Goal: Information Seeking & Learning: Learn about a topic

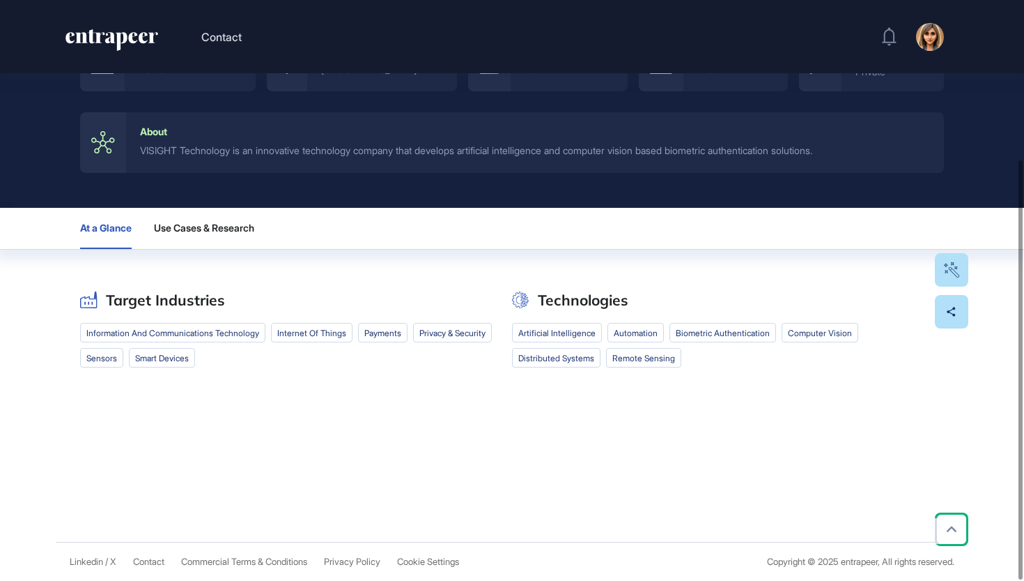
scroll to position [220, 0]
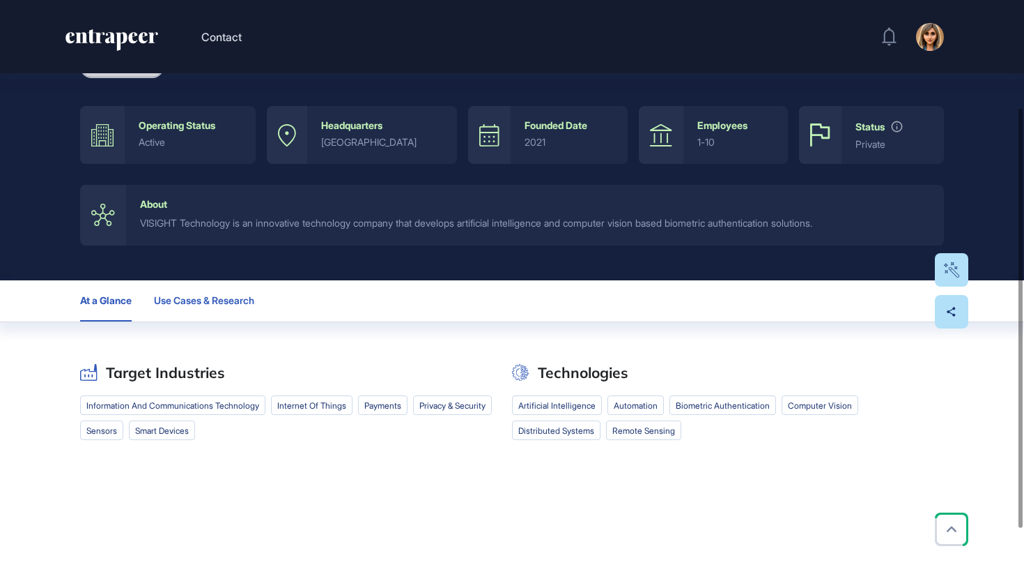
click at [213, 303] on span "Use Cases & Research" at bounding box center [204, 300] width 100 height 11
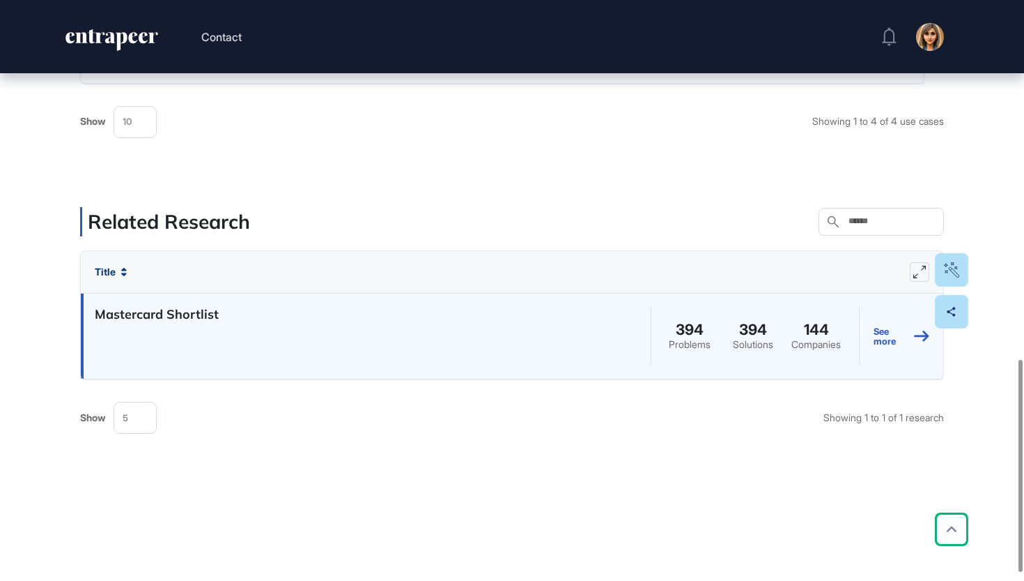
scroll to position [936, 0]
click at [189, 318] on h4 "Mastercard Shortlist" at bounding box center [157, 317] width 124 height 20
click at [895, 334] on link "See more" at bounding box center [902, 338] width 56 height 63
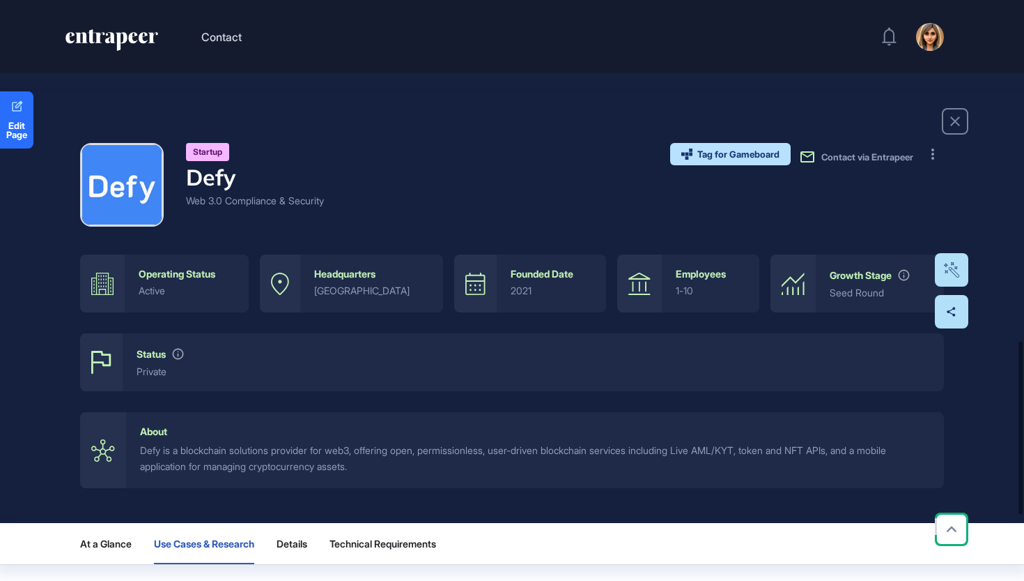
scroll to position [1141, 0]
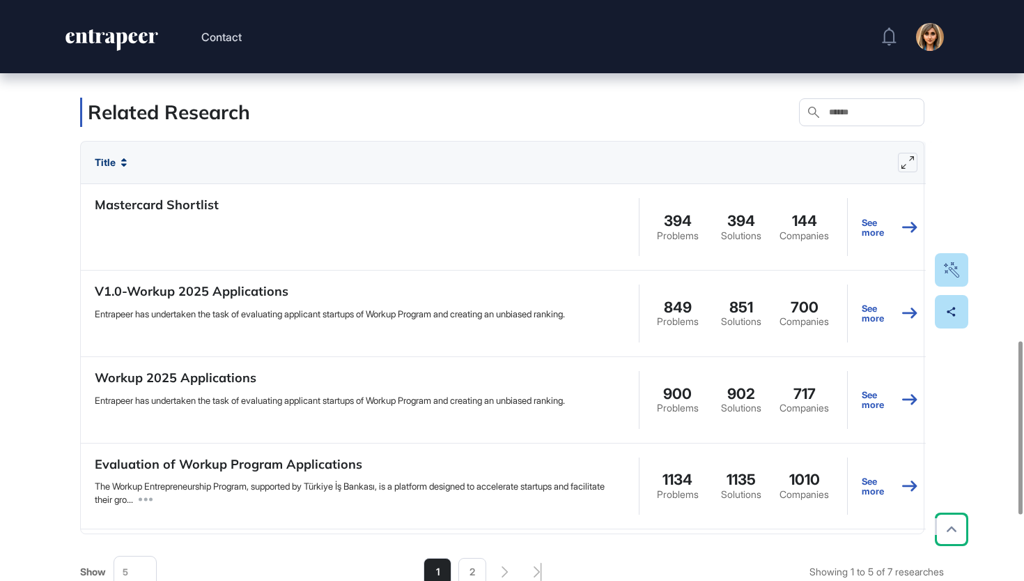
click at [128, 36] on icon "entrapeer-logo" at bounding box center [111, 40] width 95 height 22
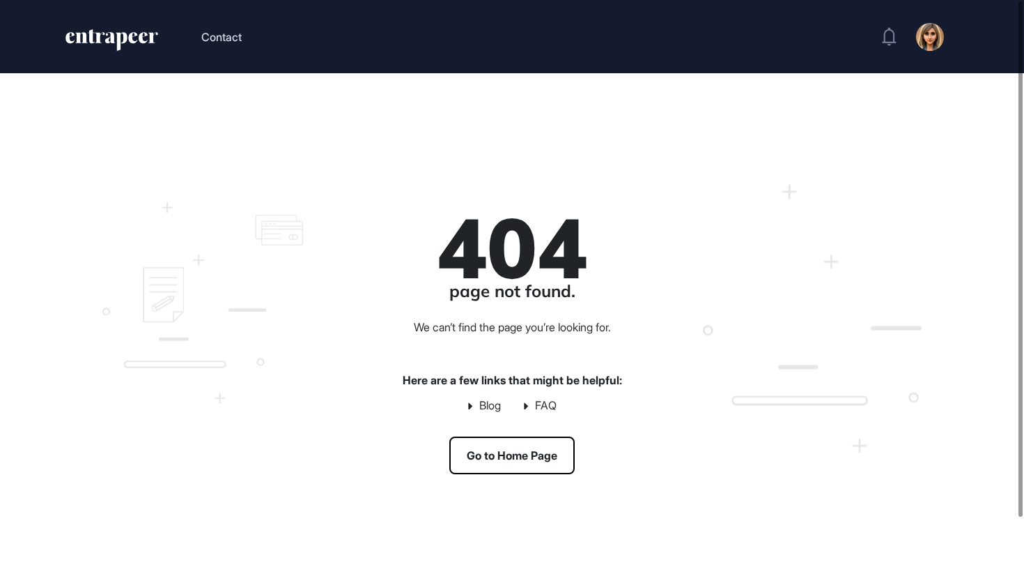
scroll to position [1, 1]
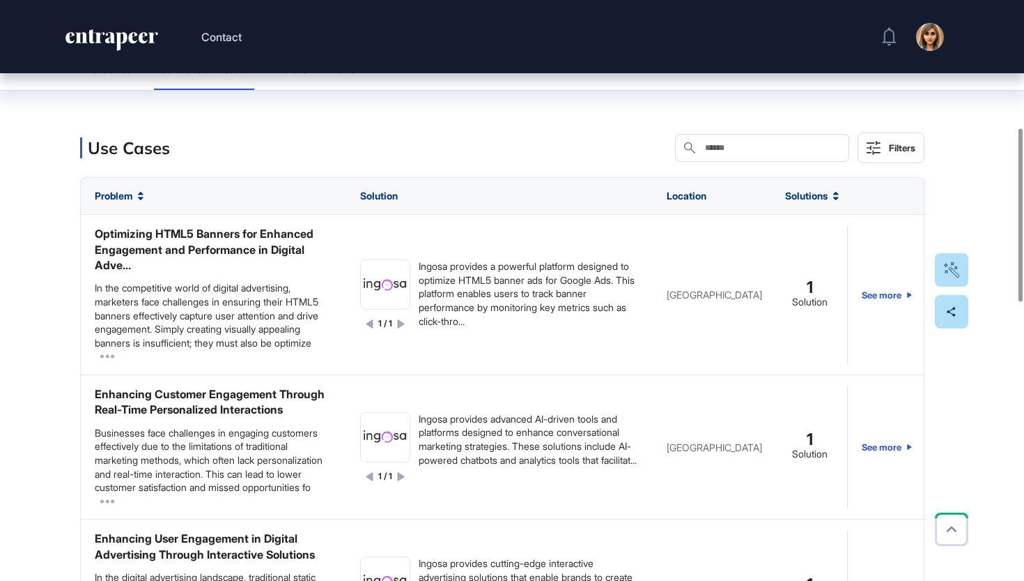
scroll to position [421, 0]
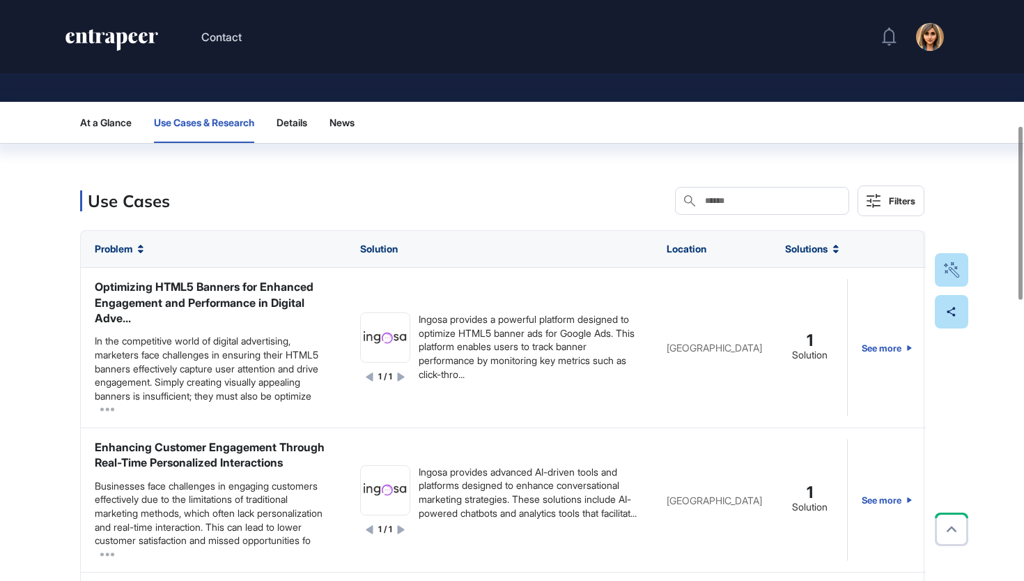
click at [746, 201] on input "text" at bounding box center [772, 200] width 137 height 11
paste input "**********"
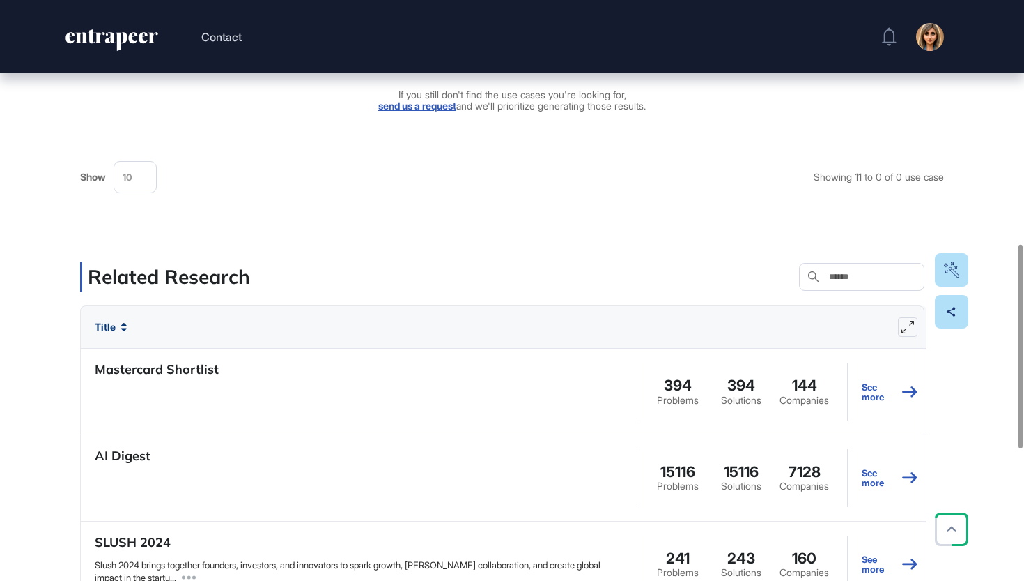
scroll to position [693, 0]
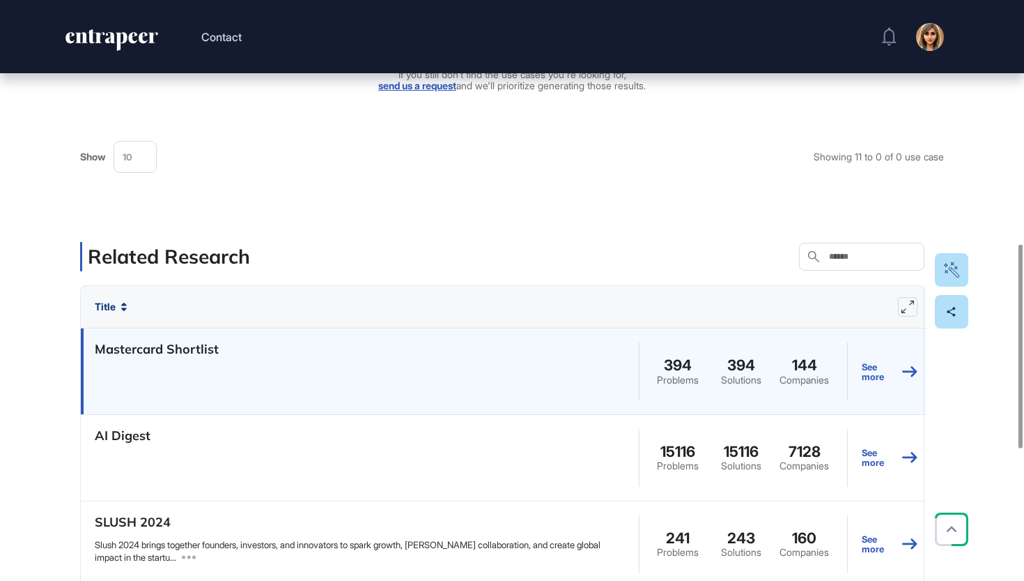
type input "******"
click at [179, 360] on h4 "Mastercard Shortlist" at bounding box center [157, 349] width 124 height 20
click at [182, 360] on h4 "Mastercard Shortlist" at bounding box center [157, 349] width 124 height 20
click at [885, 379] on link "See more" at bounding box center [890, 370] width 56 height 63
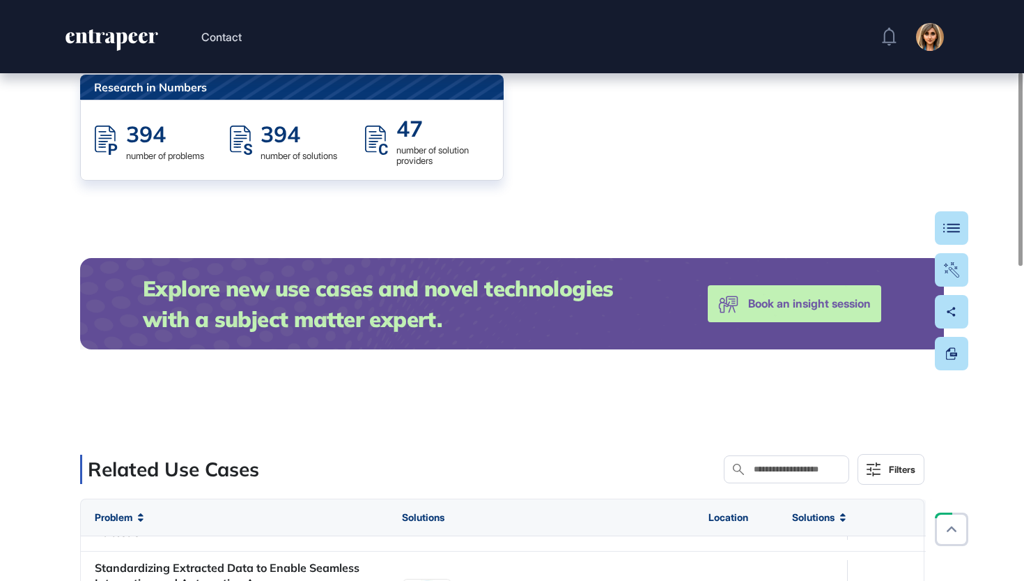
scroll to position [264, 0]
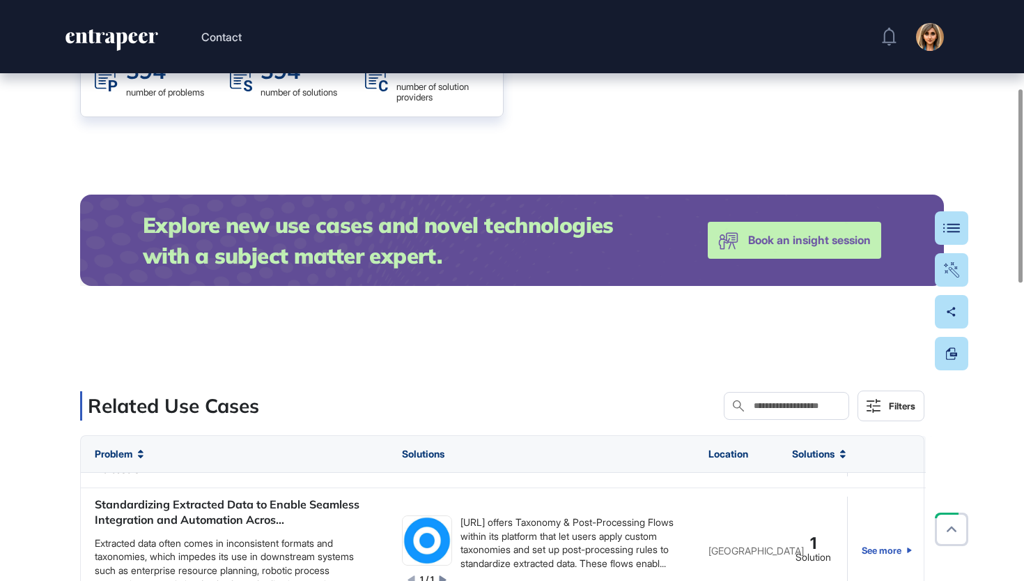
click at [753, 402] on input "text" at bounding box center [797, 405] width 88 height 11
paste input "**********"
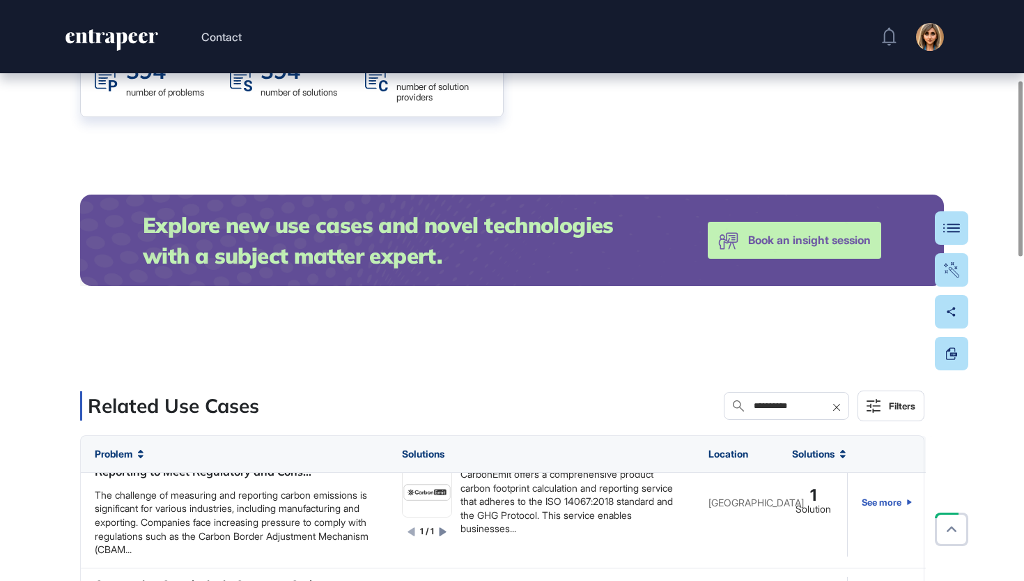
scroll to position [20, 0]
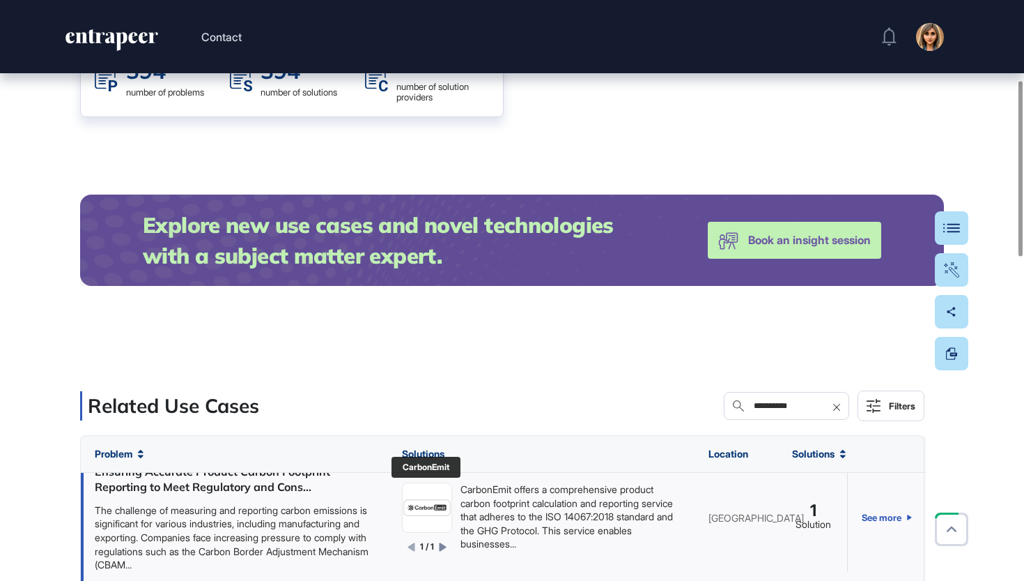
click at [428, 509] on img at bounding box center [427, 507] width 49 height 18
click at [753, 405] on input "**********" at bounding box center [797, 405] width 88 height 11
paste input "text"
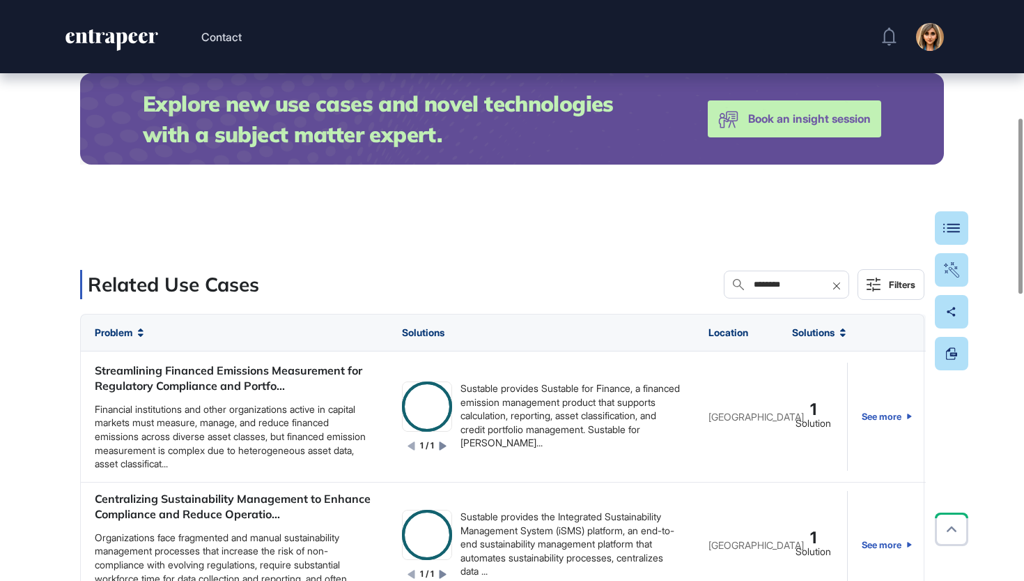
scroll to position [388, 0]
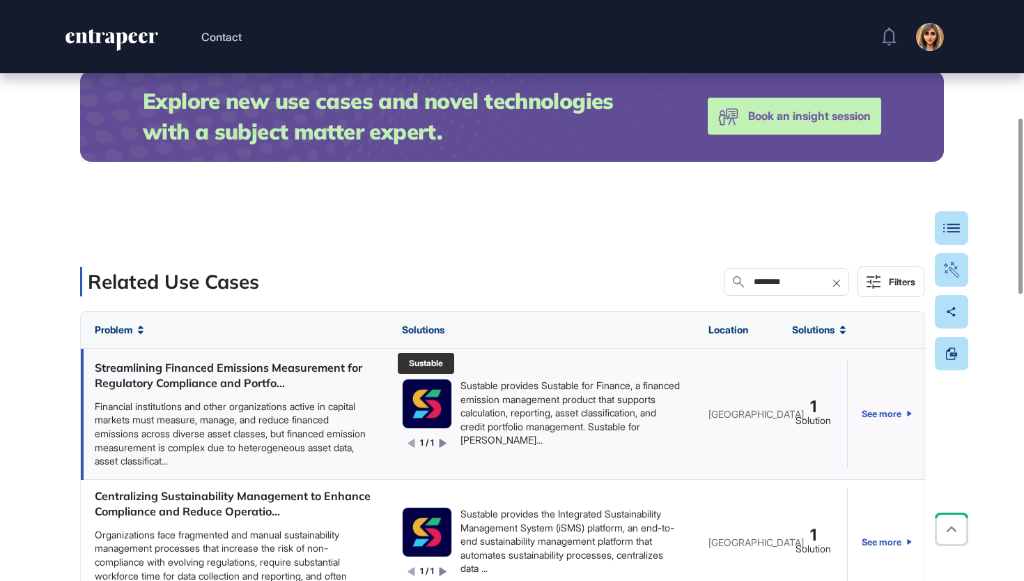
type input "********"
click at [429, 402] on img at bounding box center [427, 403] width 49 height 49
click at [837, 282] on icon at bounding box center [836, 282] width 7 height 7
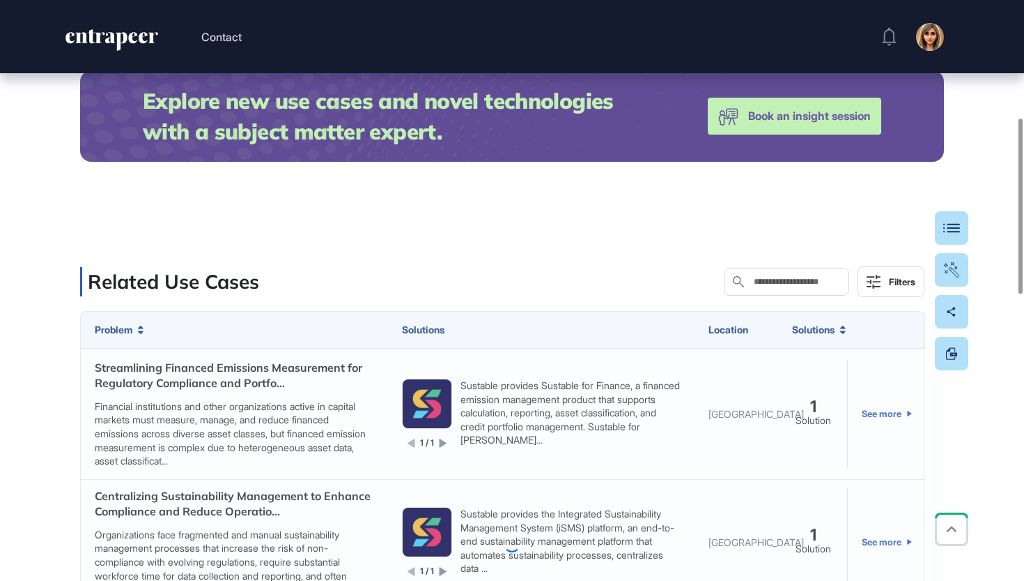
paste input "**********"
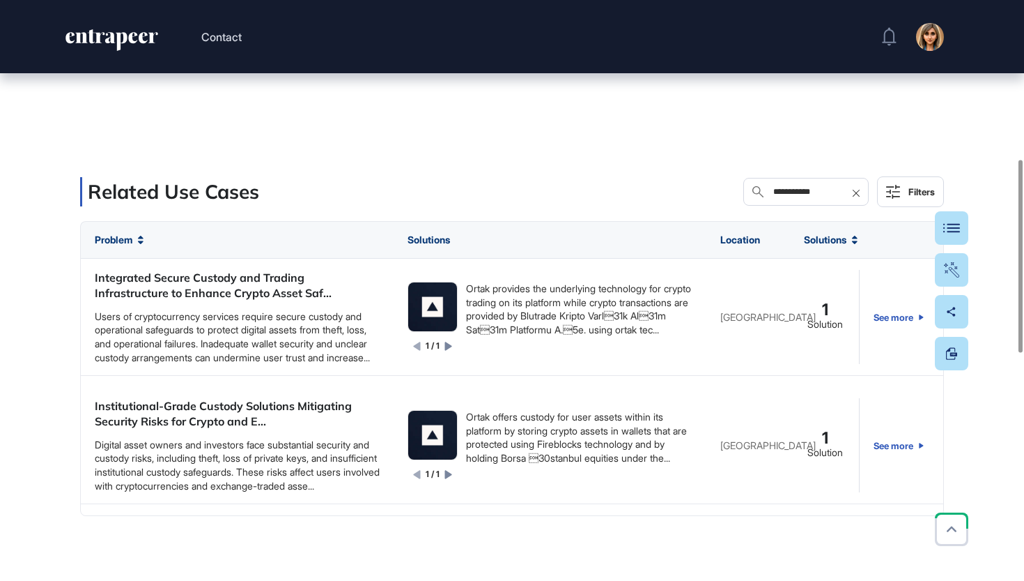
scroll to position [475, 0]
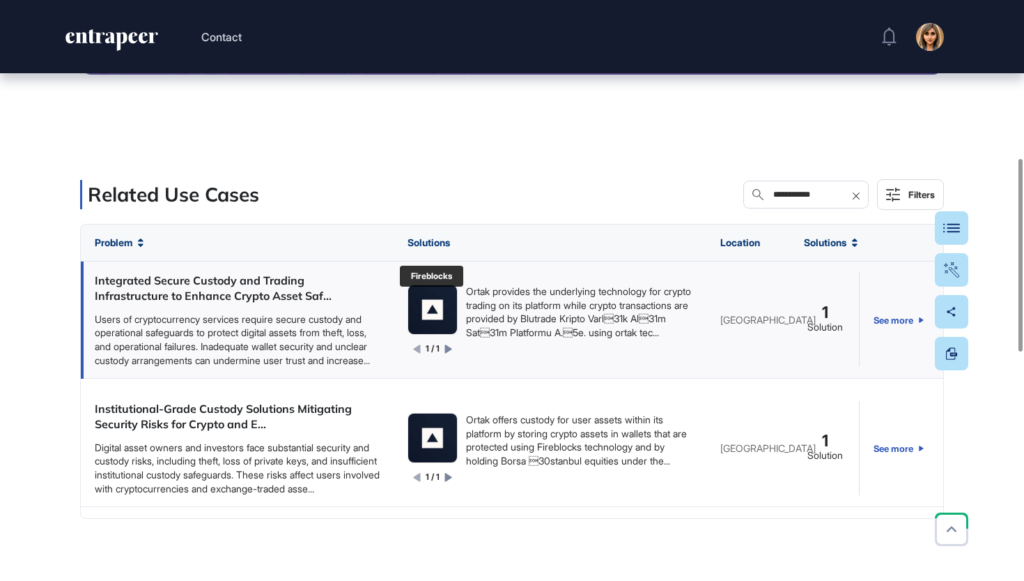
type input "**********"
click at [436, 323] on img at bounding box center [432, 309] width 49 height 49
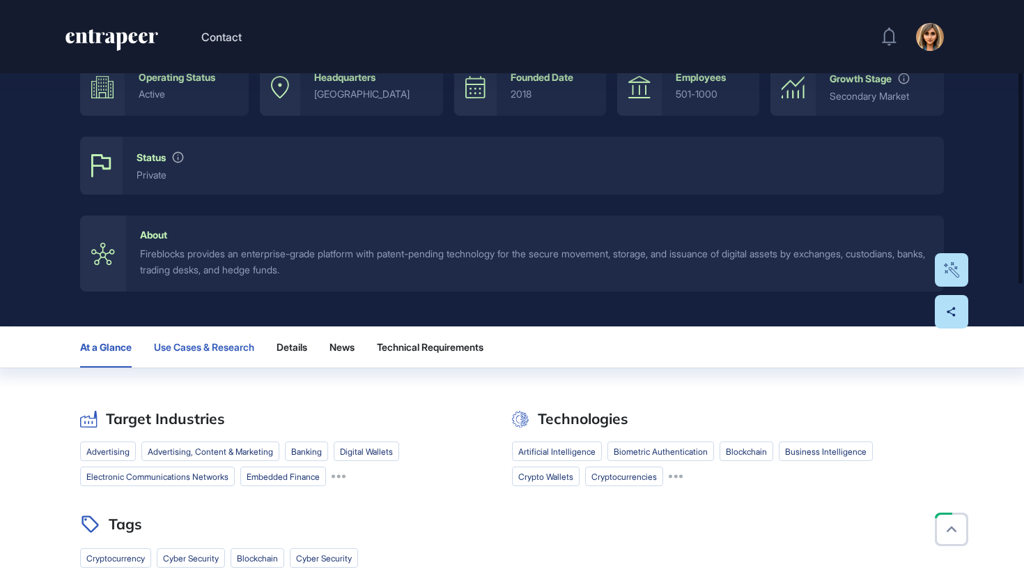
click at [235, 336] on button "Use Cases & Research" at bounding box center [204, 346] width 100 height 41
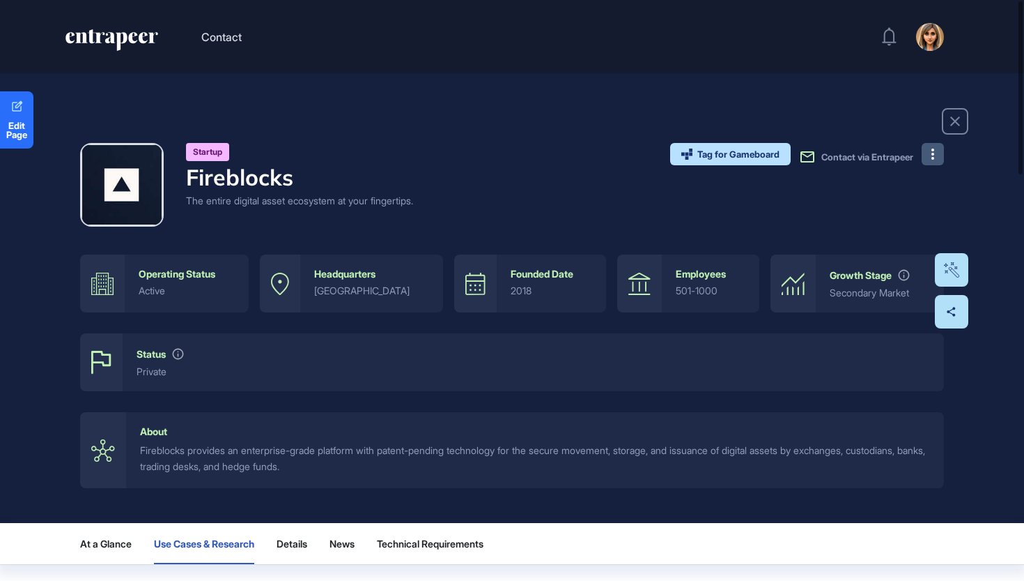
click at [930, 149] on button at bounding box center [933, 154] width 22 height 22
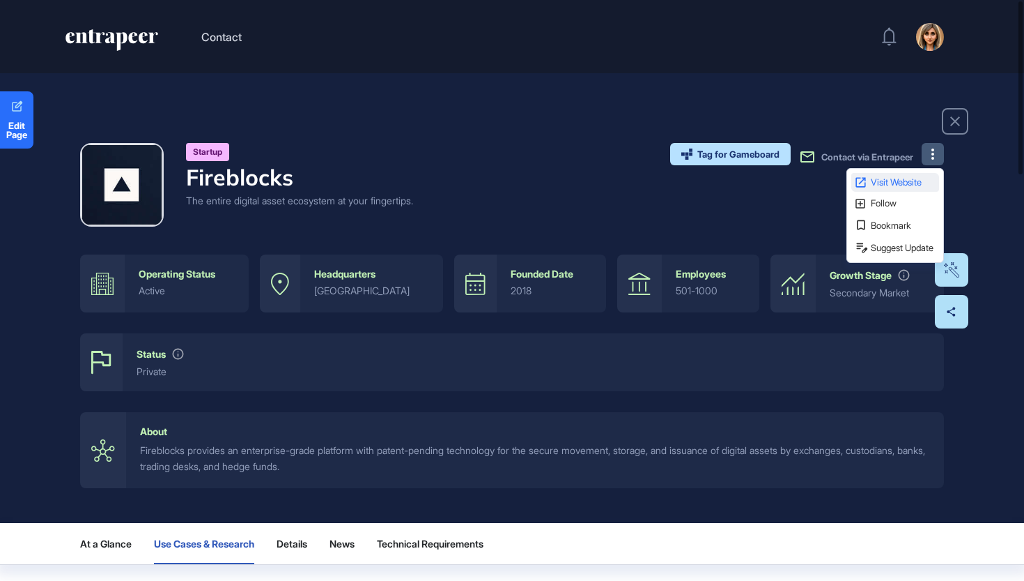
click at [903, 180] on span "Visit Website" at bounding box center [904, 182] width 66 height 9
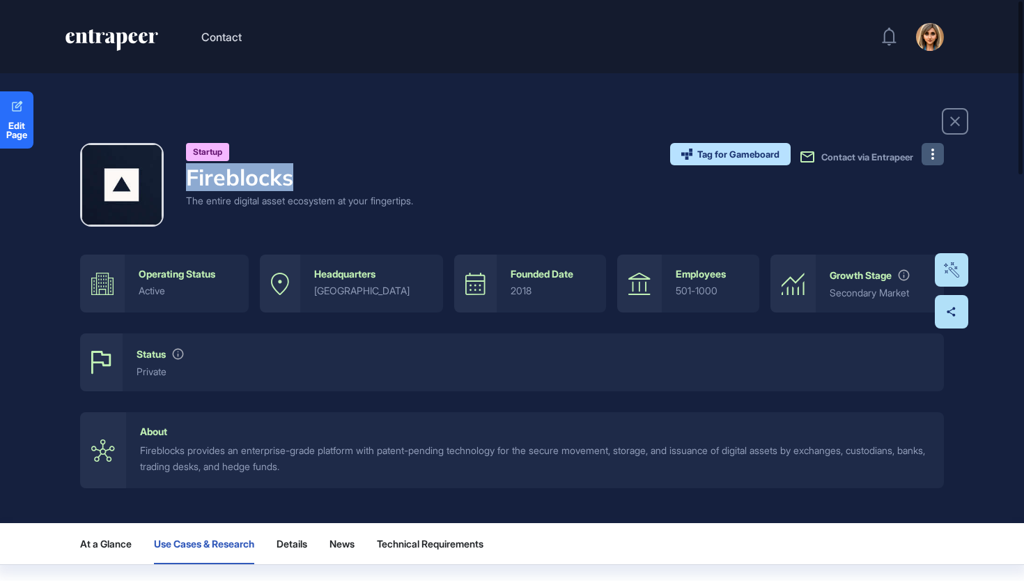
drag, startPoint x: 307, startPoint y: 182, endPoint x: 101, endPoint y: 187, distance: 205.6
click at [101, 187] on div "Startup Fireblocks The entire digital asset ecosystem at your fingertips." at bounding box center [246, 185] width 333 height 84
copy h4 "Fireblocks"
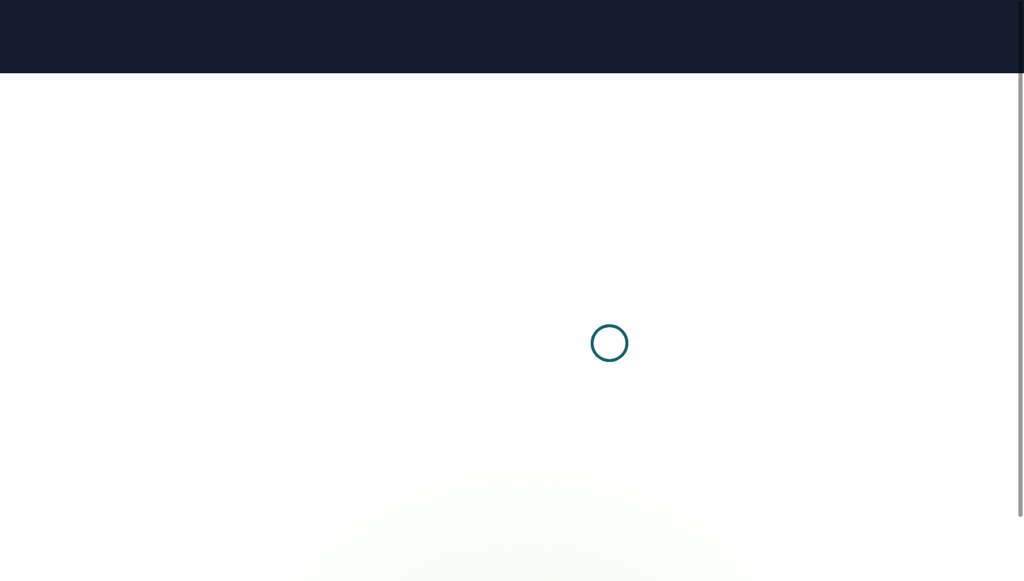
scroll to position [1, 1]
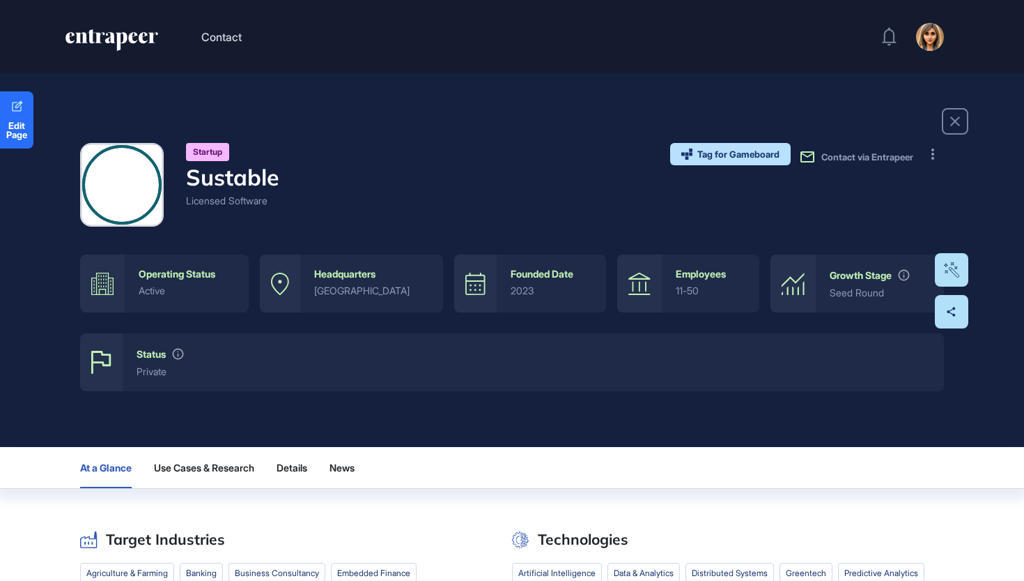
scroll to position [1, 1]
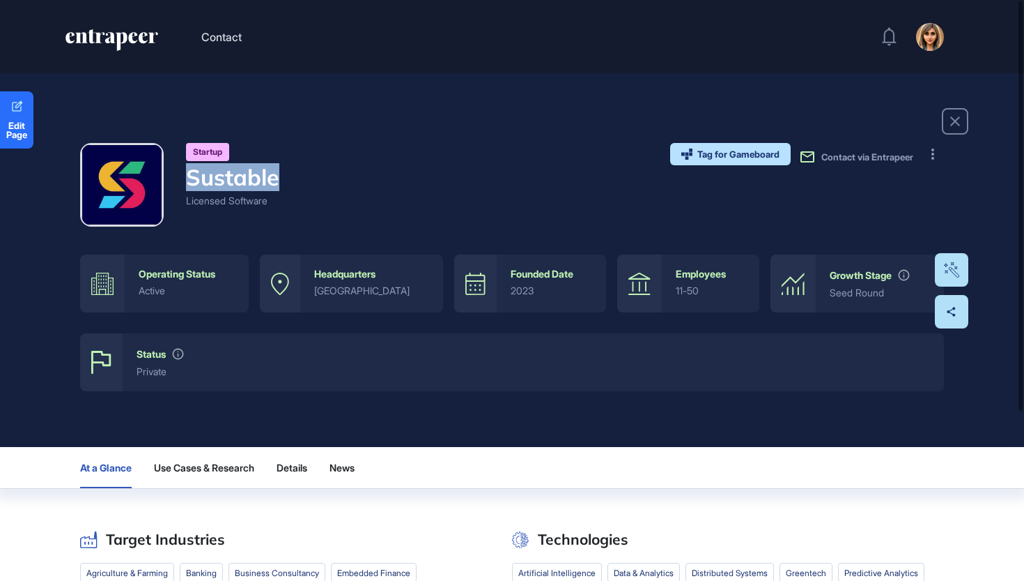
drag, startPoint x: 286, startPoint y: 173, endPoint x: 162, endPoint y: 176, distance: 123.4
click at [162, 176] on div "Startup Sustable Licensed Software Tag for Gameboard Build Partner Invest Acqui…" at bounding box center [512, 185] width 864 height 84
copy h4 "Sustable"
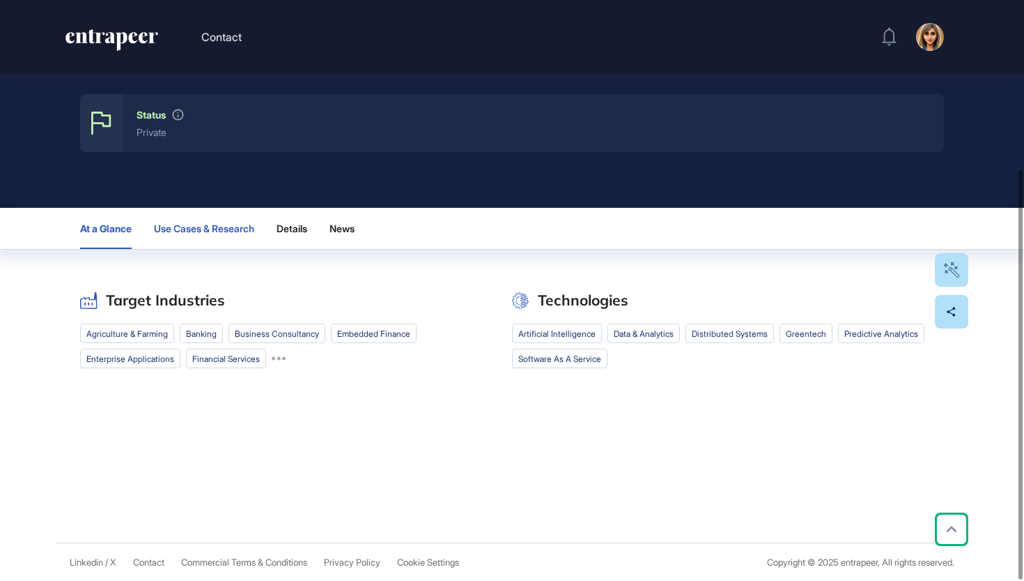
click at [248, 238] on button "Use Cases & Research" at bounding box center [204, 228] width 100 height 41
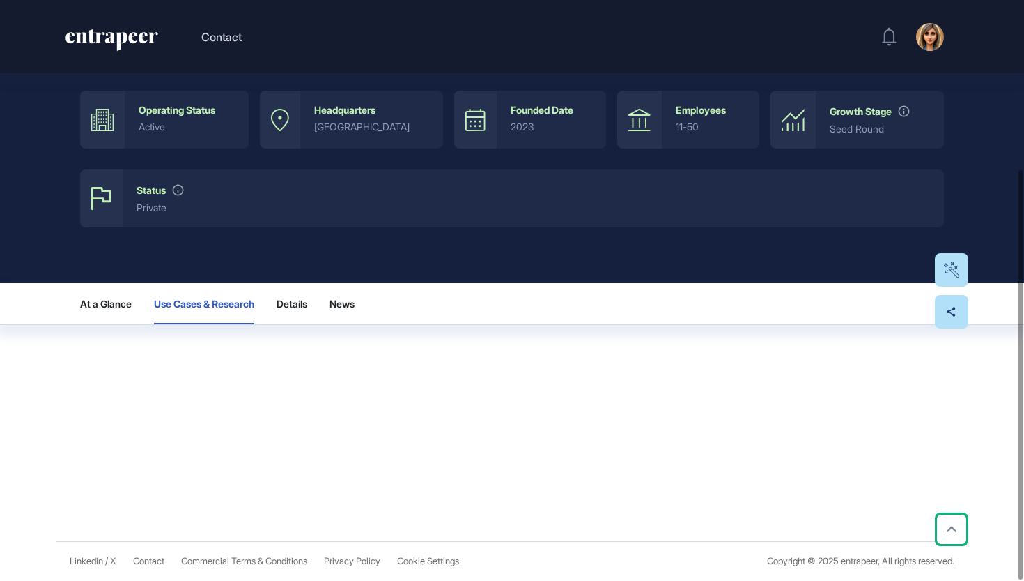
scroll to position [163, 0]
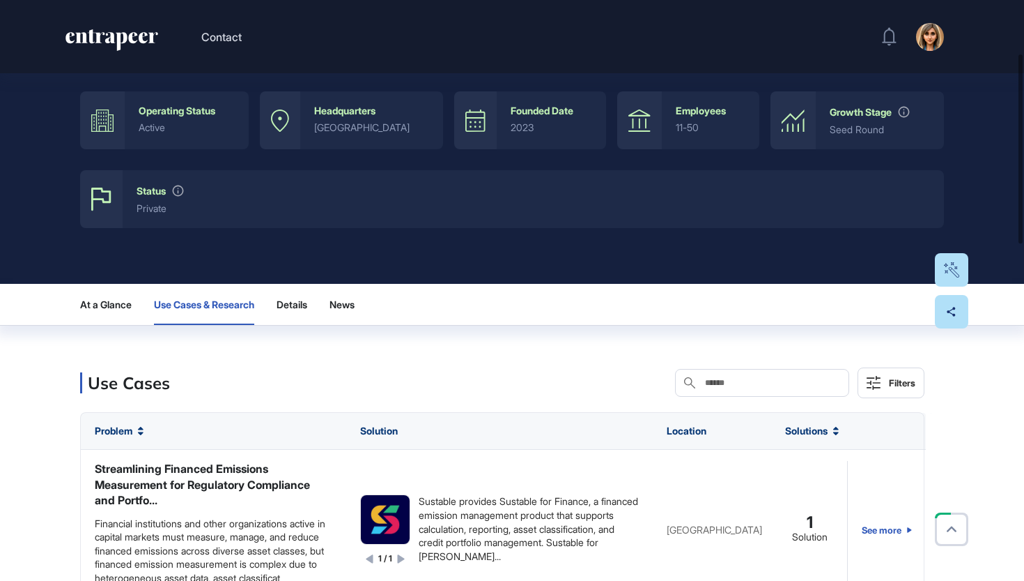
click at [752, 385] on input "text" at bounding box center [772, 382] width 137 height 11
paste input "**********"
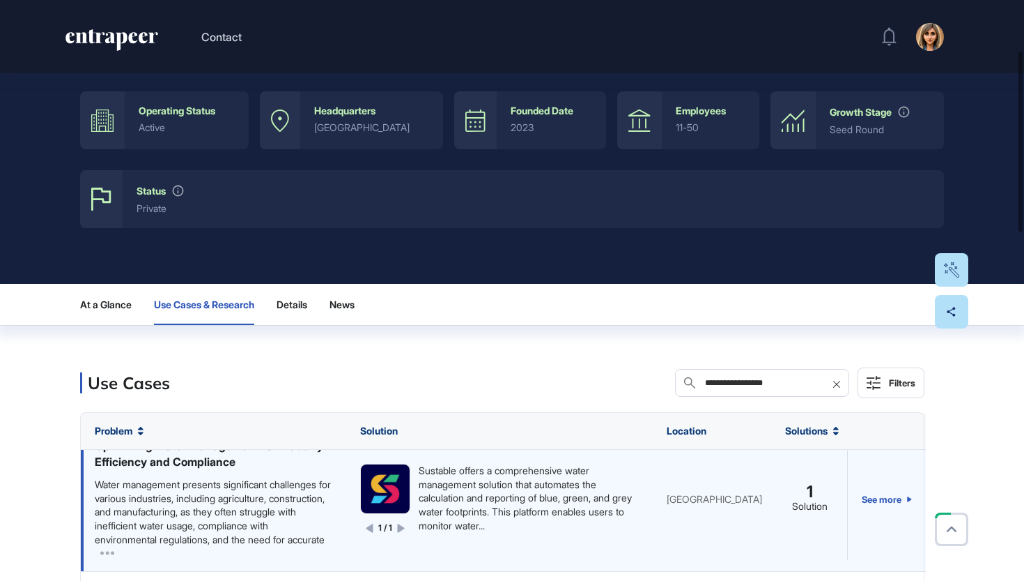
scroll to position [20, 0]
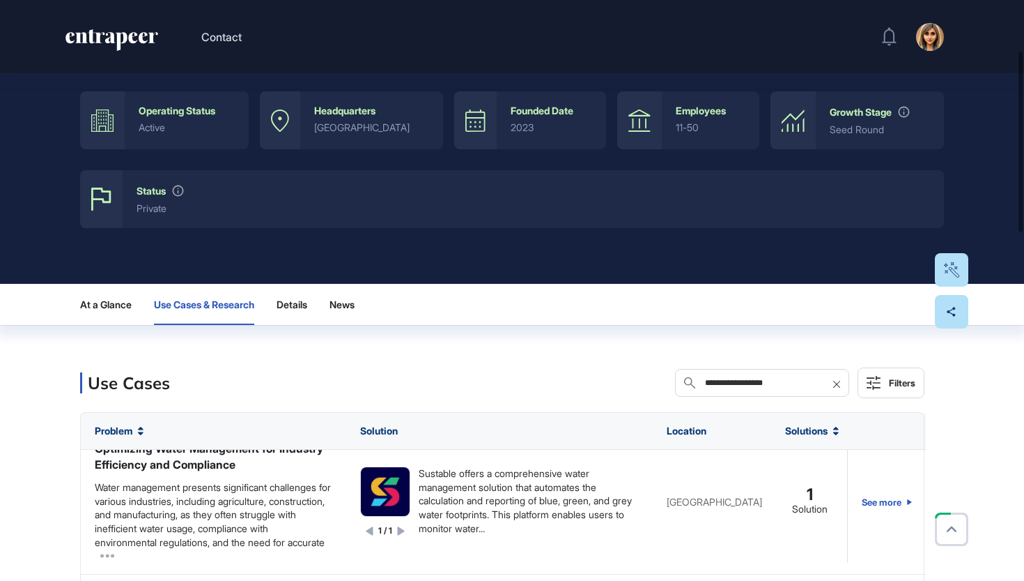
type input "**********"
click at [836, 383] on icon at bounding box center [836, 383] width 7 height 7
click at [826, 383] on input "text" at bounding box center [772, 382] width 137 height 11
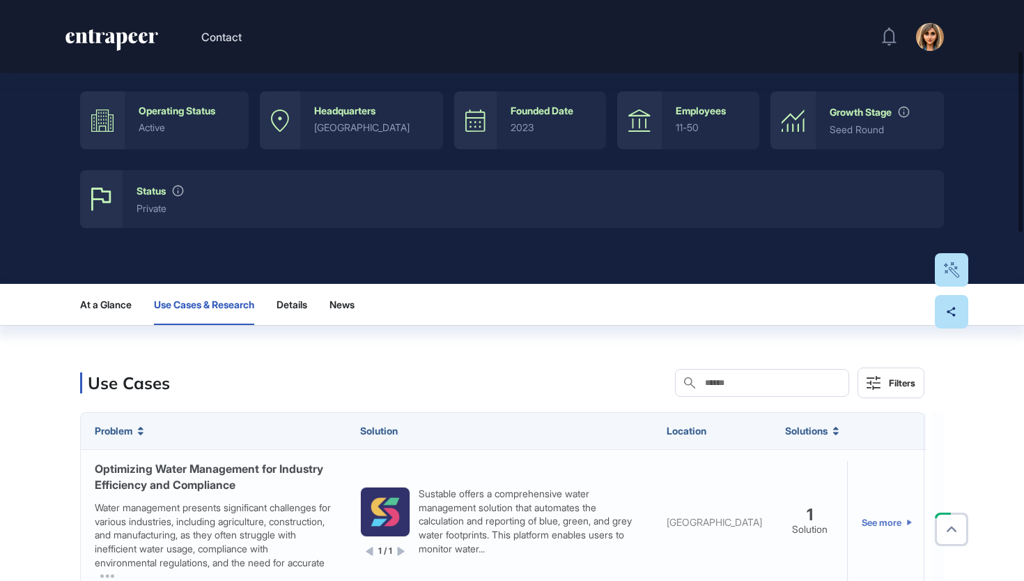
paste input "**********"
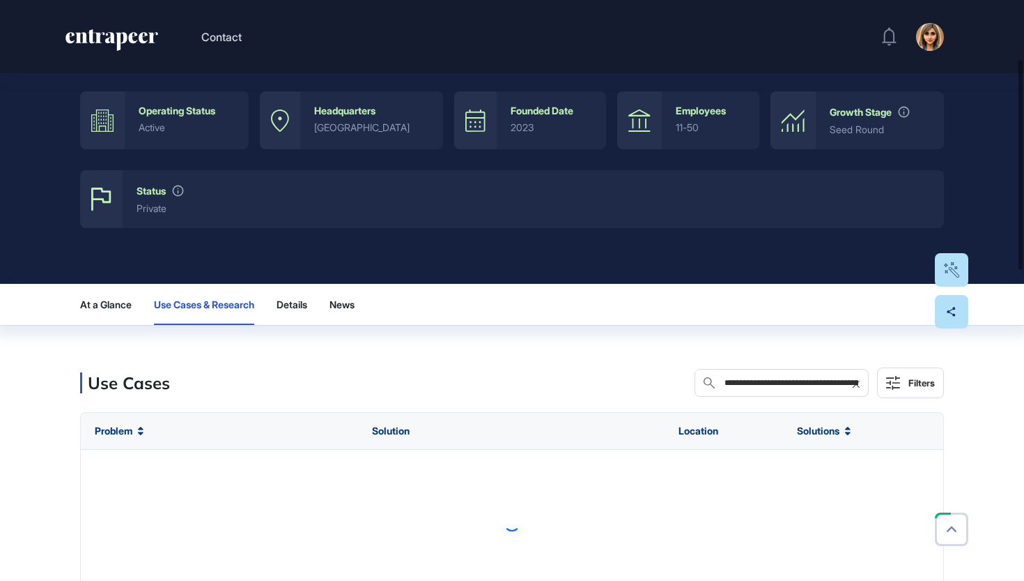
type input "**********"
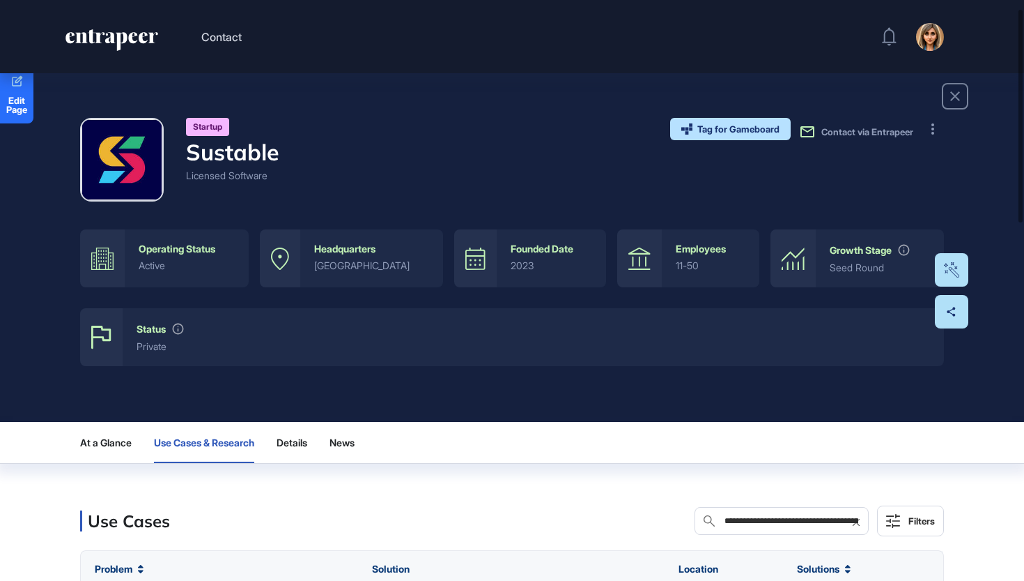
scroll to position [23, 0]
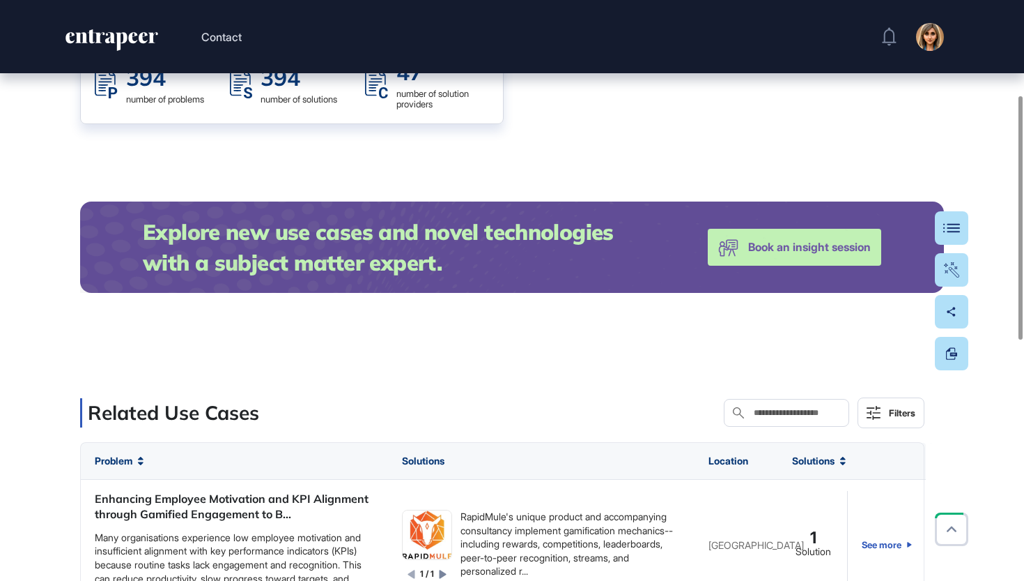
scroll to position [226, 0]
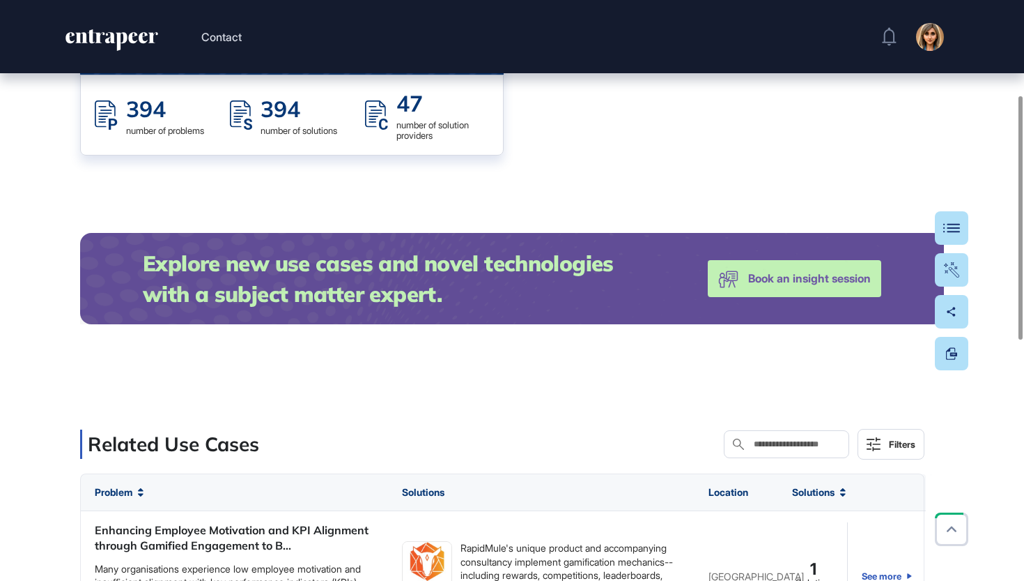
click at [753, 433] on div "Search in Use Cases" at bounding box center [786, 444] width 125 height 28
paste input "******"
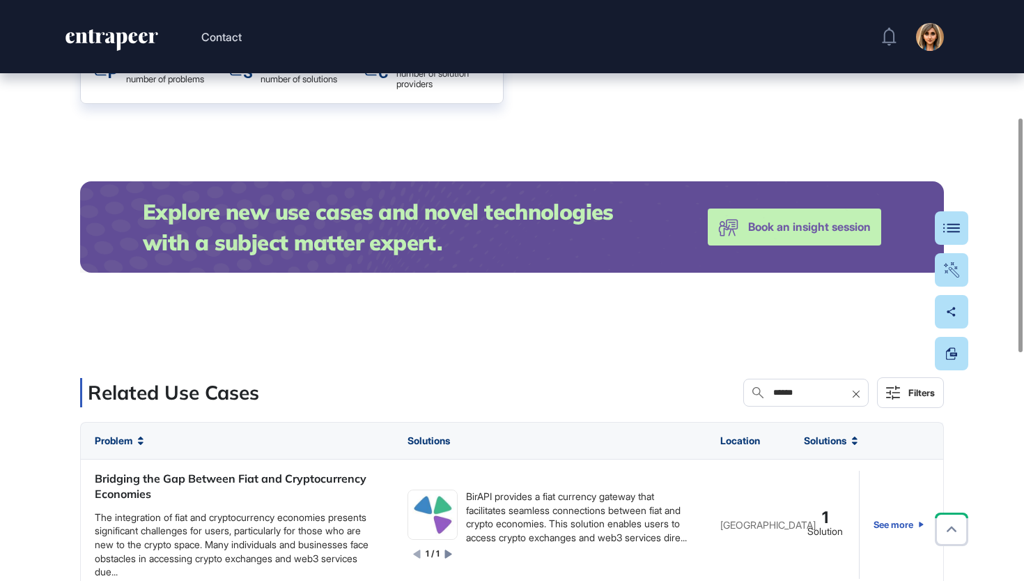
scroll to position [291, 0]
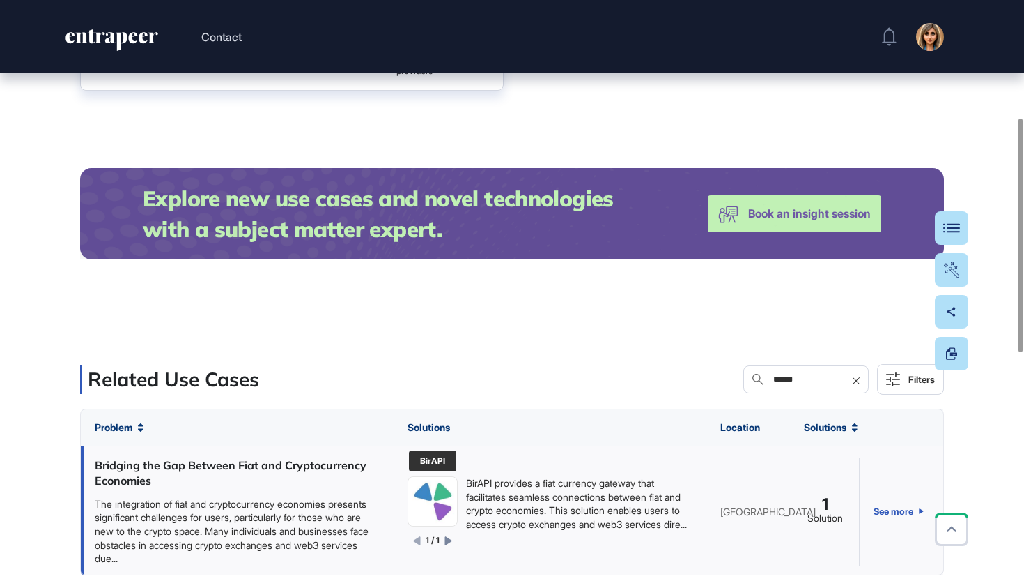
click at [445, 494] on img at bounding box center [432, 501] width 49 height 49
click at [772, 379] on input "******" at bounding box center [816, 379] width 88 height 11
paste input "**"
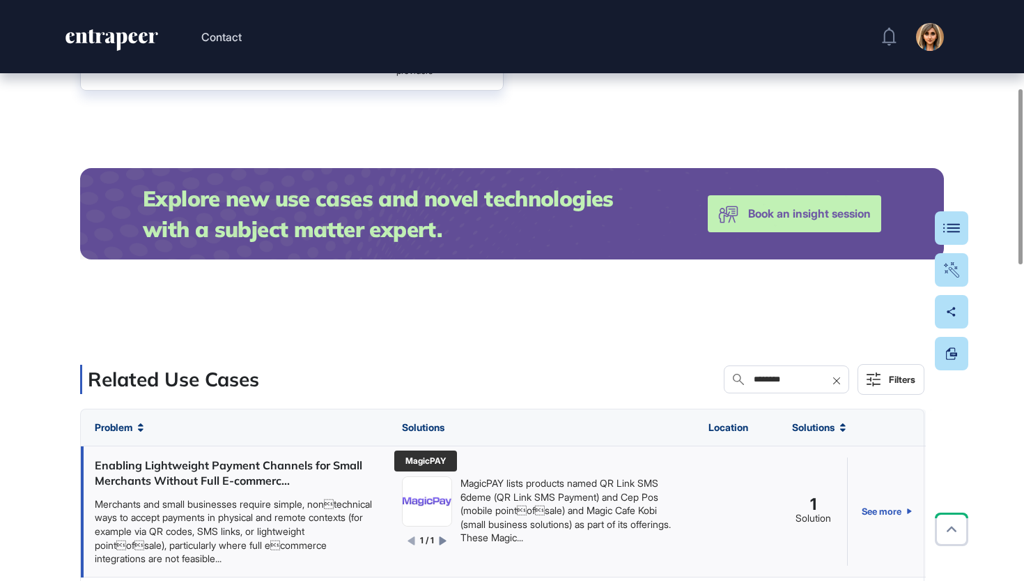
click at [443, 506] on img at bounding box center [427, 501] width 49 height 49
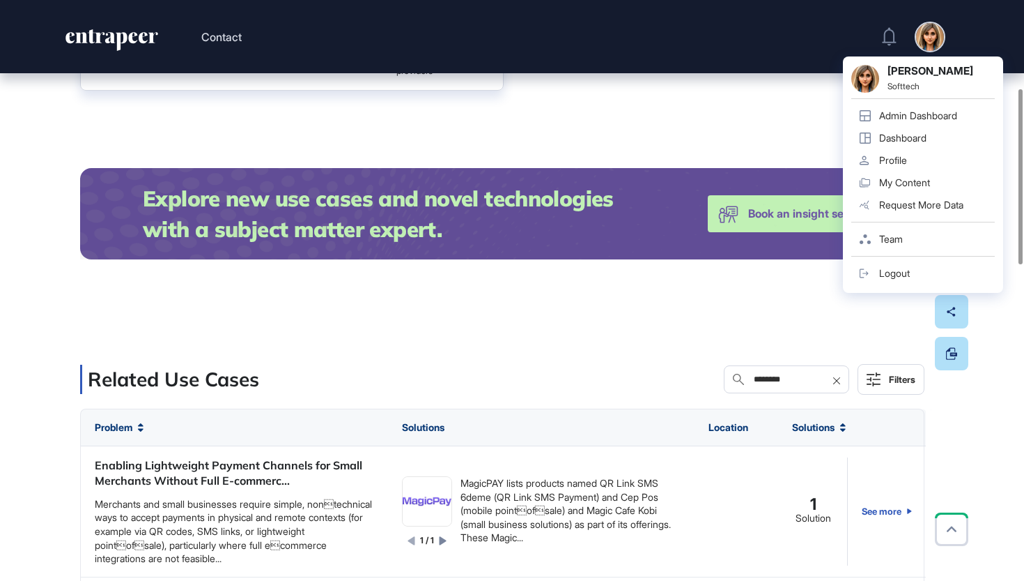
click at [753, 379] on input "********" at bounding box center [797, 379] width 88 height 11
paste input "**"
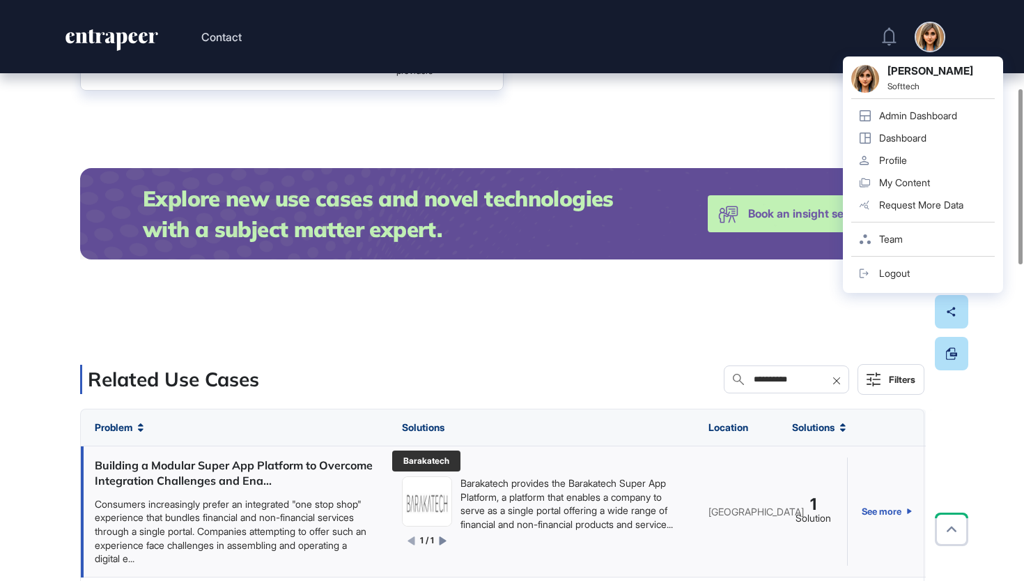
click at [432, 504] on img at bounding box center [427, 501] width 49 height 49
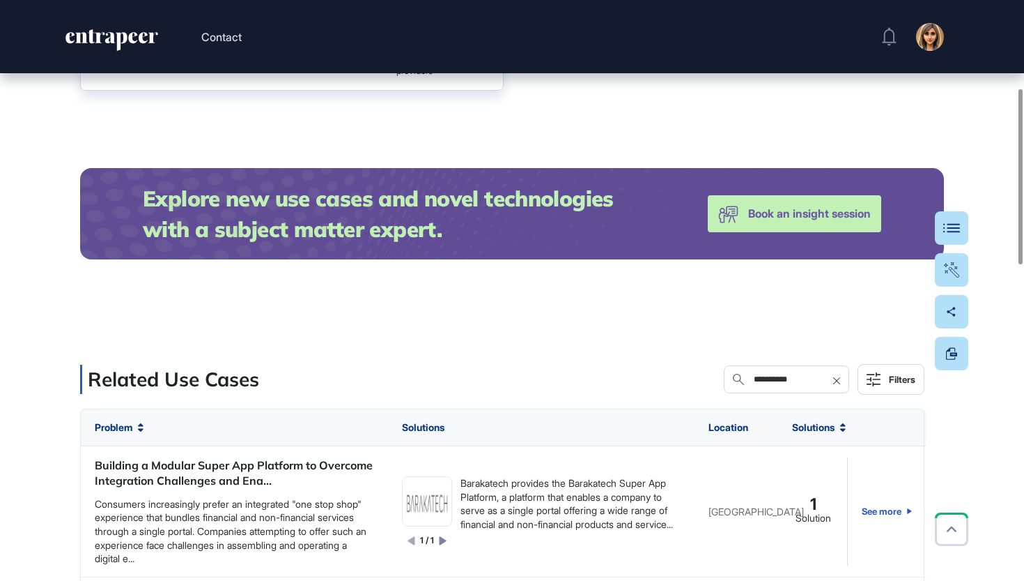
click at [790, 389] on div "**********" at bounding box center [786, 379] width 125 height 28
click at [791, 383] on input "**********" at bounding box center [797, 379] width 88 height 11
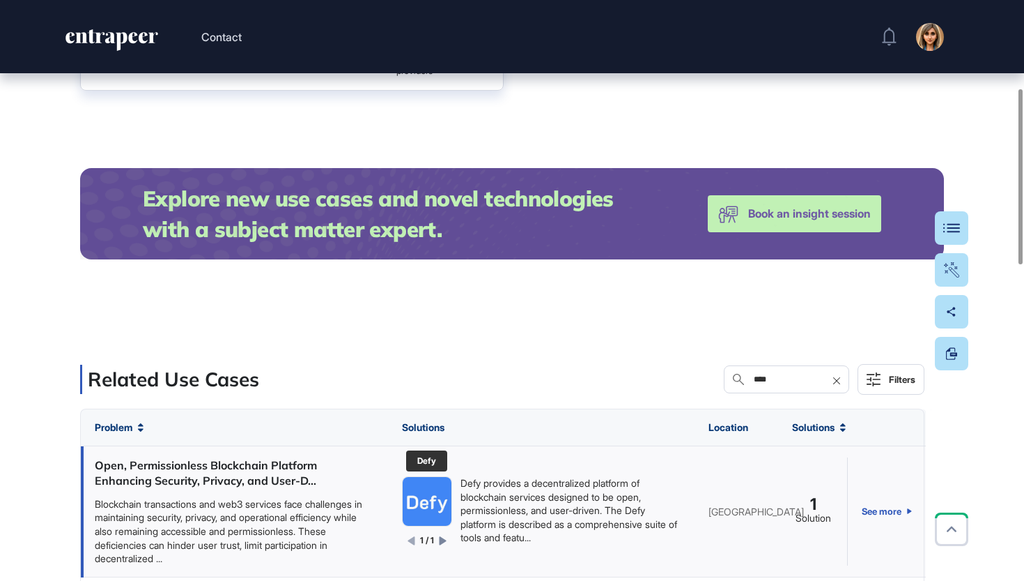
type input "****"
click at [439, 512] on img at bounding box center [427, 501] width 49 height 49
click at [831, 382] on input "****" at bounding box center [797, 379] width 88 height 11
click at [838, 380] on icon at bounding box center [836, 380] width 7 height 7
paste input "**********"
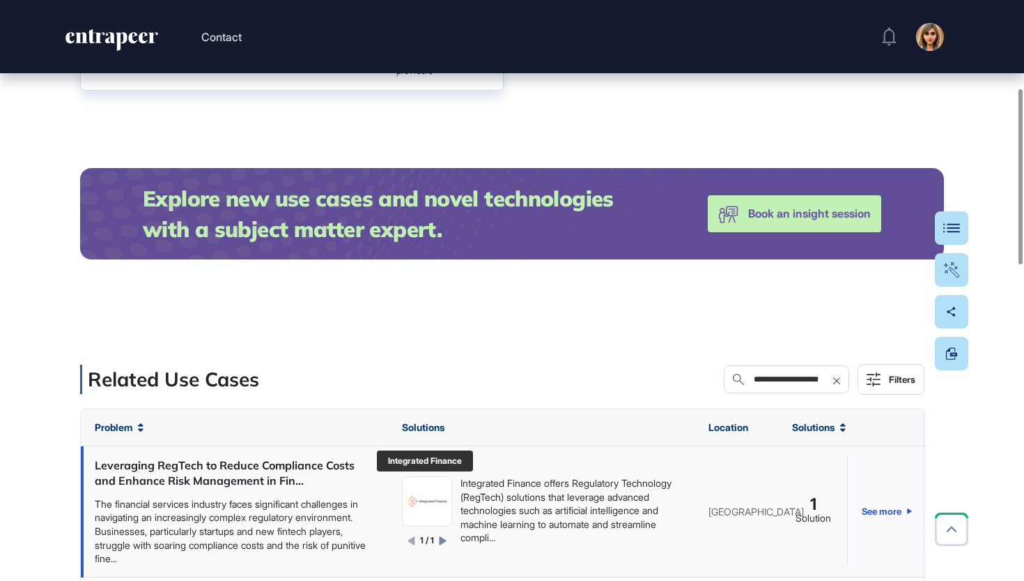
click at [442, 496] on img at bounding box center [427, 501] width 49 height 27
click at [753, 377] on input "**********" at bounding box center [797, 379] width 88 height 11
paste input "text"
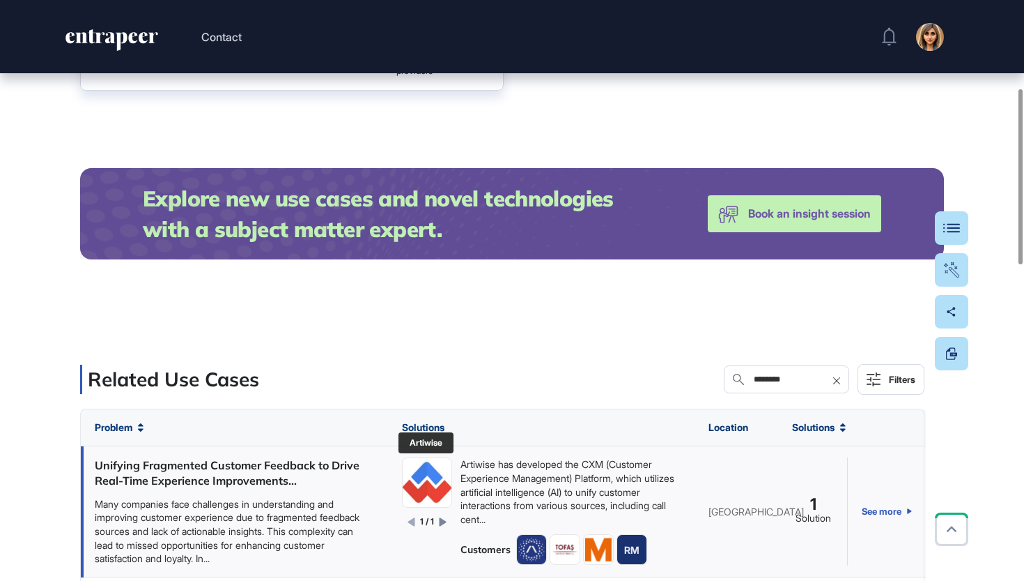
type input "********"
click at [430, 483] on img at bounding box center [427, 483] width 49 height 49
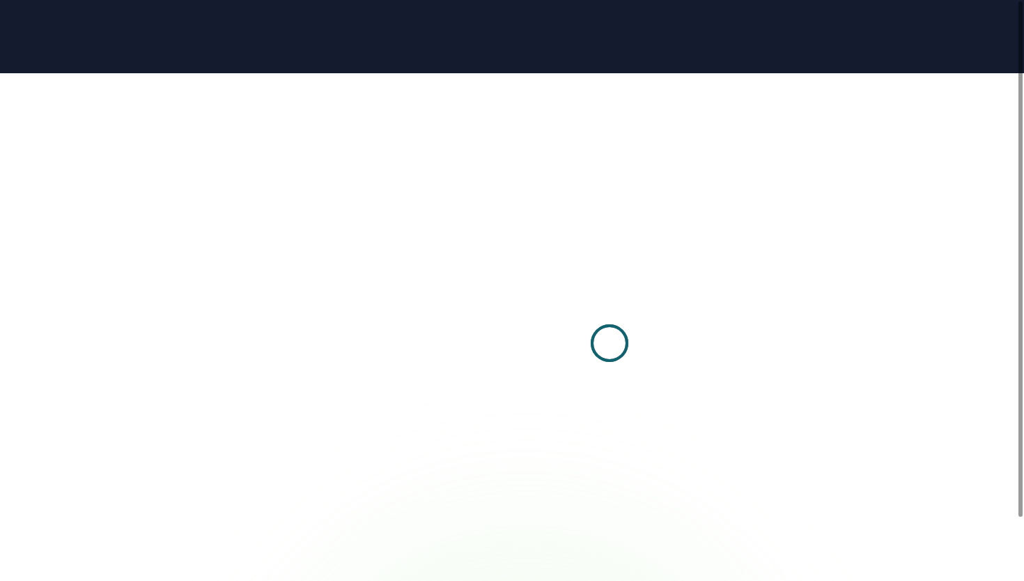
scroll to position [1, 1]
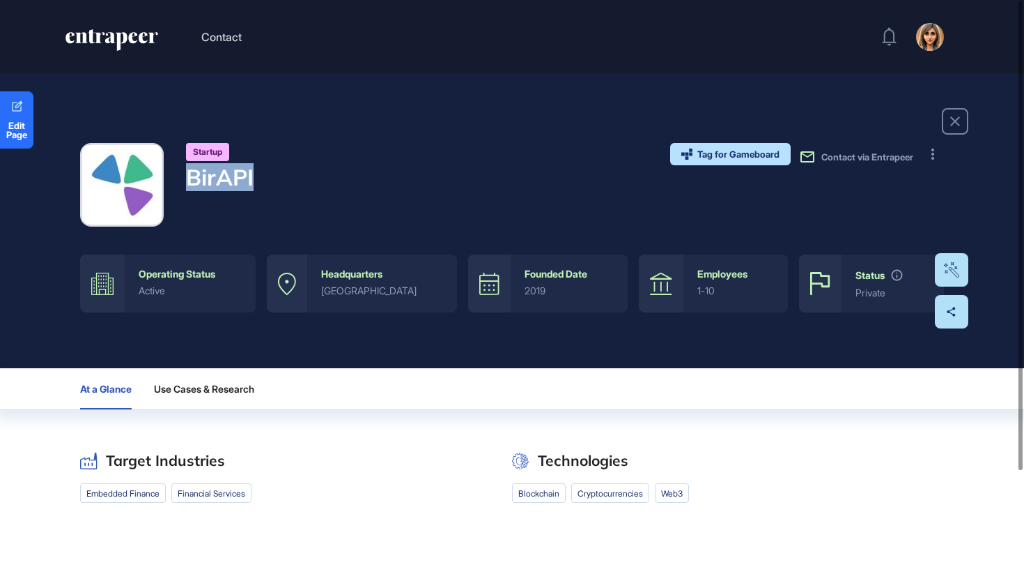
drag, startPoint x: 270, startPoint y: 177, endPoint x: 187, endPoint y: 177, distance: 82.9
click at [187, 177] on div "Startup BirAPI Tag for Gameboard Build Partner Invest Acquire Contact via Entra…" at bounding box center [512, 185] width 864 height 84
copy h4 "BirAPI"
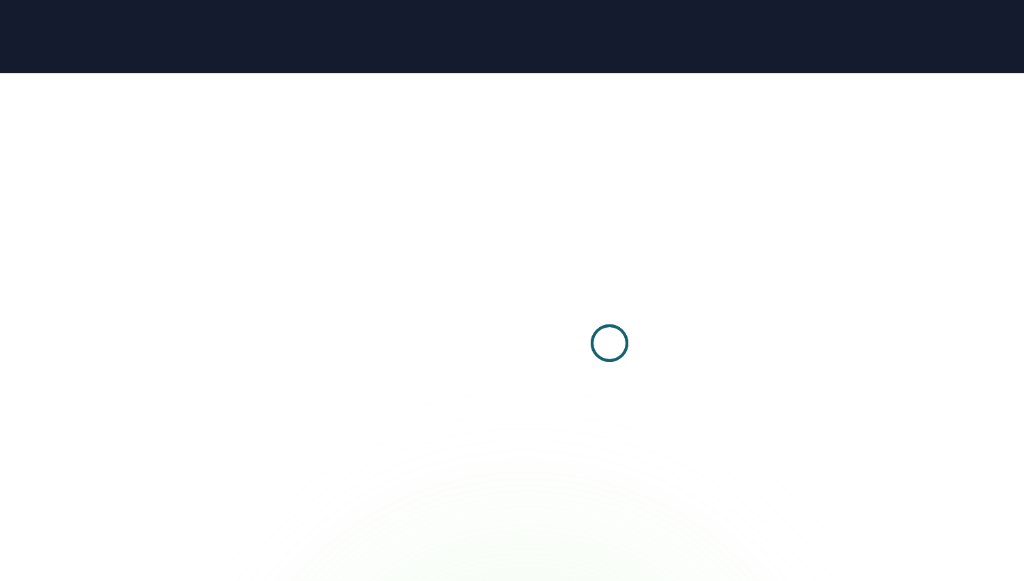
scroll to position [1, 1]
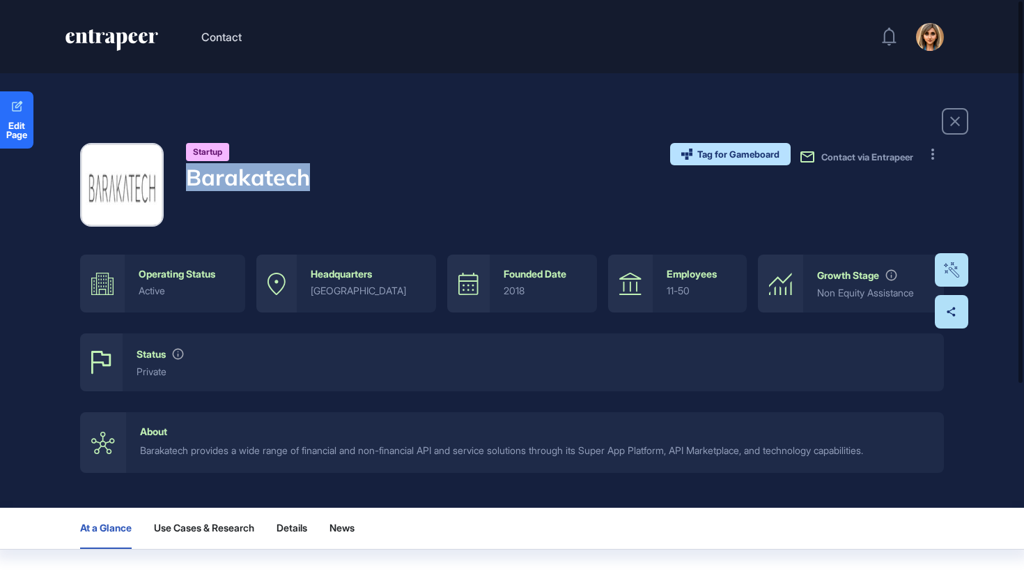
drag, startPoint x: 326, startPoint y: 177, endPoint x: 151, endPoint y: 177, distance: 175.6
click at [151, 177] on div "Startup Barakatech Tag for Gameboard Build Partner Invest Acquire Contact via E…" at bounding box center [512, 185] width 864 height 84
copy h4 "Barakatech"
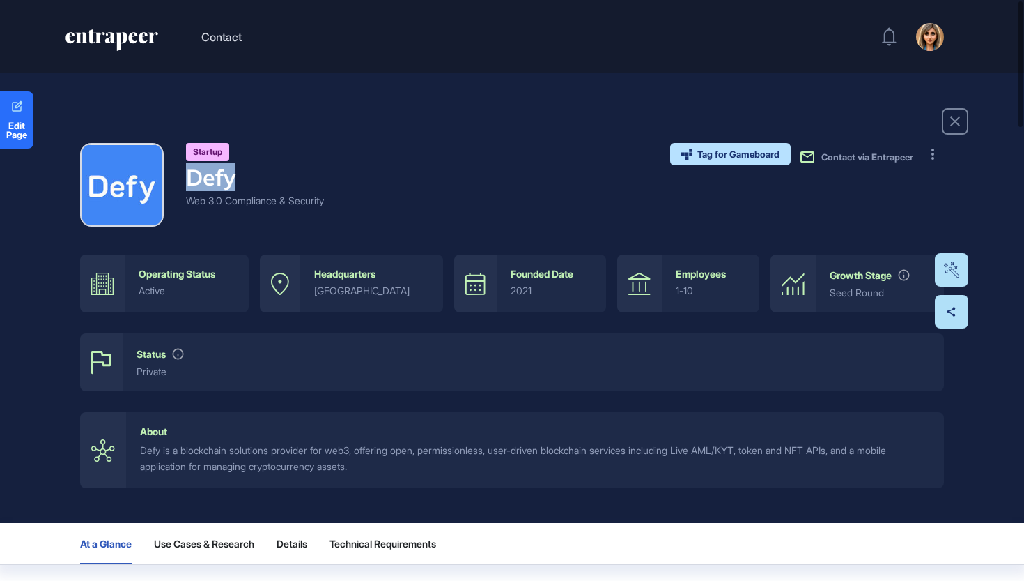
drag, startPoint x: 236, startPoint y: 179, endPoint x: 181, endPoint y: 179, distance: 54.4
click at [181, 179] on div "Startup Defy Web 3.0 Compliance & Security" at bounding box center [202, 185] width 244 height 84
copy h4 "Defy"
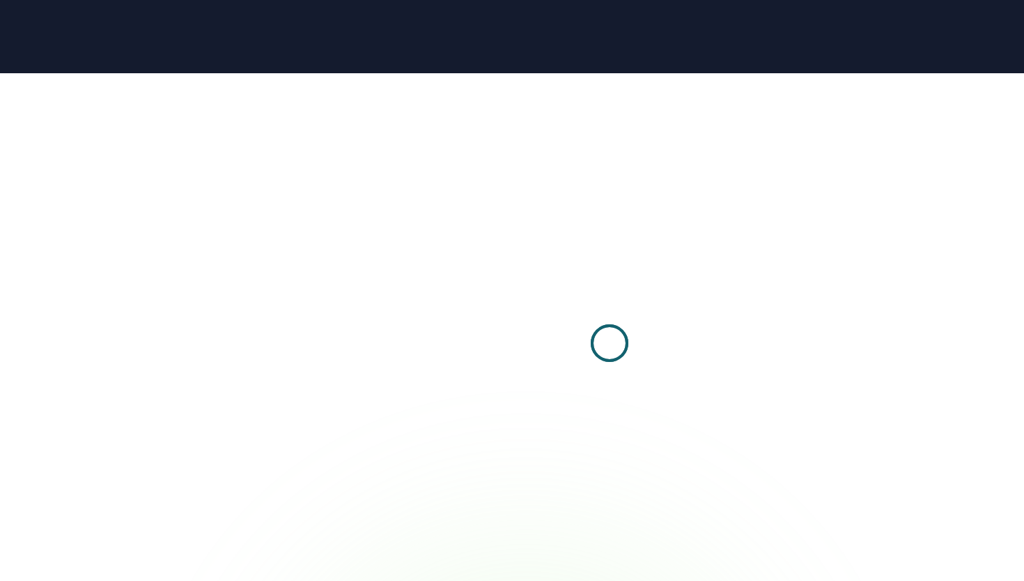
scroll to position [1, 1]
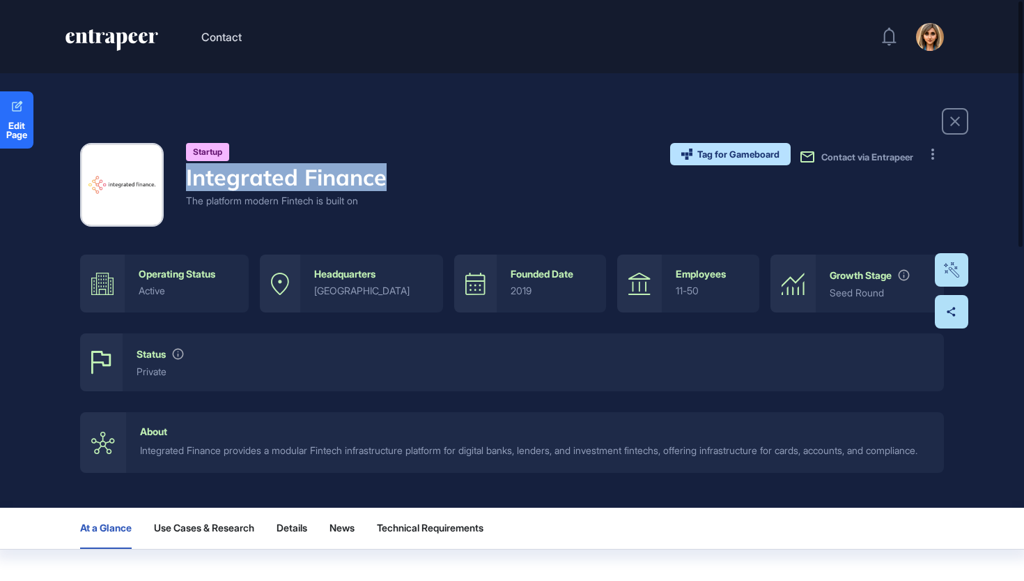
drag, startPoint x: 397, startPoint y: 184, endPoint x: 138, endPoint y: 188, distance: 258.6
click at [137, 188] on div "Startup Integrated Finance The platform modern Fintech is built on Tag for Game…" at bounding box center [512, 185] width 864 height 84
copy h4 "Integrated Finance"
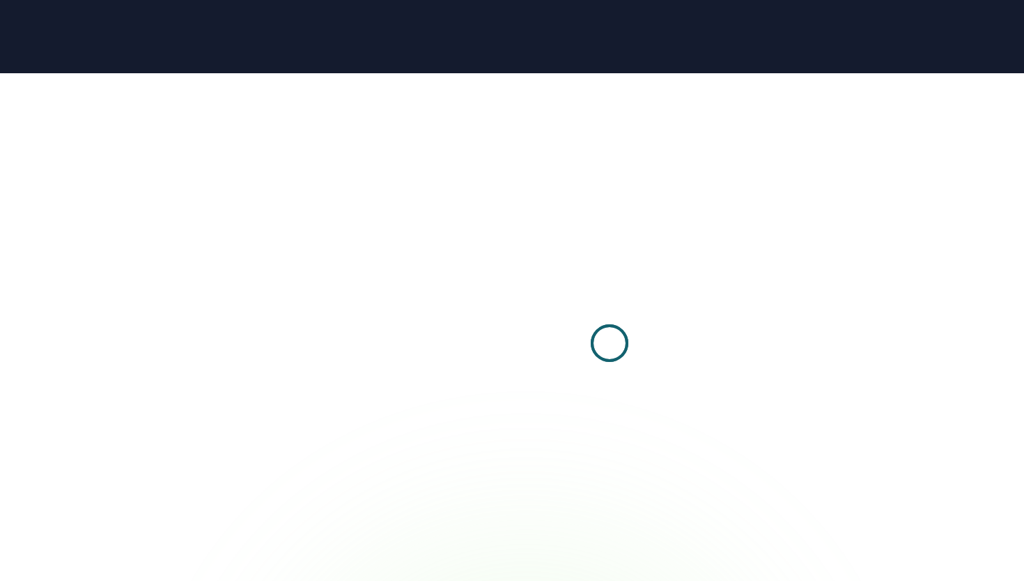
scroll to position [1, 1]
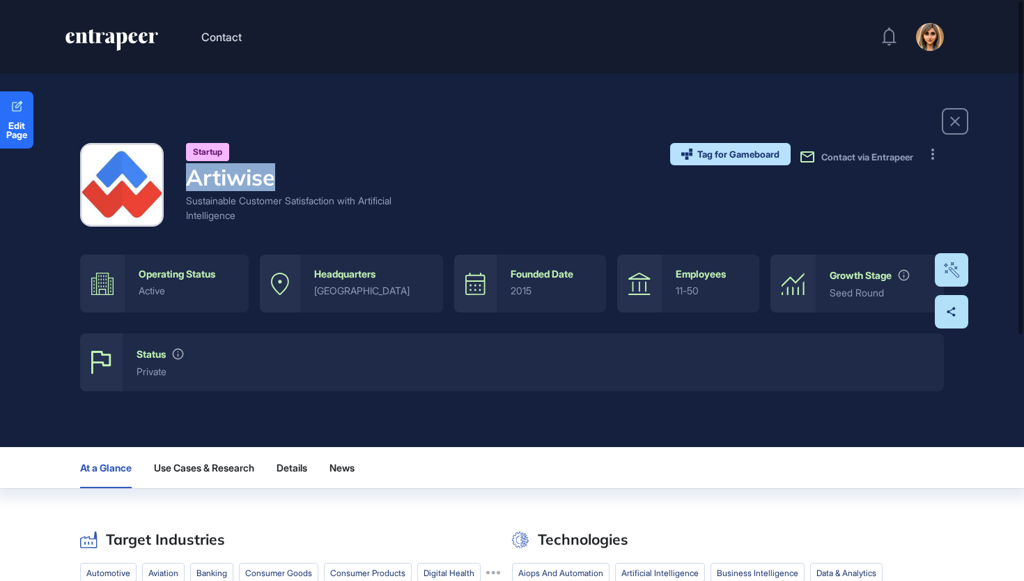
drag, startPoint x: 355, startPoint y: 171, endPoint x: 140, endPoint y: 183, distance: 215.7
click at [140, 183] on div "Startup Artiwise Sustainable Customer Satisfaction with Artificial Intelligence" at bounding box center [251, 185] width 343 height 84
copy h4 "Artiwise"
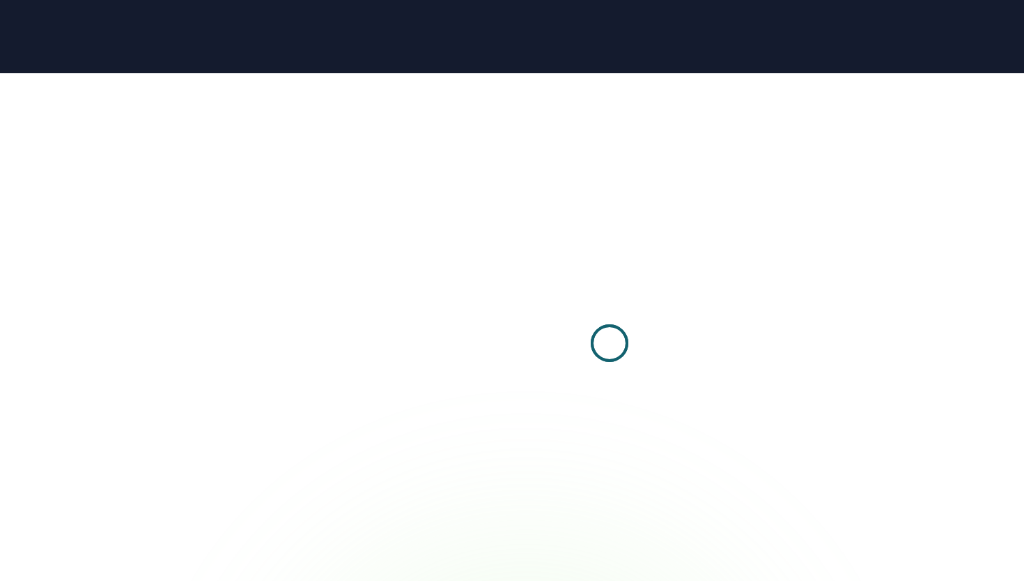
scroll to position [1, 1]
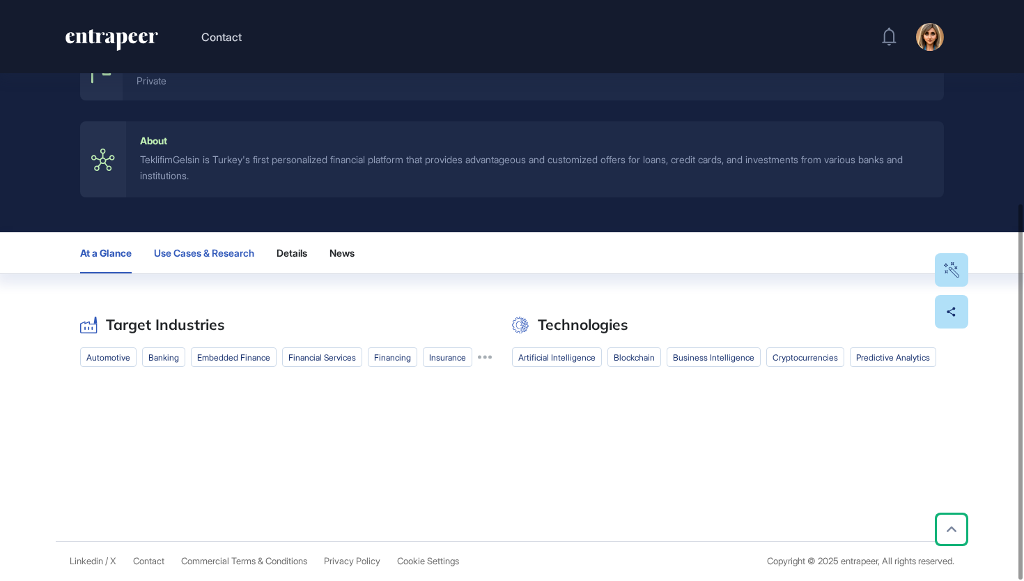
click at [222, 232] on button "Use Cases & Research" at bounding box center [204, 252] width 100 height 41
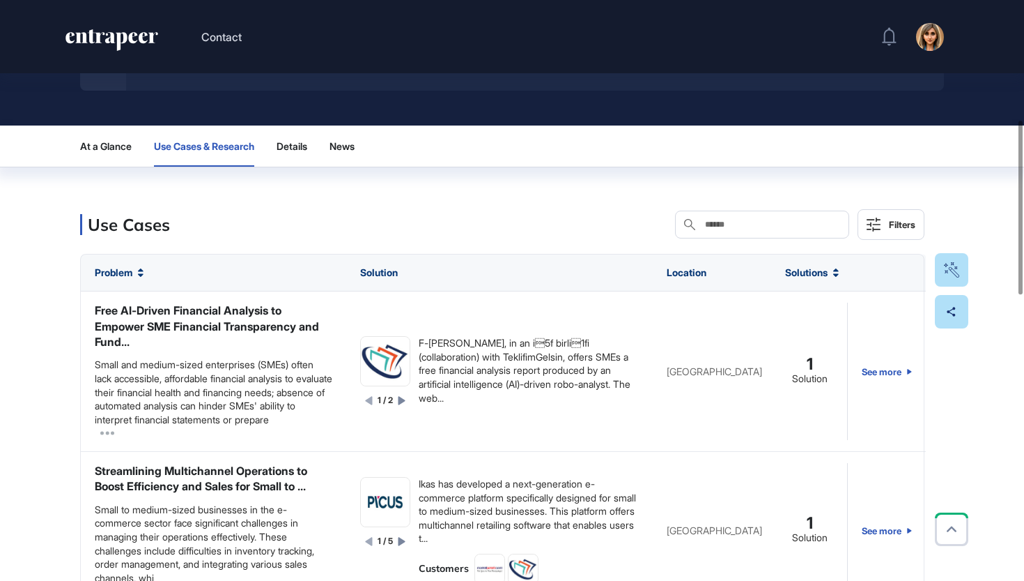
scroll to position [400, 0]
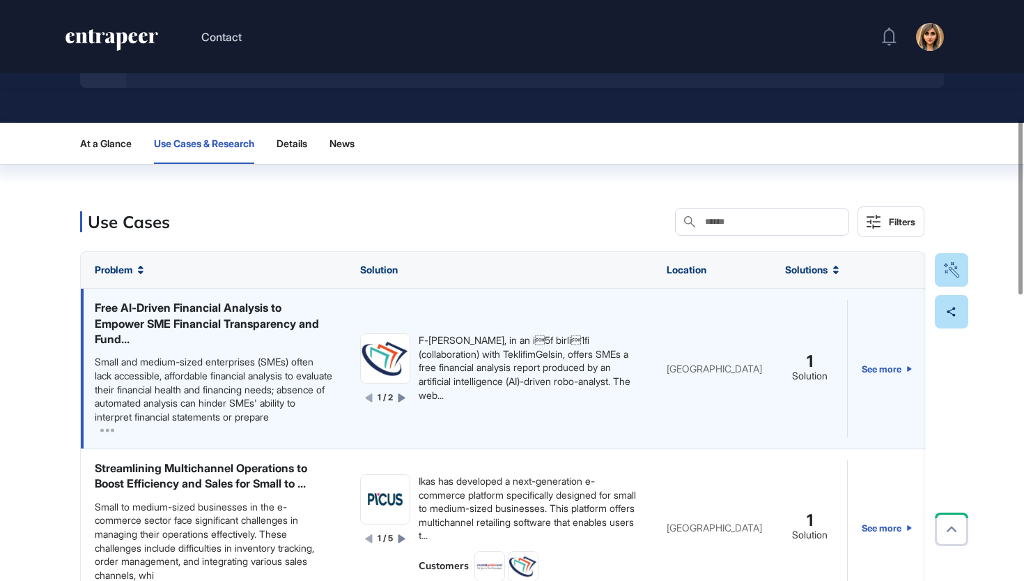
click at [397, 398] on div "1 / 2" at bounding box center [385, 398] width 40 height 12
click at [399, 397] on icon at bounding box center [402, 397] width 8 height 9
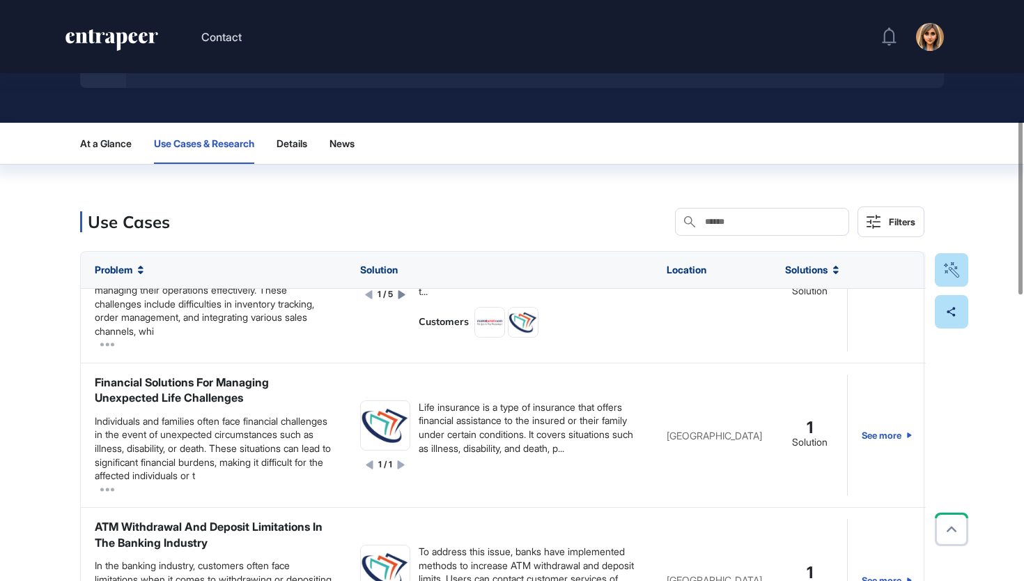
scroll to position [305, 0]
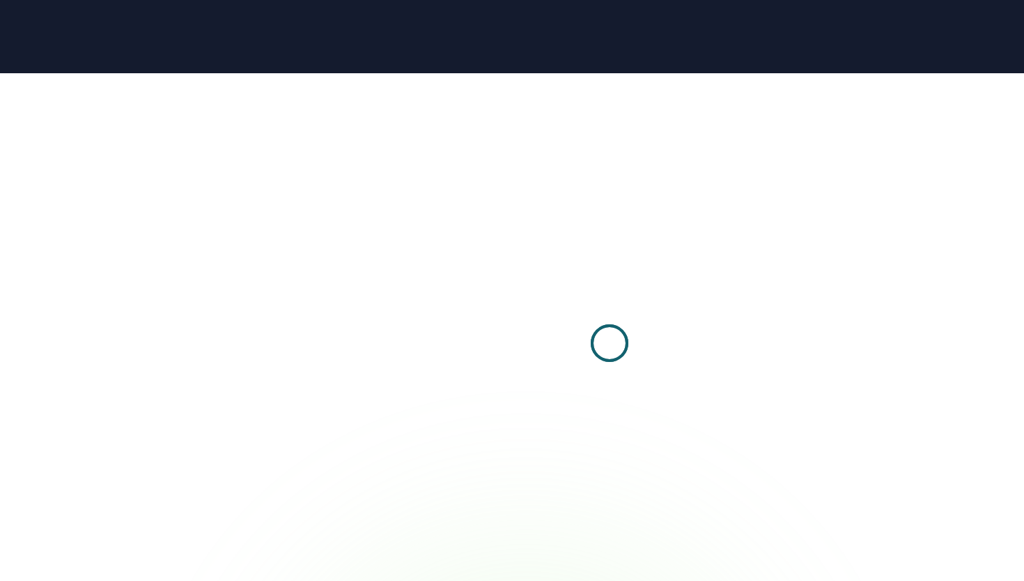
scroll to position [1, 1]
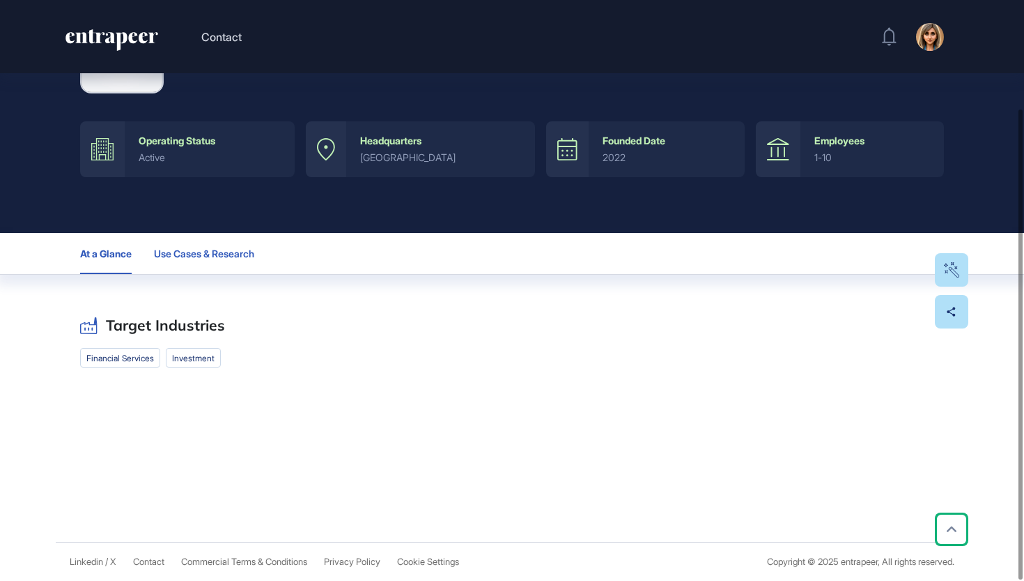
click at [199, 248] on span "Use Cases & Research" at bounding box center [204, 253] width 100 height 11
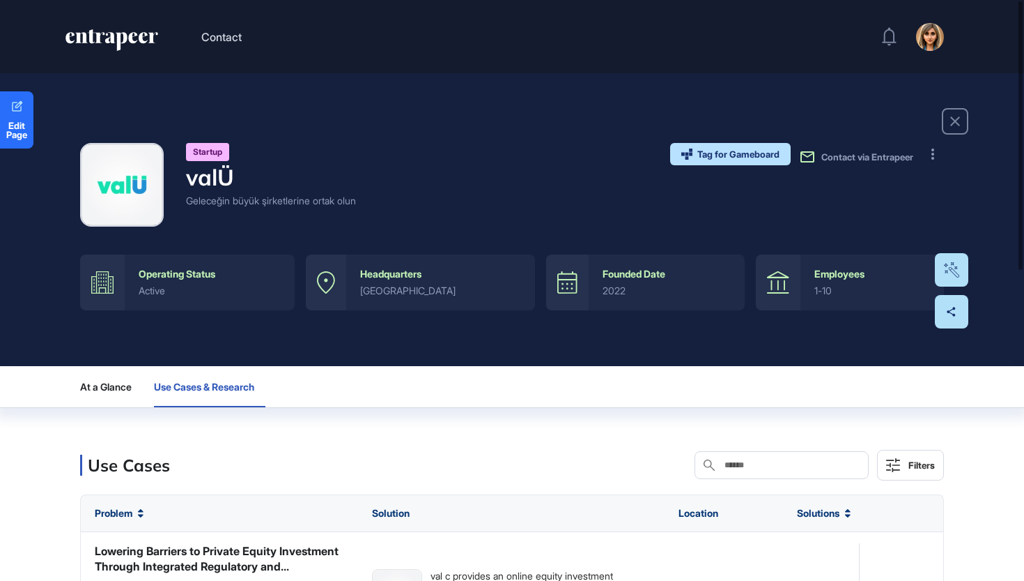
scroll to position [0, 0]
drag, startPoint x: 246, startPoint y: 181, endPoint x: 181, endPoint y: 181, distance: 64.8
click at [181, 181] on div "Startup valÜ Geleceğin büyük şirketlerine ortak olun" at bounding box center [218, 185] width 276 height 84
copy h4 "valÜ"
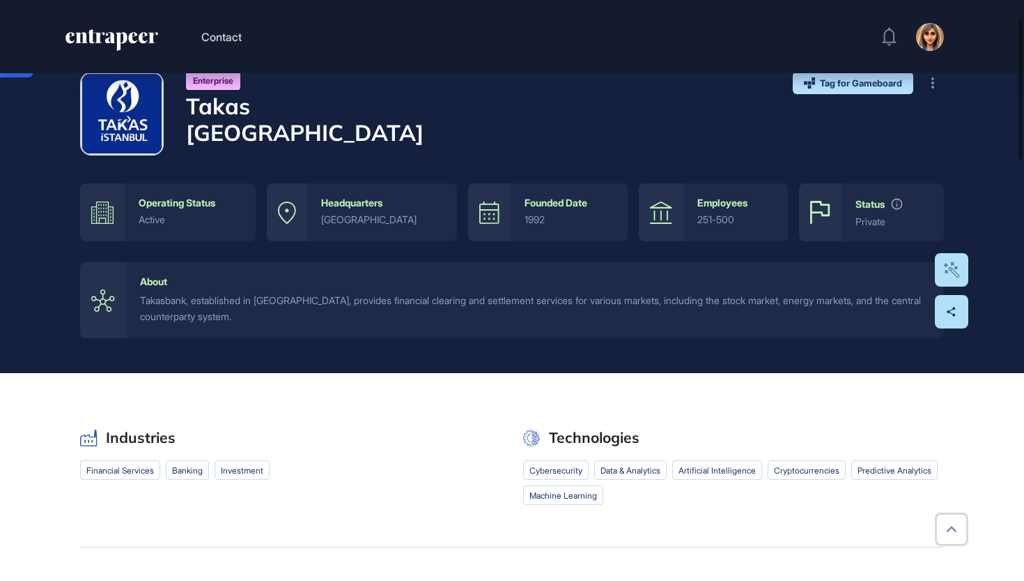
scroll to position [70, 0]
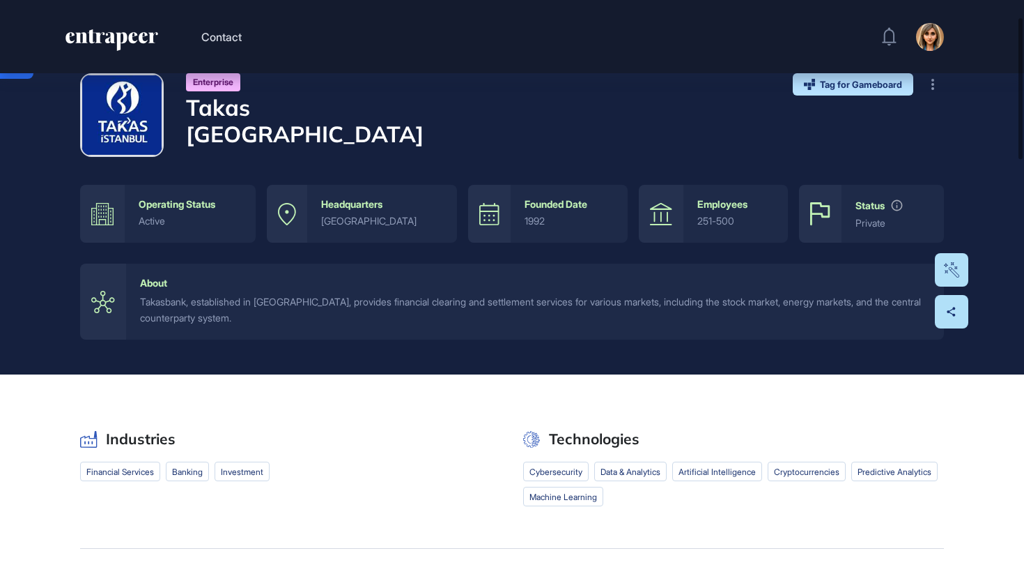
click at [180, 307] on div "Takasbank, established in [GEOGRAPHIC_DATA], provides financial clearing and se…" at bounding box center [535, 309] width 790 height 31
click at [180, 307] on div "Takasbank, established in Turkey, provides financial clearing and settlement se…" at bounding box center [535, 309] width 790 height 31
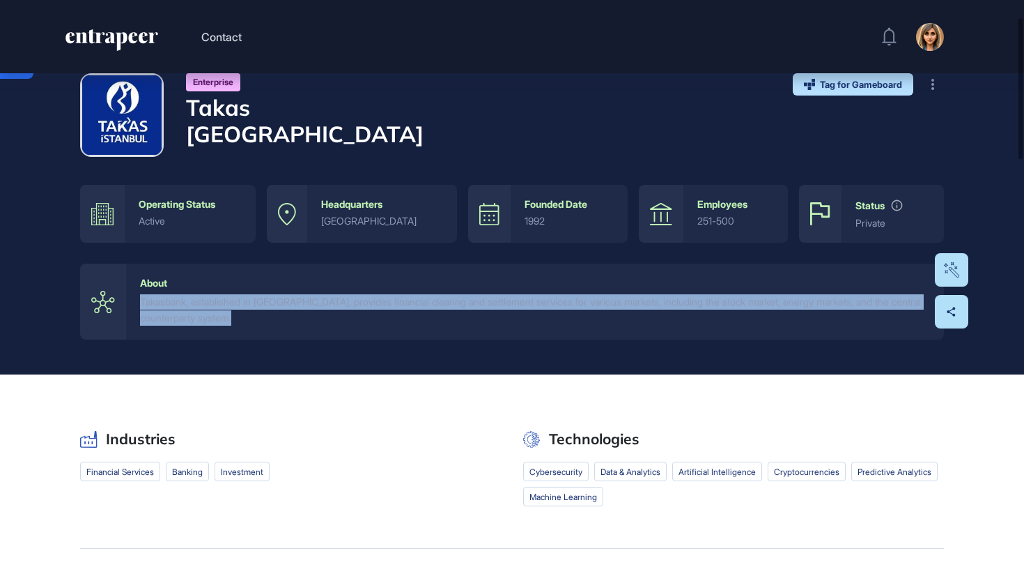
click at [300, 280] on div "About" at bounding box center [535, 282] width 790 height 11
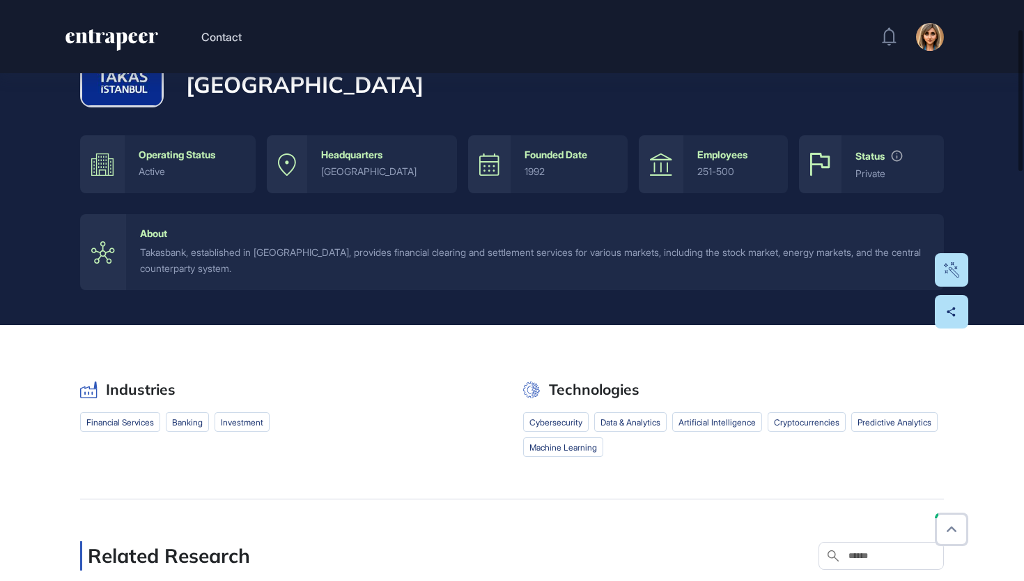
scroll to position [118, 0]
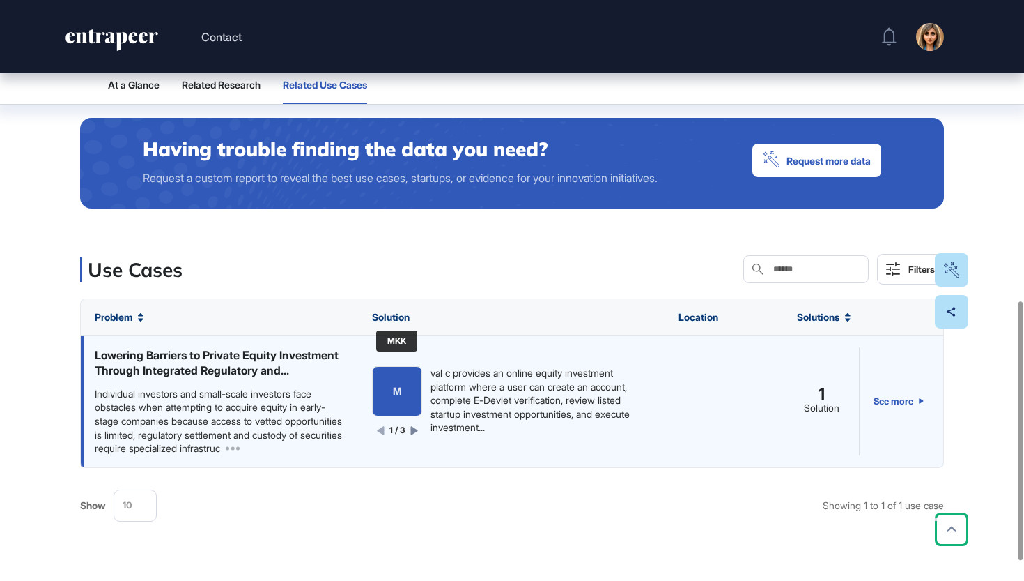
scroll to position [676, 0]
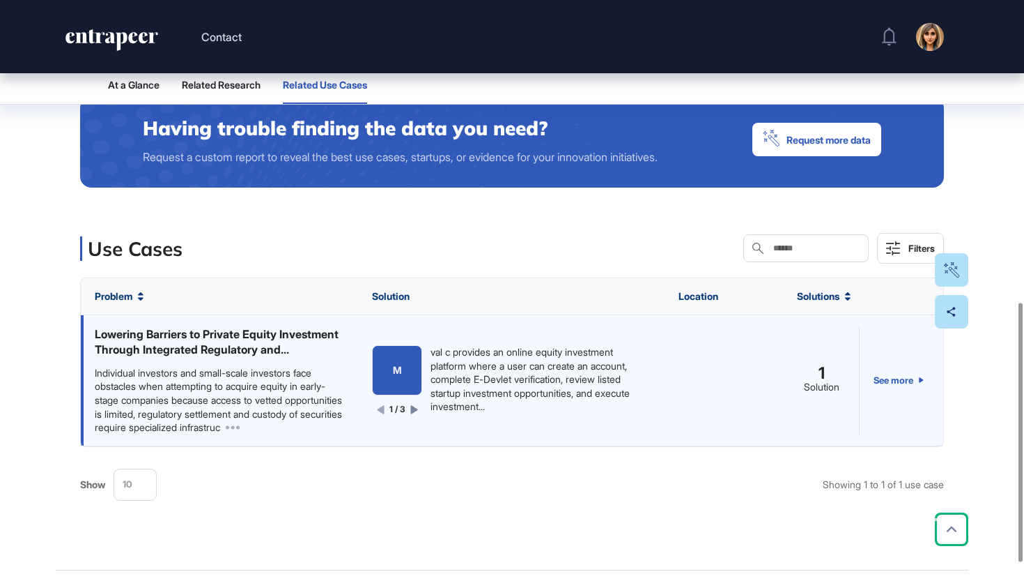
click at [417, 413] on icon at bounding box center [413, 409] width 7 height 8
click at [417, 413] on icon at bounding box center [414, 409] width 7 height 8
click at [417, 413] on icon at bounding box center [415, 409] width 7 height 8
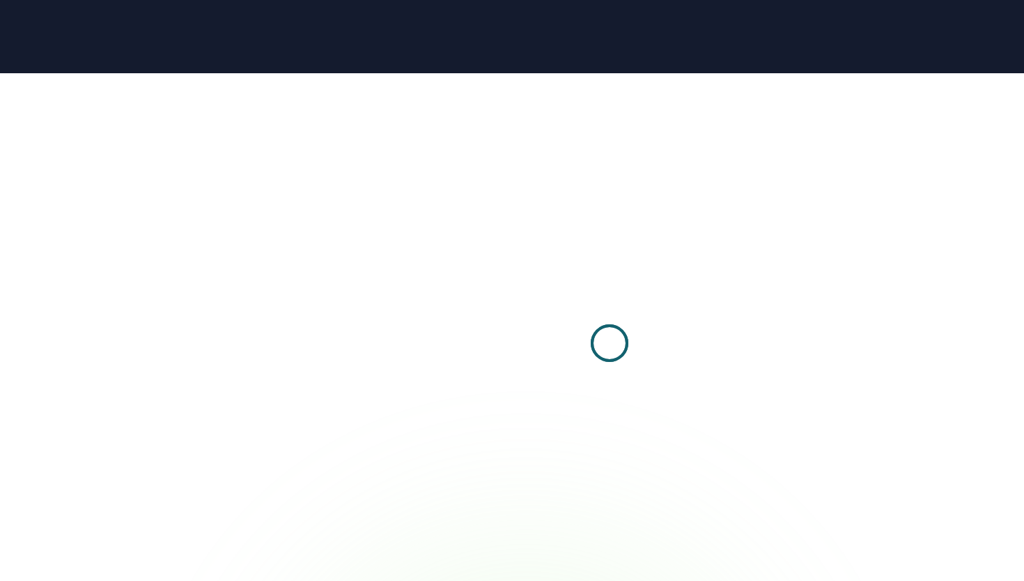
scroll to position [1, 1]
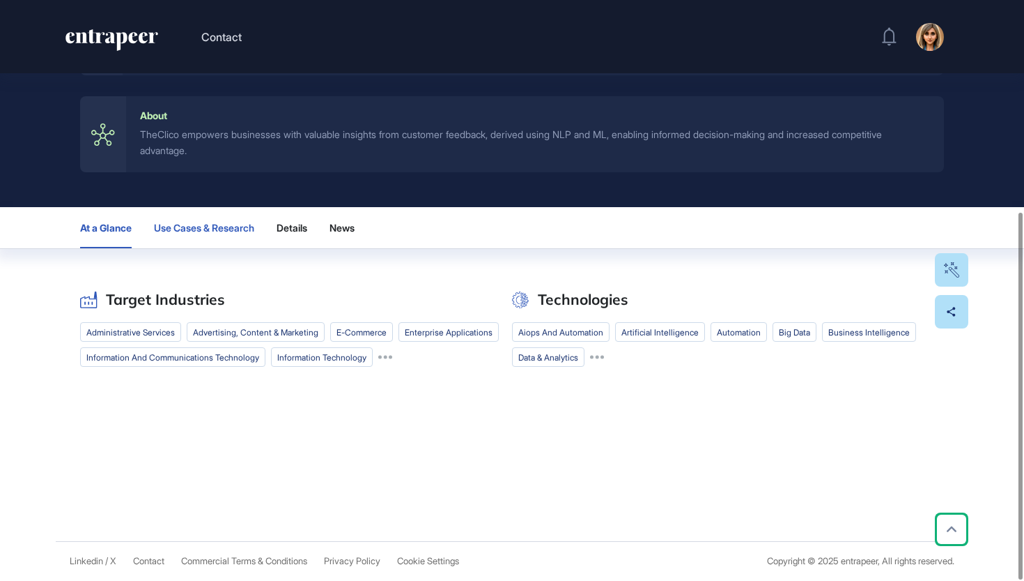
click at [194, 220] on button "Use Cases & Research" at bounding box center [204, 227] width 100 height 41
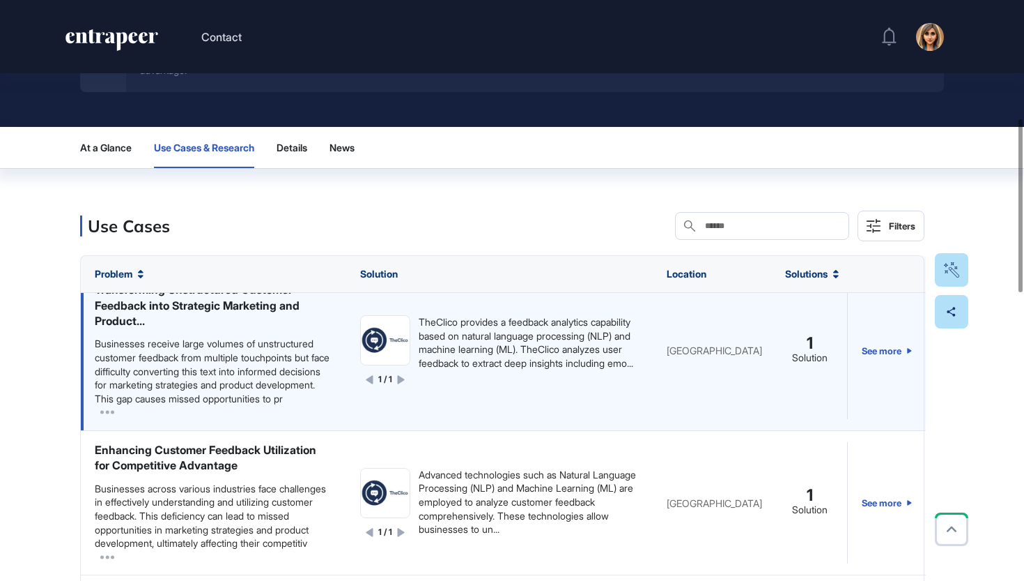
scroll to position [1168, 0]
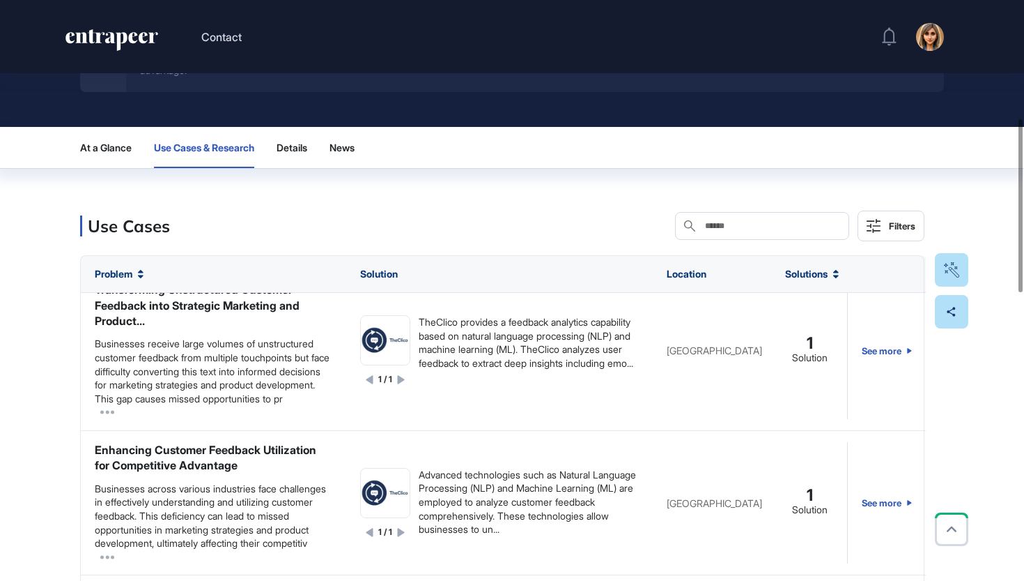
click at [738, 231] on input "text" at bounding box center [772, 225] width 137 height 11
paste input "**********"
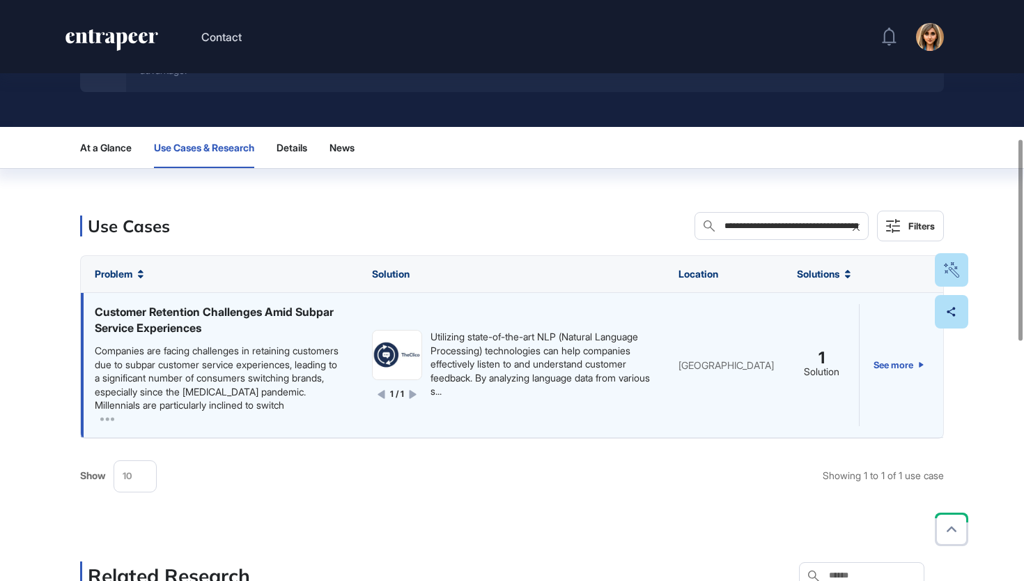
scroll to position [401, 0]
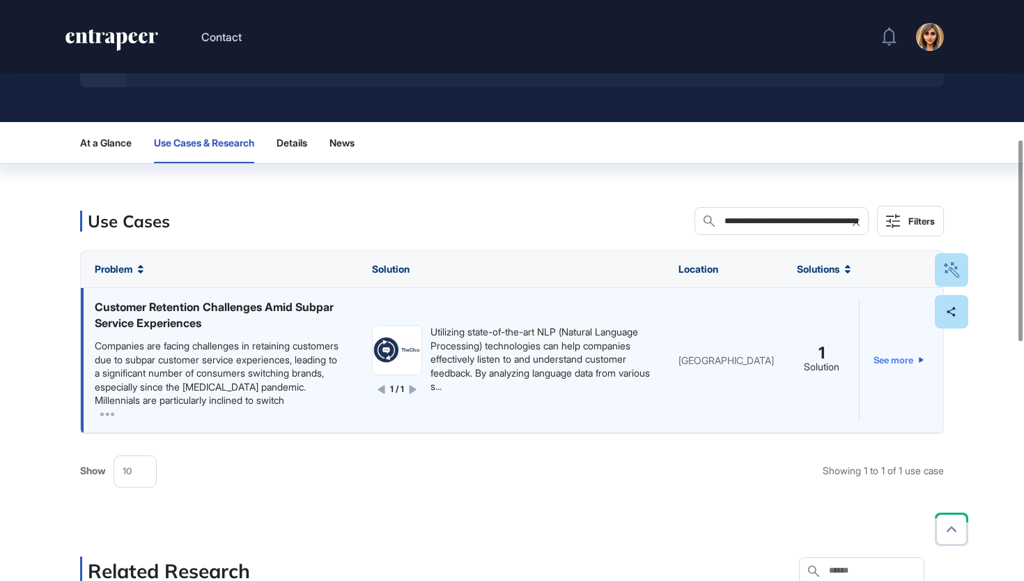
type input "**********"
click at [908, 362] on link "See more" at bounding box center [899, 359] width 50 height 121
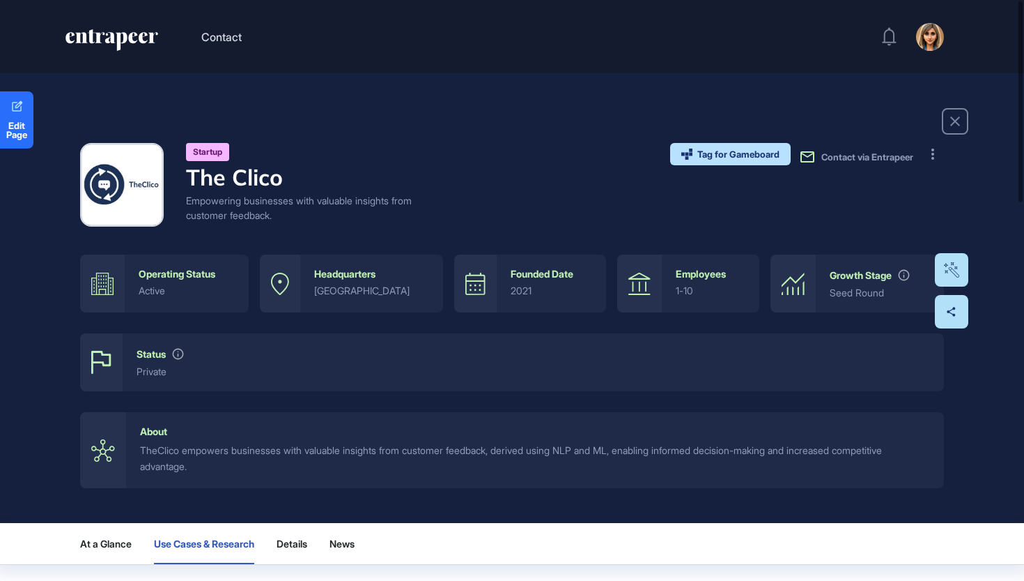
scroll to position [0, 0]
drag, startPoint x: 298, startPoint y: 182, endPoint x: 162, endPoint y: 182, distance: 135.2
click at [162, 182] on div "Startup The Clico Empowering businesses with valuable insights from customer fe…" at bounding box center [251, 185] width 343 height 84
copy h4 "The Clico"
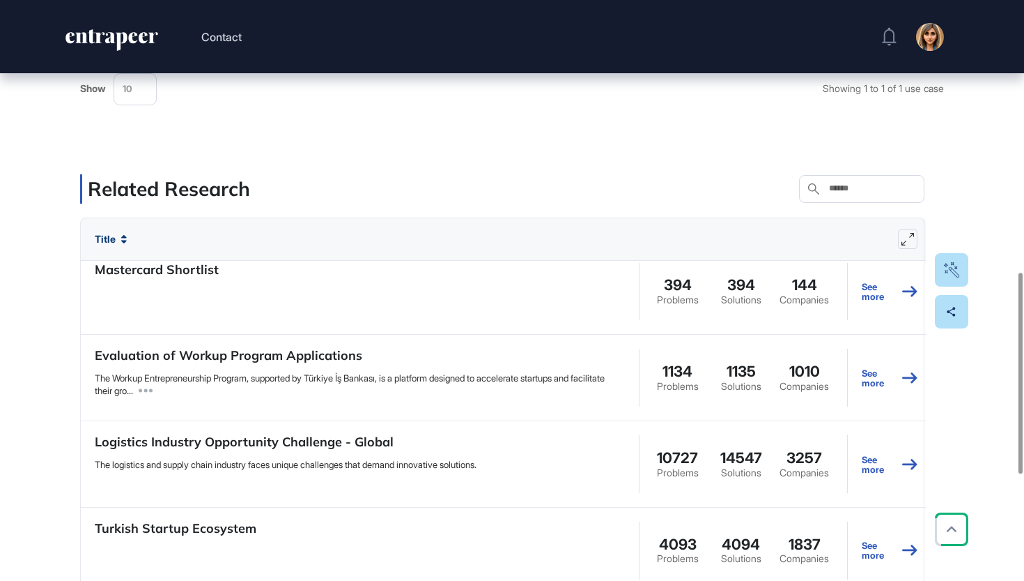
scroll to position [9, 0]
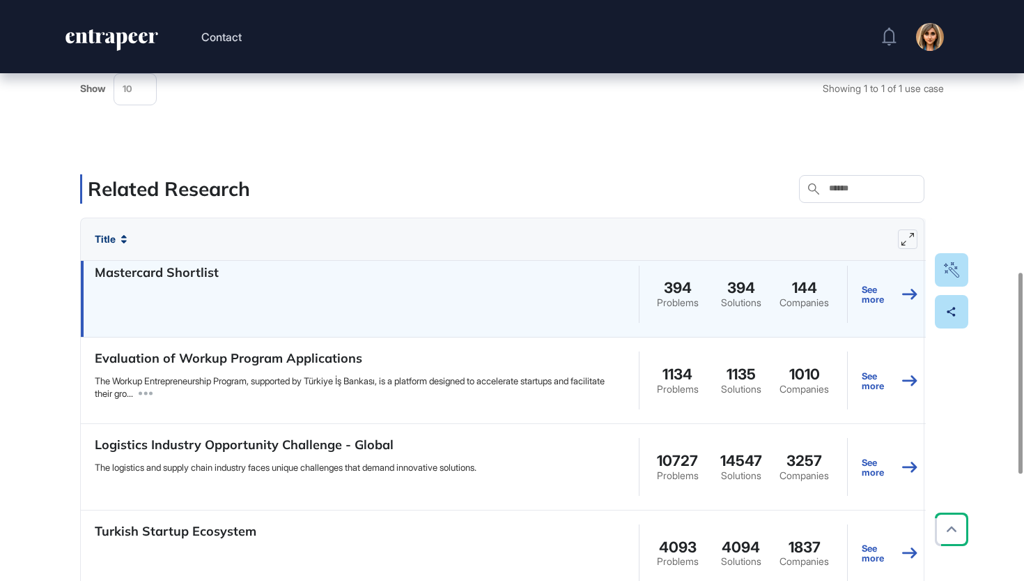
click at [186, 283] on h4 "Mastercard Shortlist" at bounding box center [157, 273] width 124 height 20
click at [190, 281] on h4 "Mastercard Shortlist" at bounding box center [157, 273] width 124 height 20
click at [868, 314] on link "See more" at bounding box center [890, 294] width 56 height 63
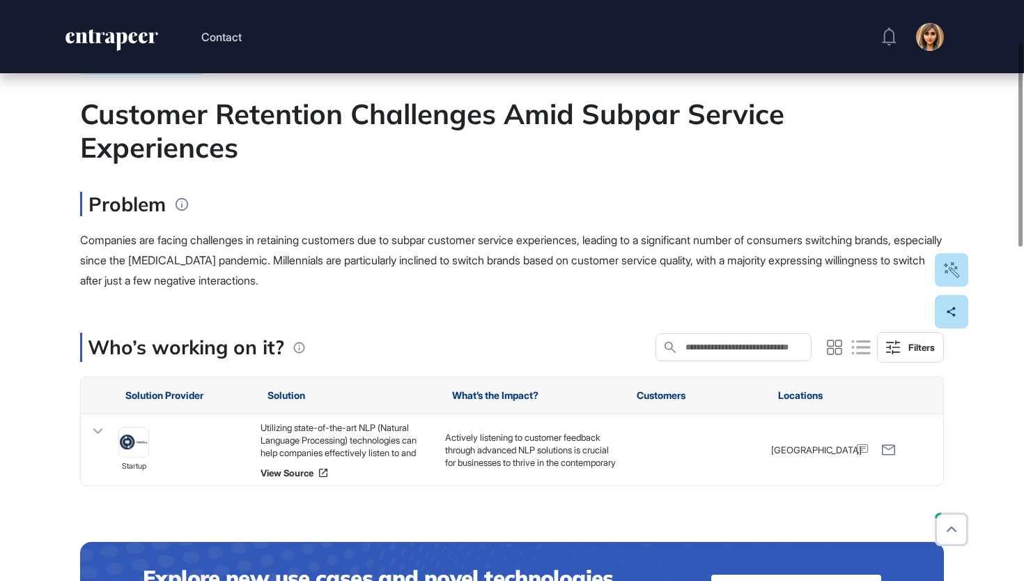
scroll to position [122, 0]
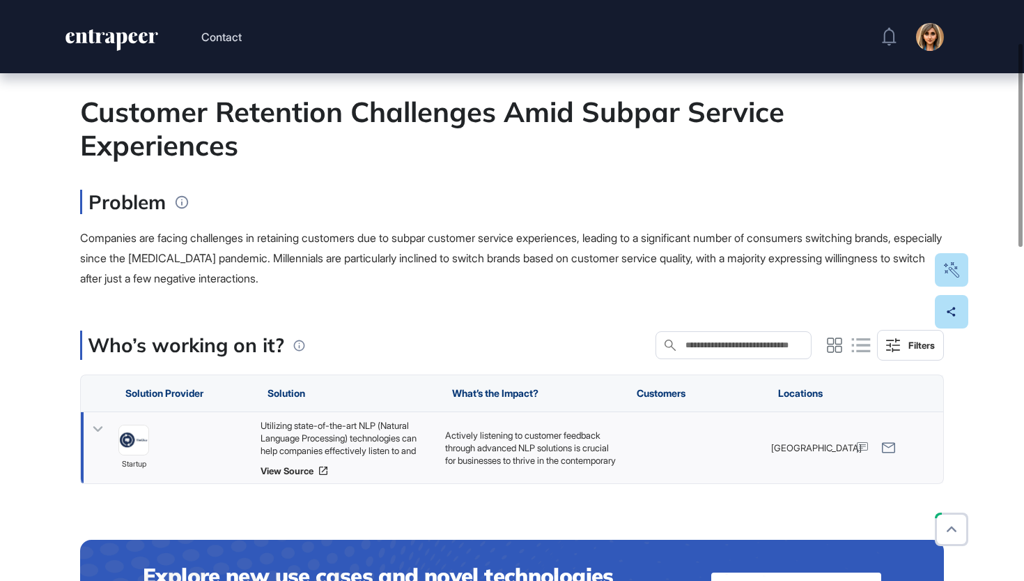
click at [98, 430] on icon at bounding box center [98, 429] width 10 height 6
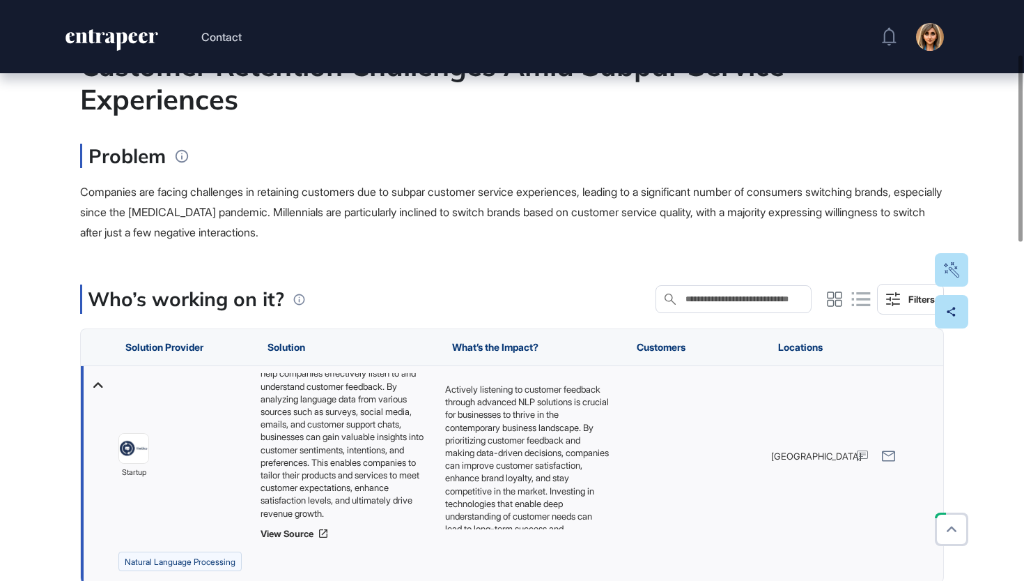
scroll to position [0, 0]
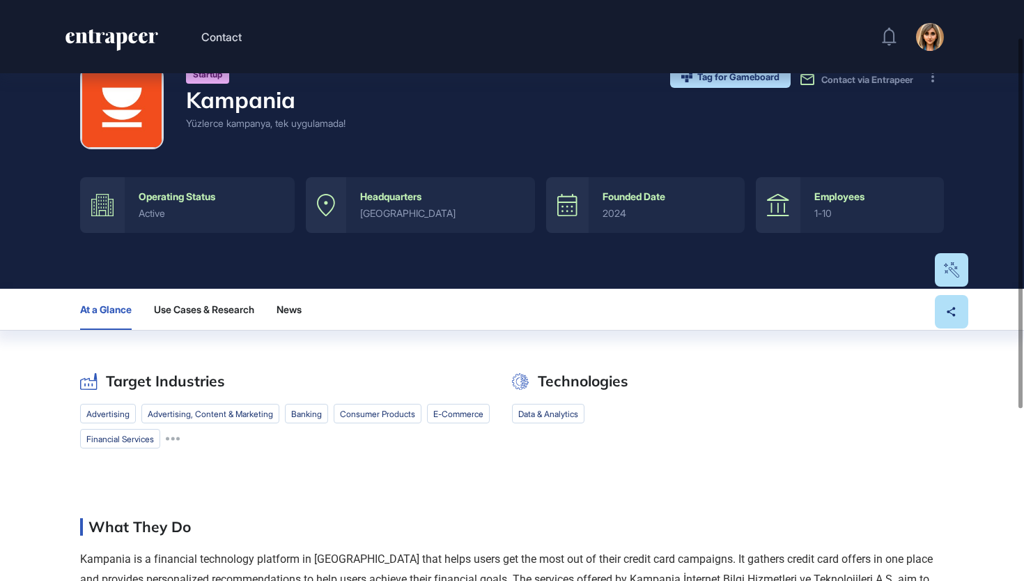
scroll to position [82, 0]
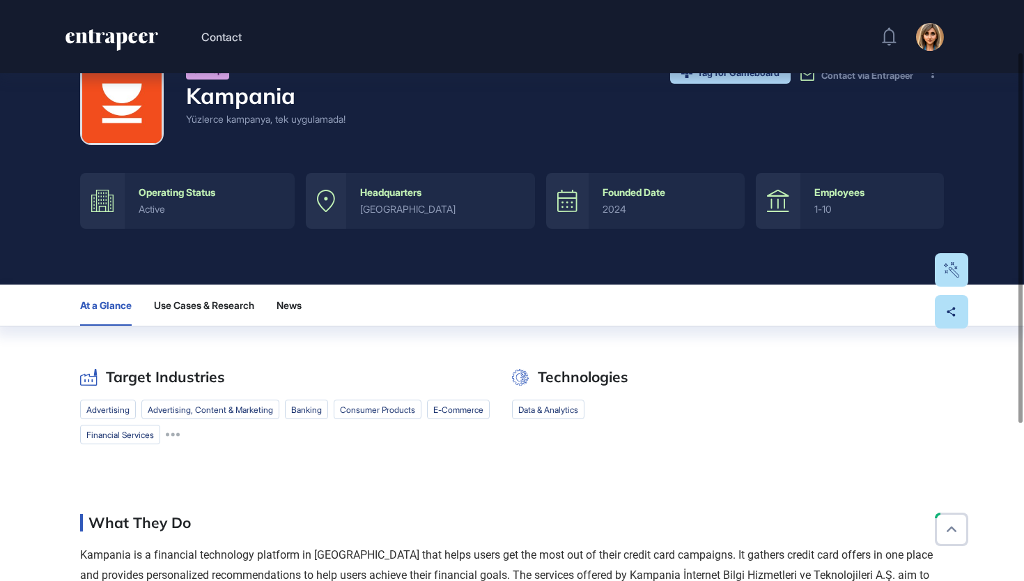
click at [180, 330] on div "Target Industries advertising advertising, content & marketing banking consumer…" at bounding box center [512, 450] width 864 height 332
click at [194, 316] on button "Use Cases & Research" at bounding box center [204, 304] width 100 height 41
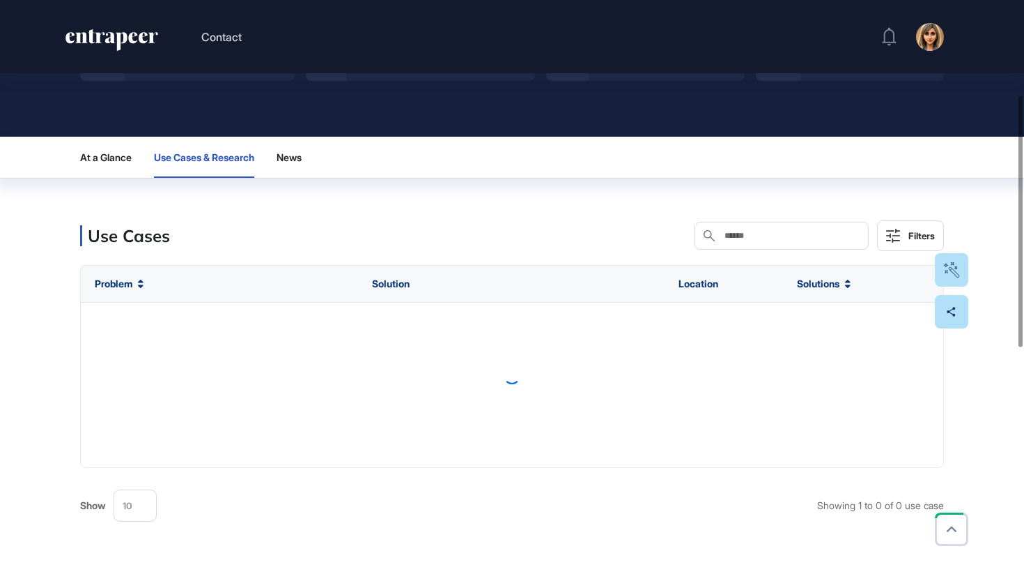
scroll to position [296, 0]
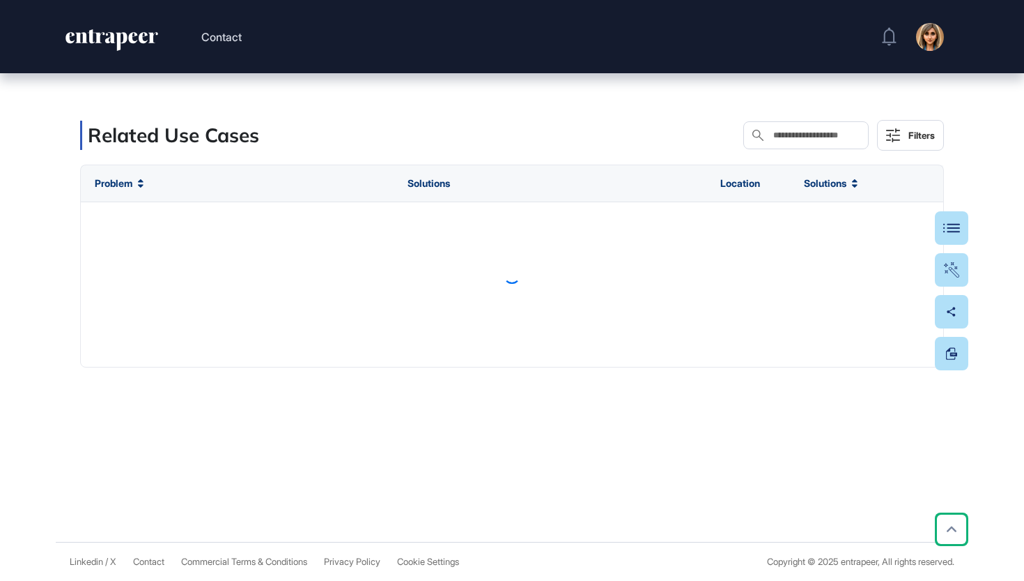
scroll to position [534, 0]
click at [805, 135] on input "text" at bounding box center [816, 135] width 88 height 11
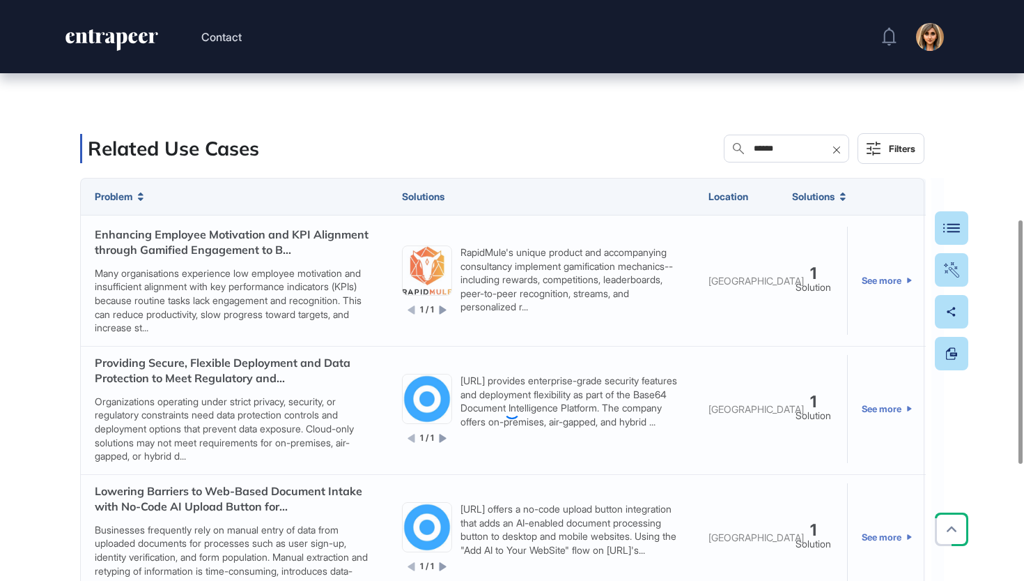
scroll to position [487, 0]
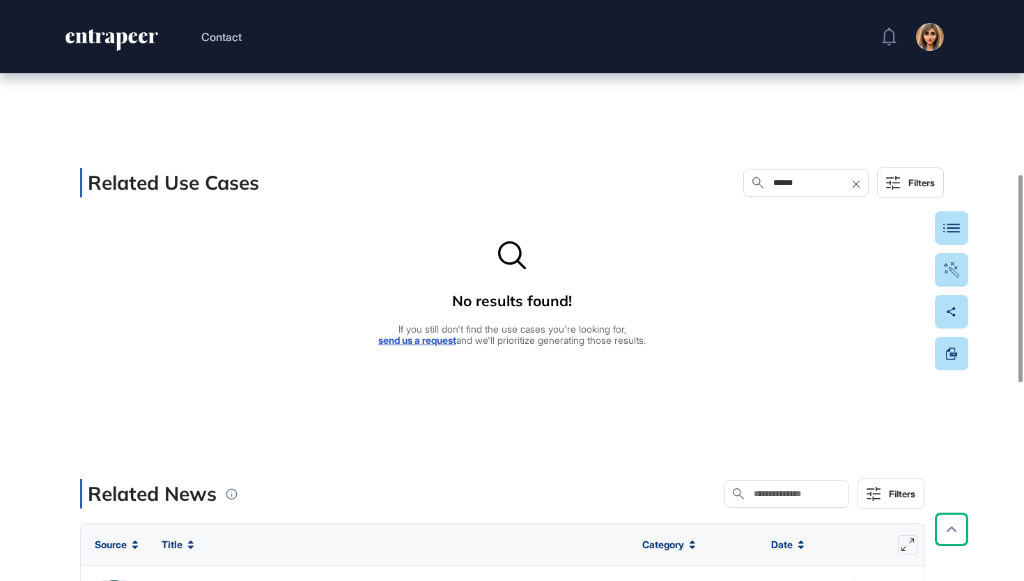
drag, startPoint x: 750, startPoint y: 231, endPoint x: 798, endPoint y: 182, distance: 69.0
click at [798, 182] on input "******" at bounding box center [816, 182] width 88 height 11
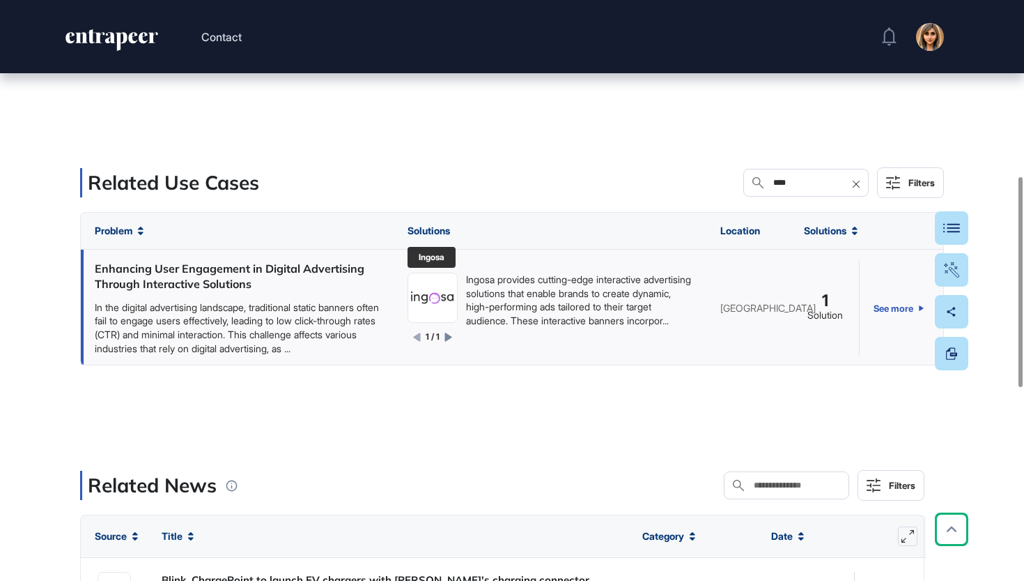
type input "****"
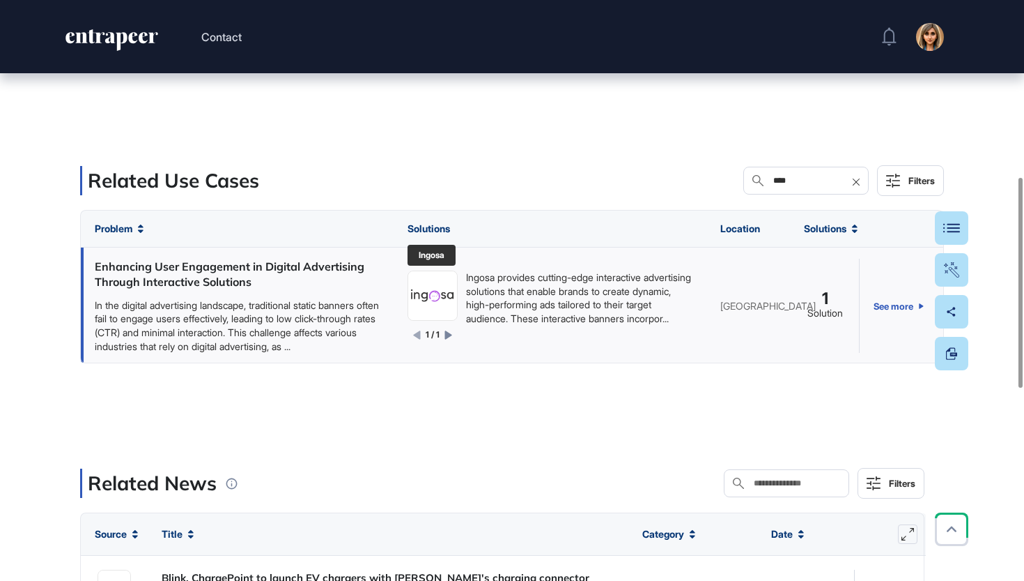
click at [434, 298] on img at bounding box center [432, 295] width 49 height 27
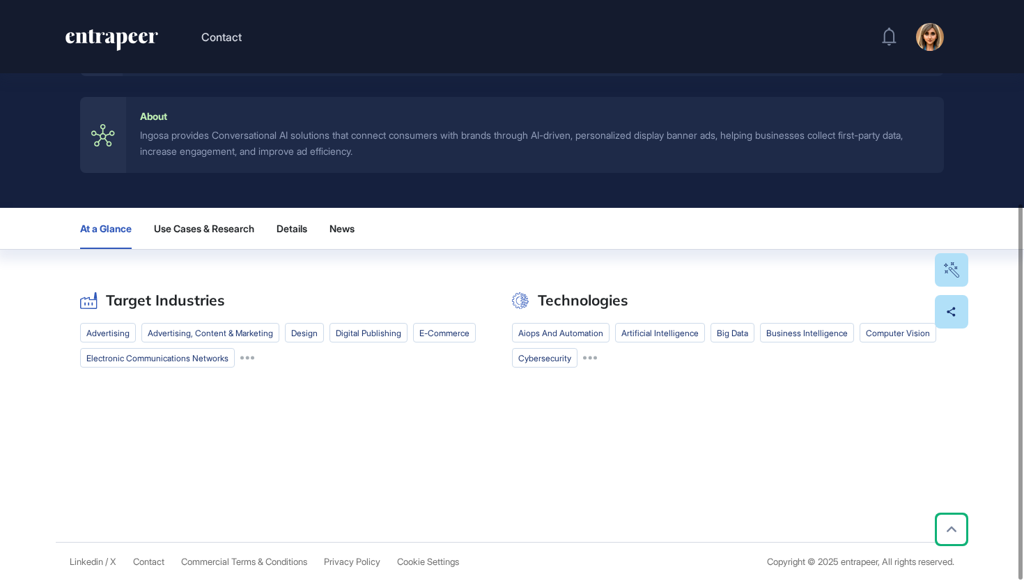
scroll to position [314, 0]
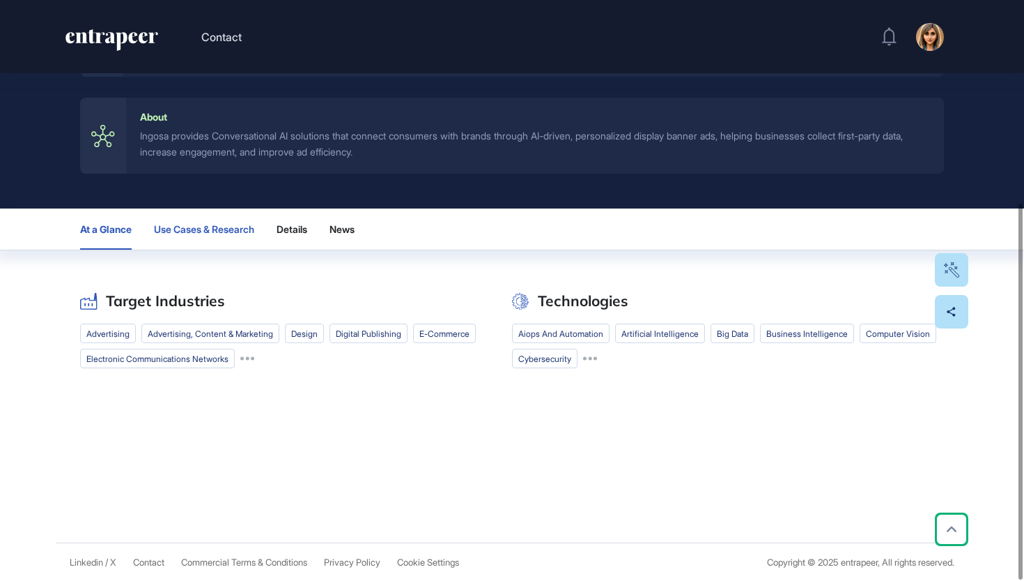
click at [225, 229] on span "Use Cases & Research" at bounding box center [204, 229] width 100 height 11
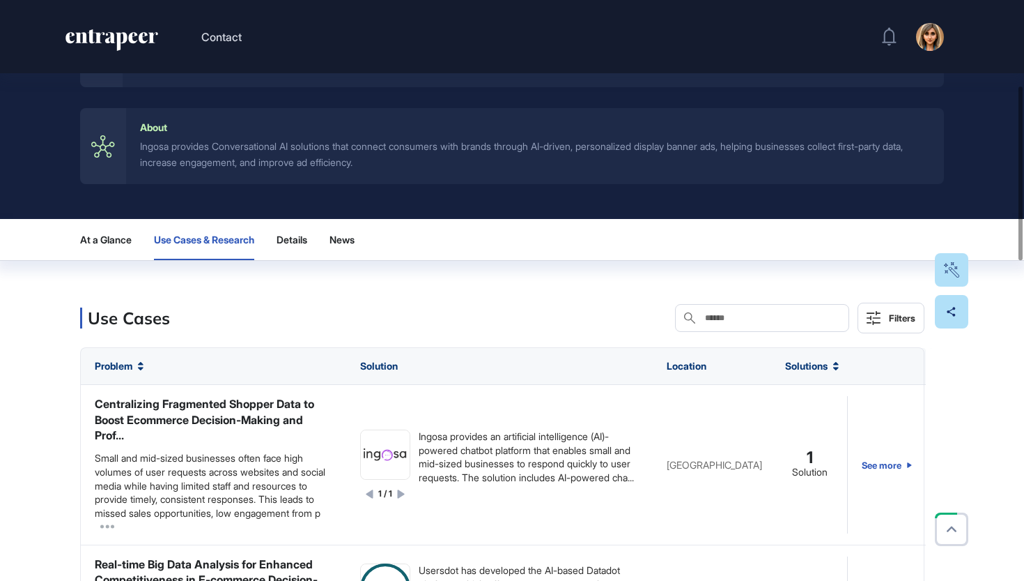
scroll to position [347, 0]
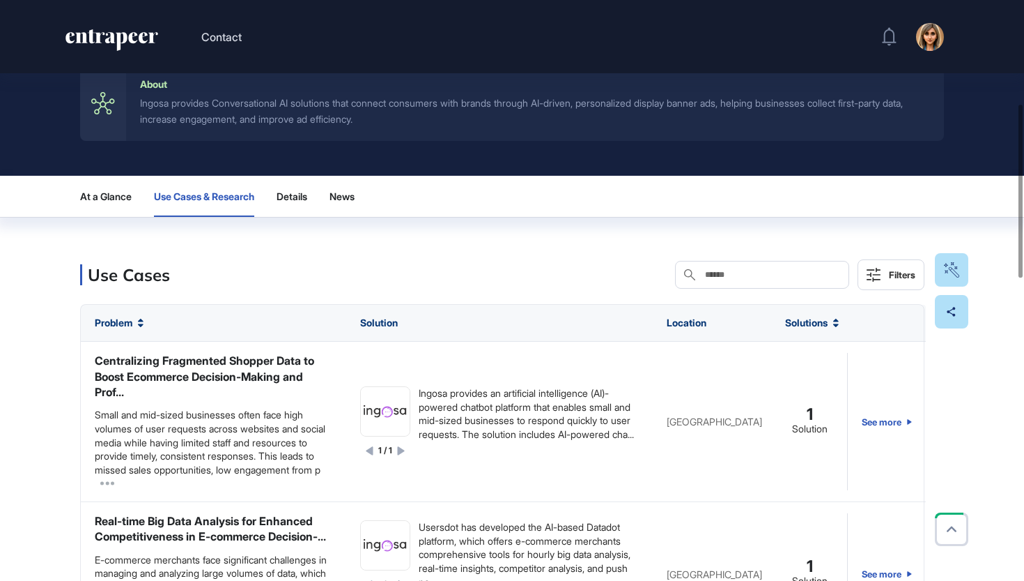
click at [742, 271] on input "text" at bounding box center [772, 274] width 137 height 11
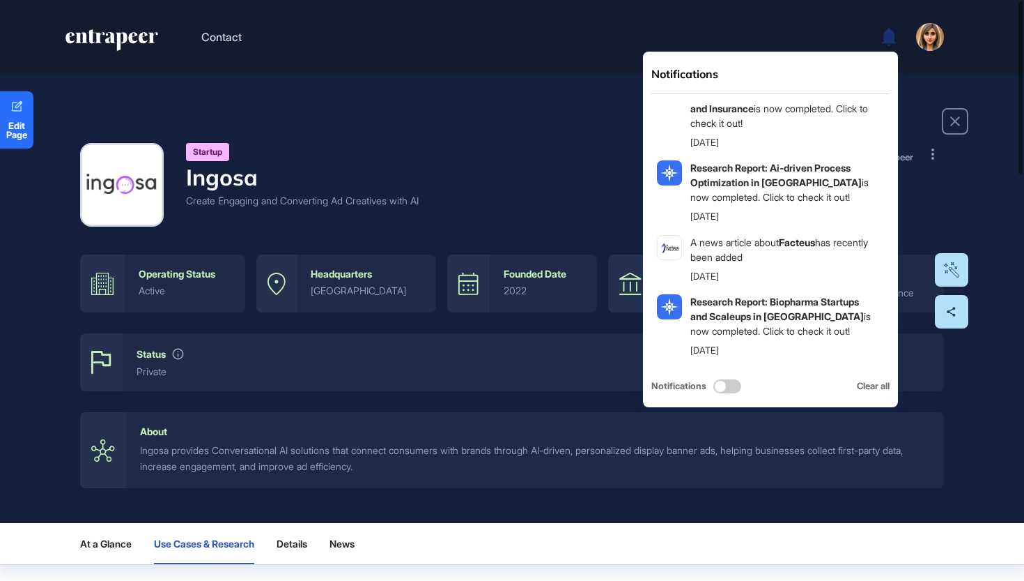
scroll to position [732, 0]
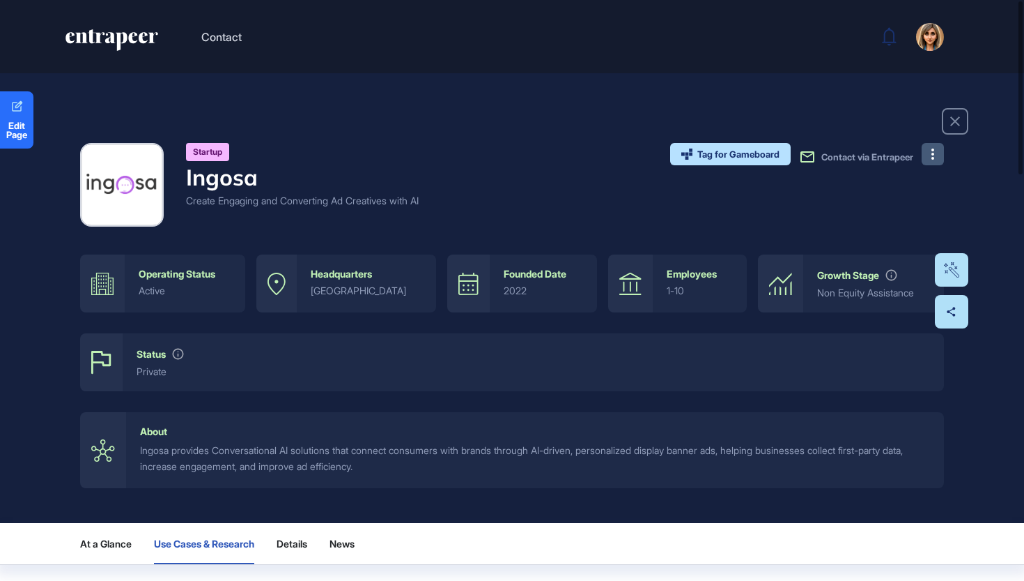
click at [937, 155] on button at bounding box center [933, 154] width 22 height 22
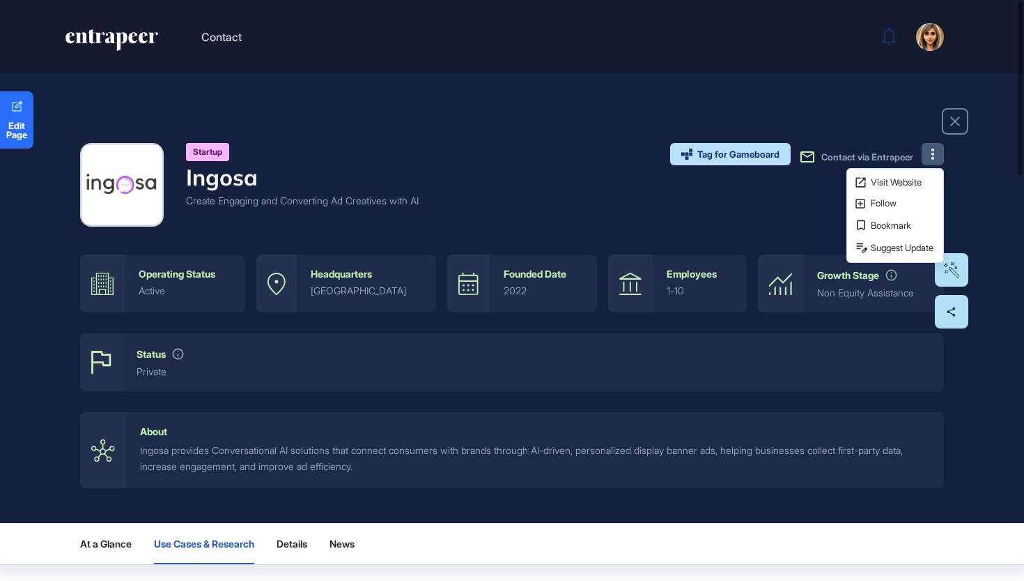
click at [700, 192] on div "Startup Ingosa Create Engaging and Converting Ad Creatives with AI Tag for Game…" at bounding box center [512, 185] width 864 height 84
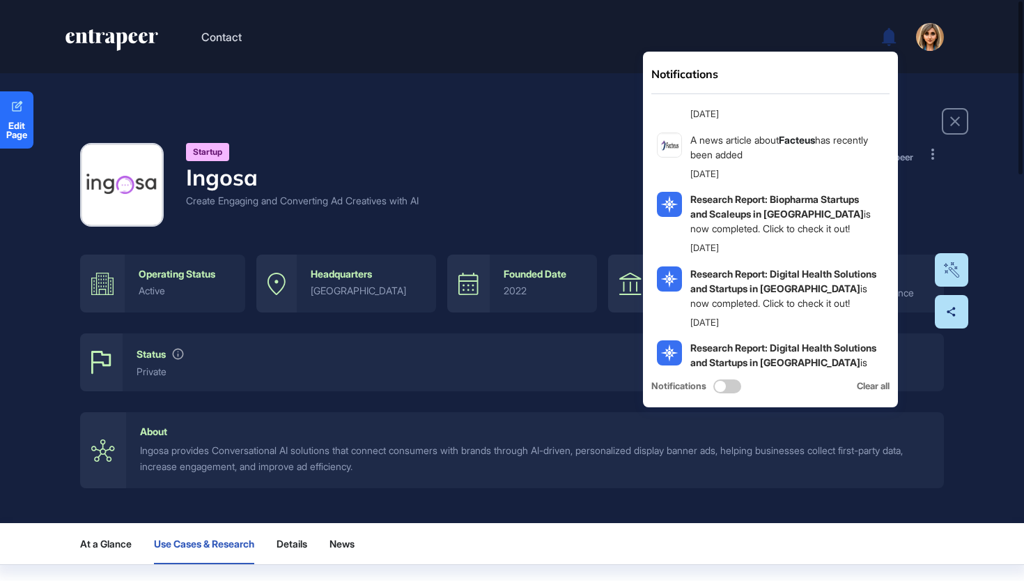
scroll to position [691, 0]
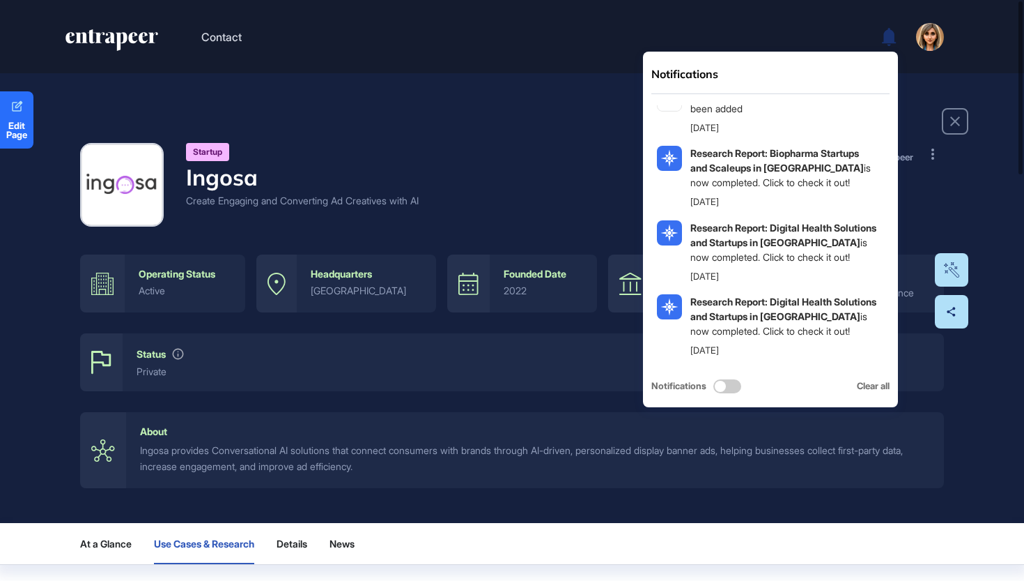
click at [222, 546] on span "Use Cases & Research" at bounding box center [204, 543] width 100 height 11
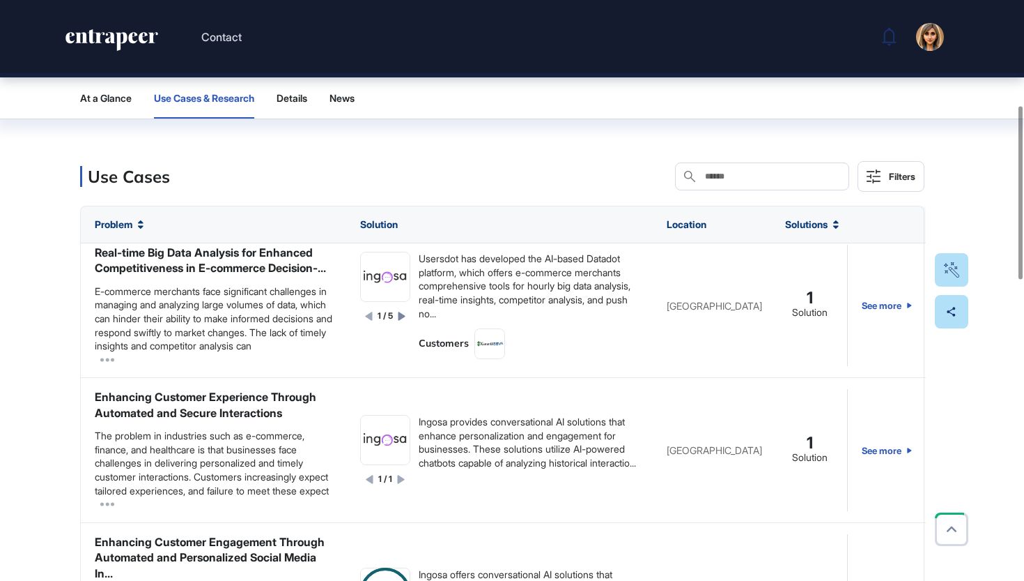
scroll to position [171, 0]
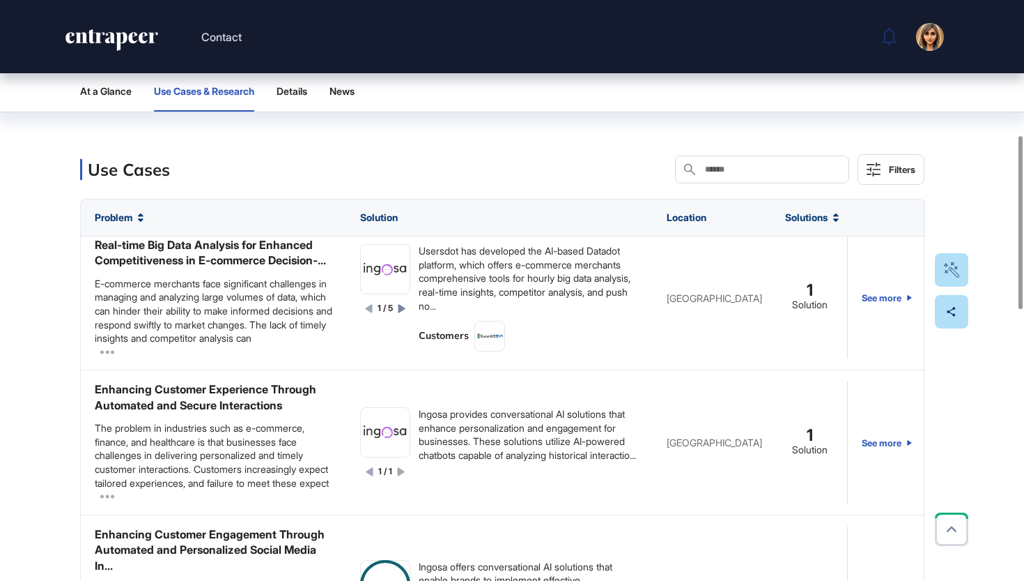
click at [752, 164] on input "text" at bounding box center [772, 169] width 137 height 11
click at [751, 164] on input "text" at bounding box center [772, 169] width 137 height 11
click at [727, 169] on input "text" at bounding box center [772, 169] width 137 height 11
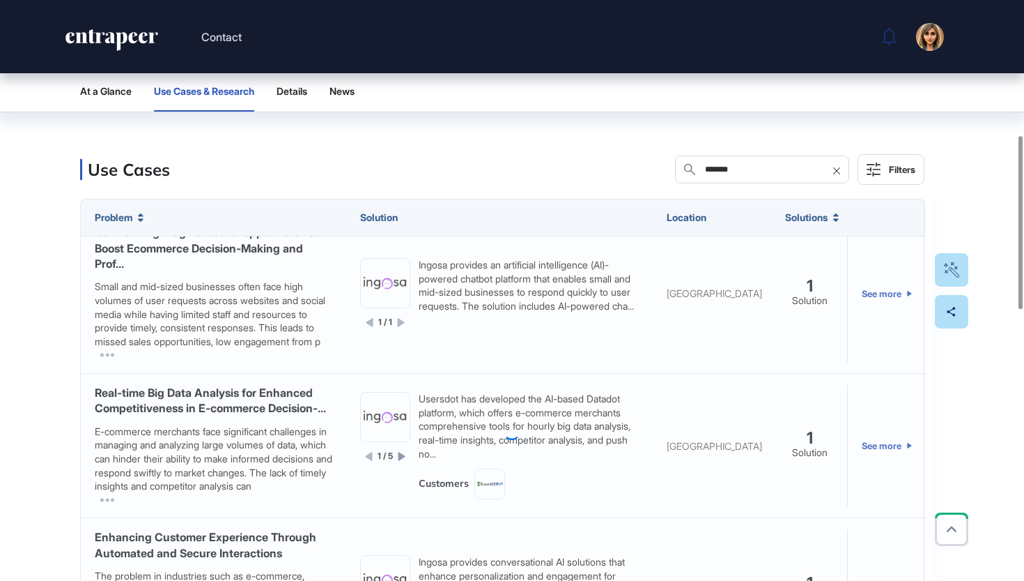
scroll to position [0, 0]
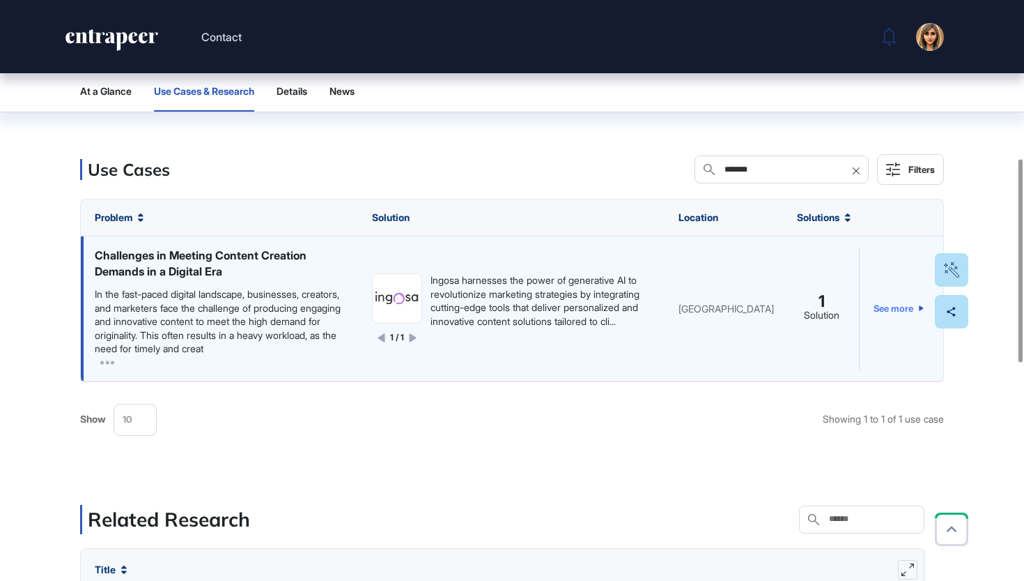
type input "*******"
click at [884, 300] on link "See more" at bounding box center [899, 307] width 50 height 121
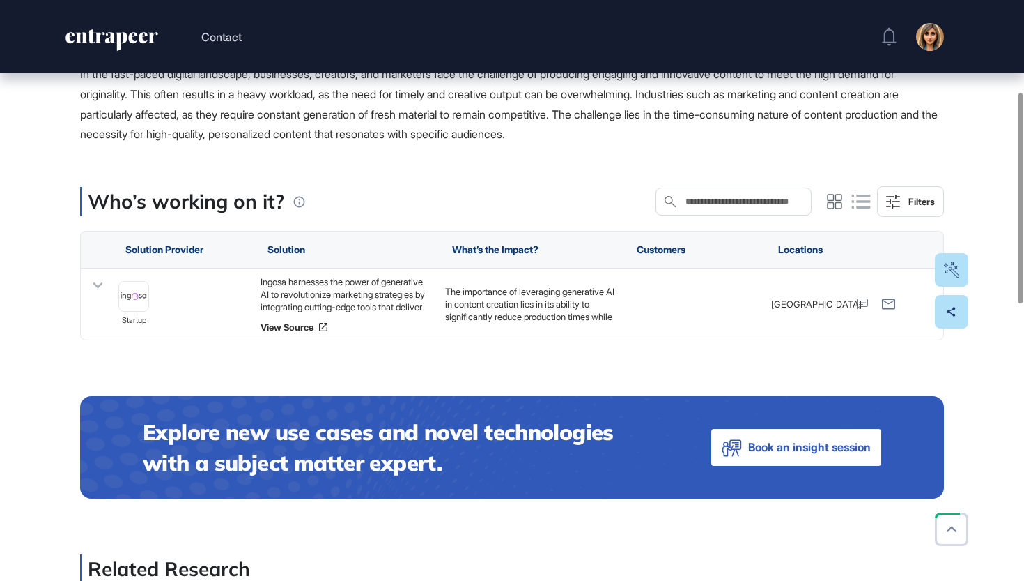
scroll to position [252, 0]
click at [100, 295] on icon at bounding box center [98, 285] width 20 height 20
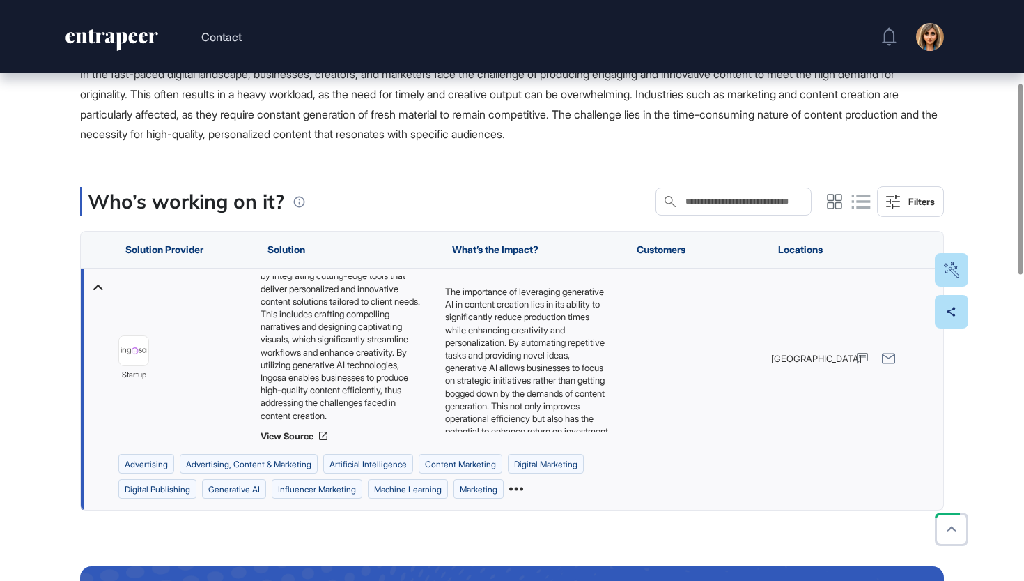
scroll to position [42, 0]
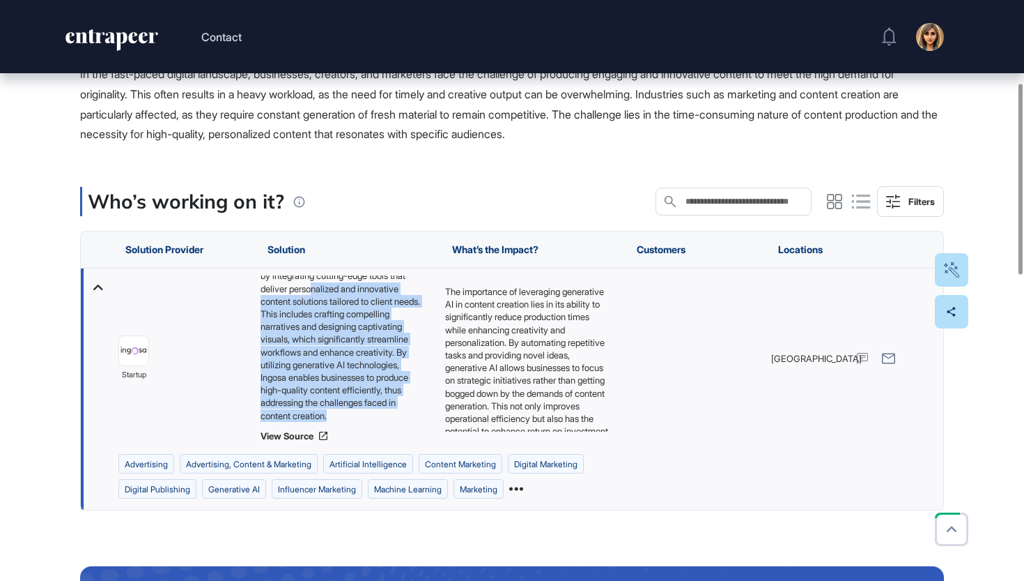
drag, startPoint x: 416, startPoint y: 453, endPoint x: 283, endPoint y: 318, distance: 189.2
click at [283, 318] on div "Ingosa harnesses the power of generative AI to revolutionize marketing strategi…" at bounding box center [346, 358] width 171 height 166
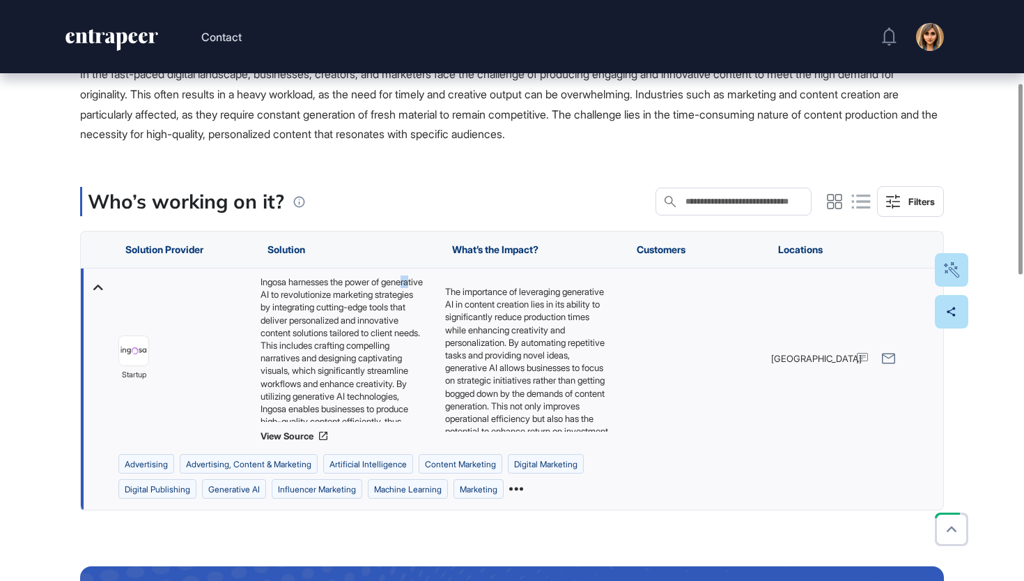
drag, startPoint x: 283, startPoint y: 318, endPoint x: 293, endPoint y: 325, distance: 11.6
click at [293, 325] on div "Ingosa harnesses the power of generative AI to revolutionize marketing strategi…" at bounding box center [346, 348] width 171 height 146
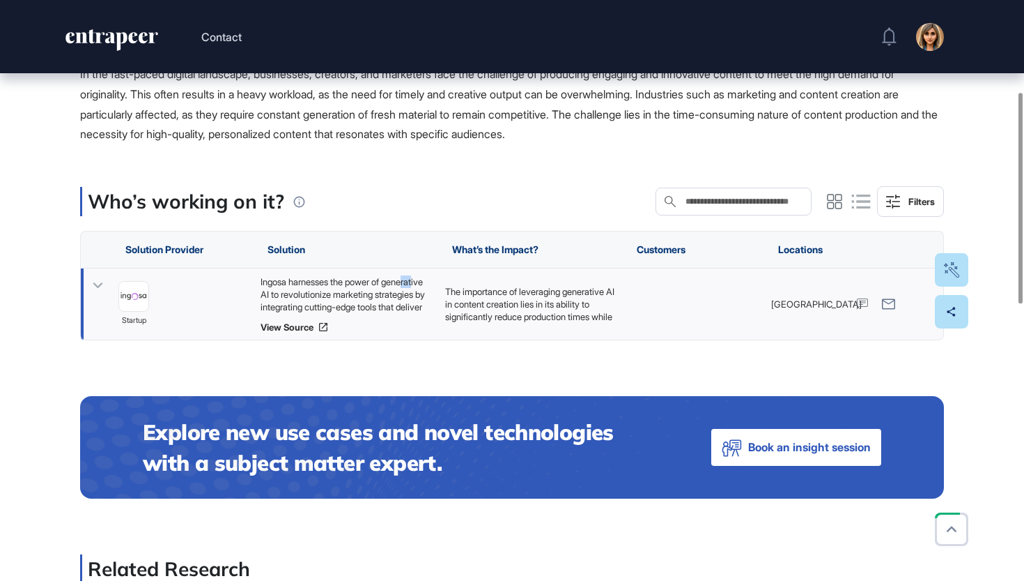
click at [293, 313] on div "Ingosa harnesses the power of generative AI to revolutionize marketing strategi…" at bounding box center [346, 294] width 171 height 38
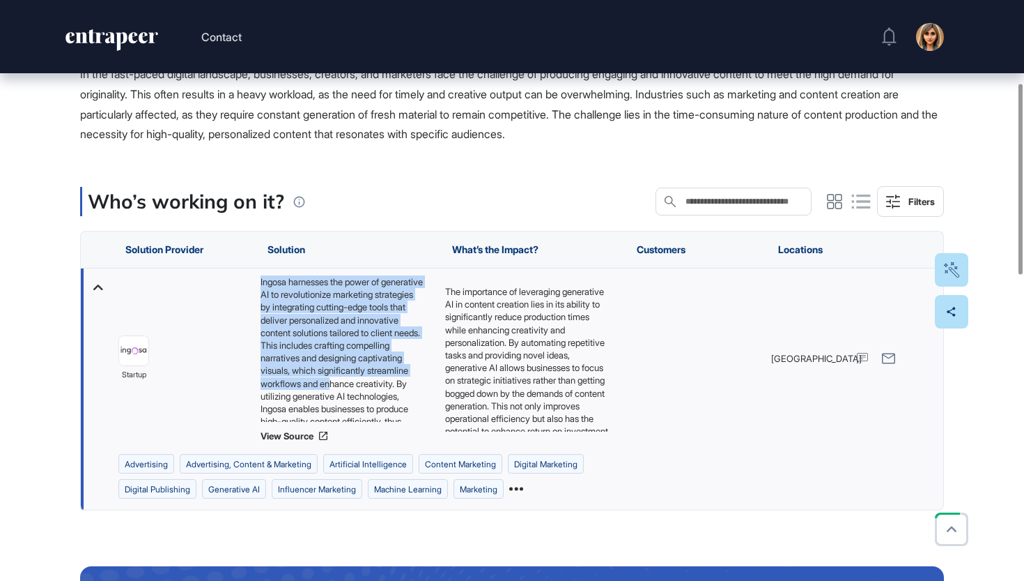
drag, startPoint x: 253, startPoint y: 314, endPoint x: 335, endPoint y: 428, distance: 140.2
click at [335, 428] on div "Ingosa harnesses the power of generative AI to revolutionize marketing strategi…" at bounding box center [346, 358] width 185 height 180
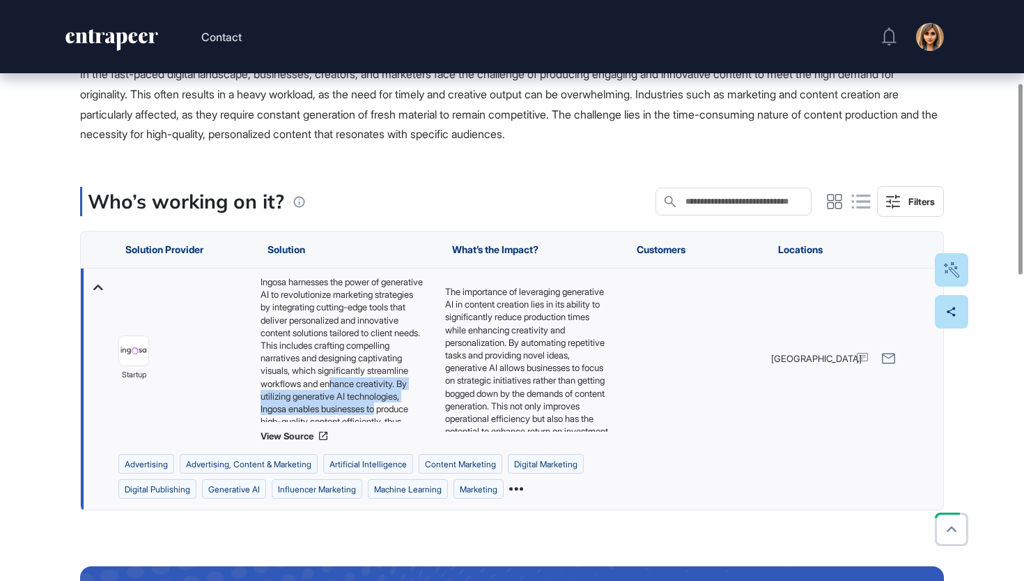
drag, startPoint x: 335, startPoint y: 428, endPoint x: 415, endPoint y: 446, distance: 82.2
click at [415, 422] on div "Ingosa harnesses the power of generative AI to revolutionize marketing strategi…" at bounding box center [346, 348] width 171 height 146
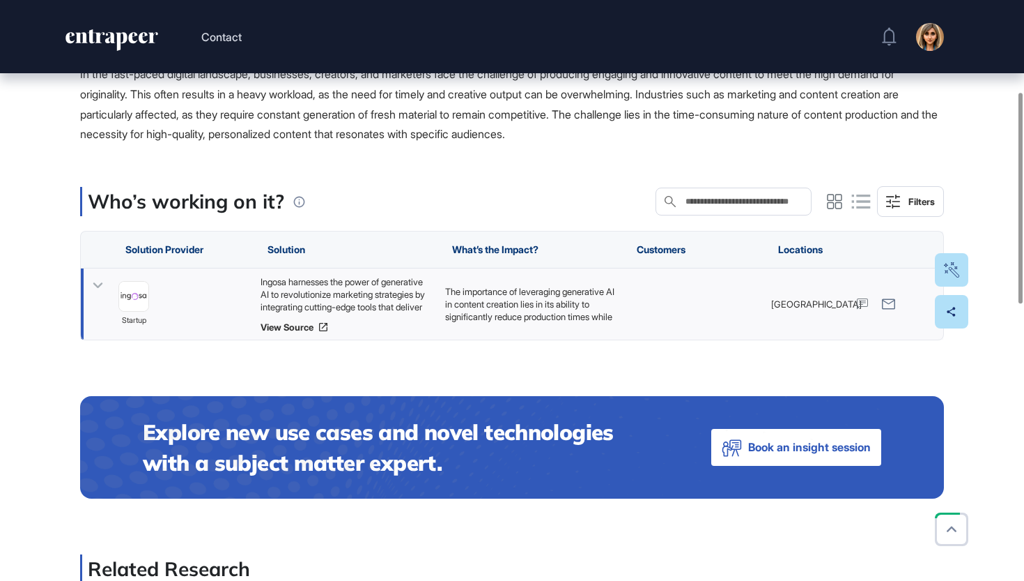
click at [94, 295] on icon at bounding box center [98, 285] width 20 height 20
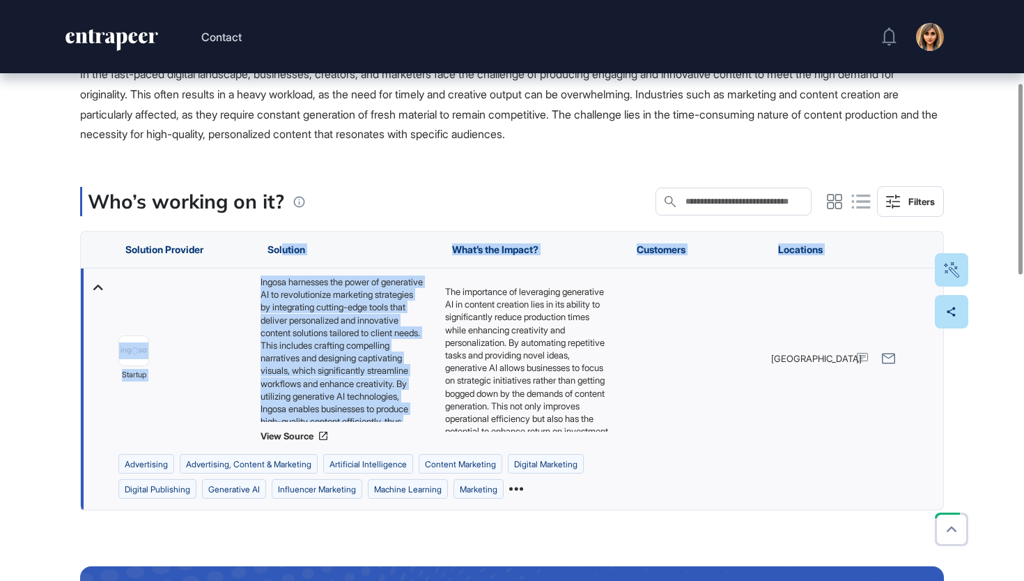
drag, startPoint x: 418, startPoint y: 449, endPoint x: 282, endPoint y: 280, distance: 217.6
click at [282, 280] on div "Solution Provider Solution What’s the Impact? Customers Locations startup Ingos…" at bounding box center [512, 370] width 864 height 279
copy div "ution What’s the Impact? Customers Locations startup Ingosa harnesses the power…"
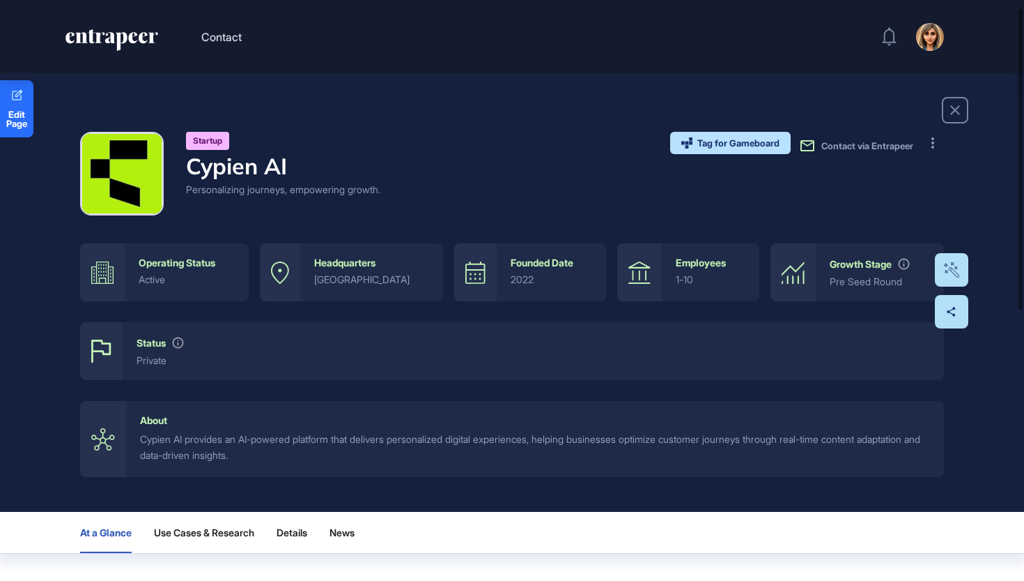
scroll to position [14, 0]
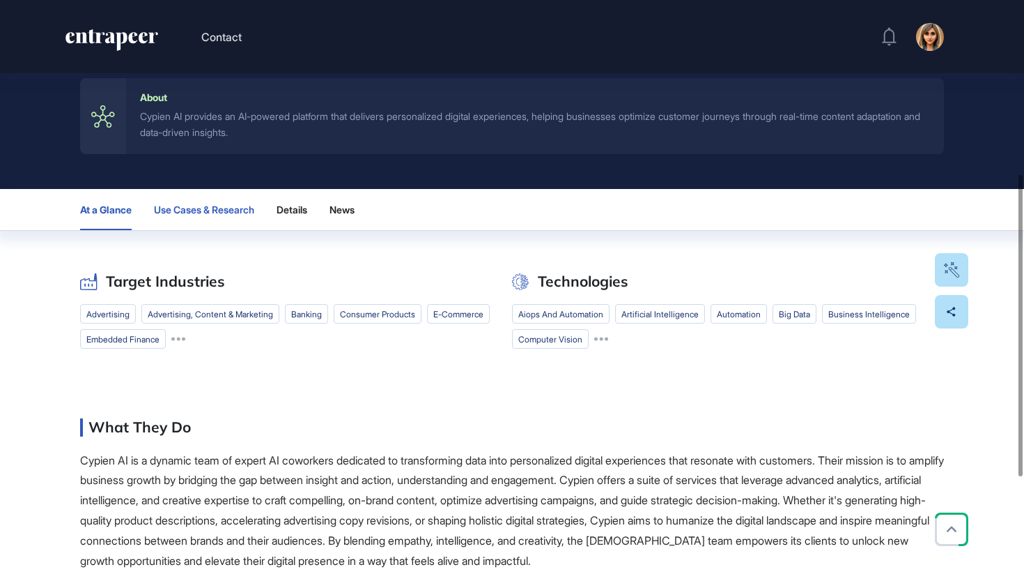
click at [232, 226] on button "Use Cases & Research" at bounding box center [204, 209] width 100 height 41
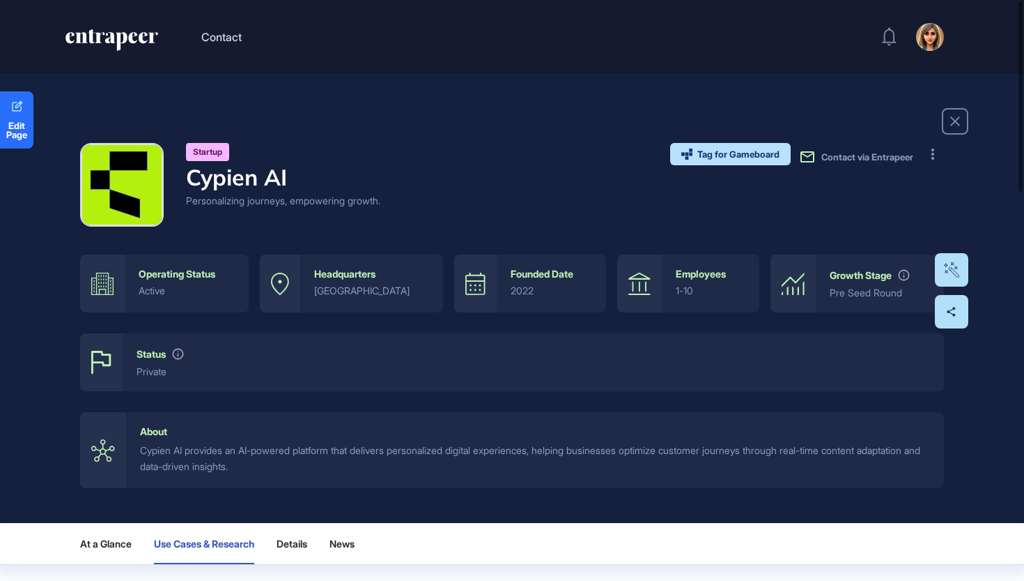
scroll to position [0, 0]
drag, startPoint x: 316, startPoint y: 191, endPoint x: 176, endPoint y: 184, distance: 140.2
click at [176, 184] on div "Startup Cypien AI Personalizing journeys, empowering growth." at bounding box center [230, 185] width 300 height 84
copy h4 "Cypien AI"
